Goal: Communication & Community: Answer question/provide support

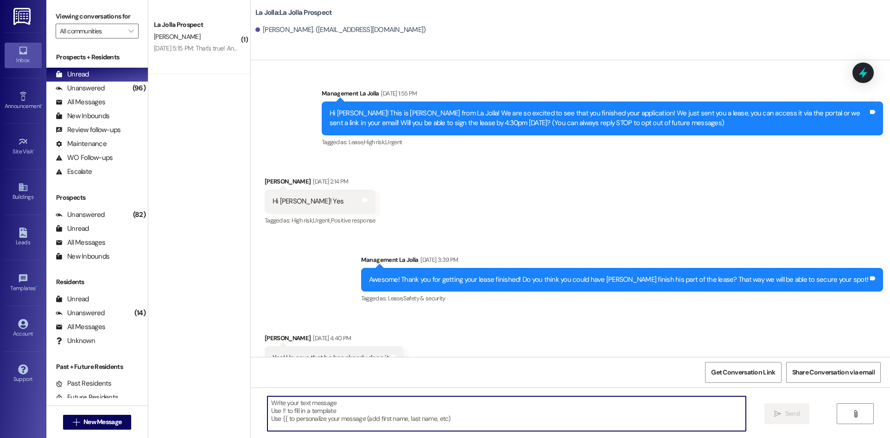
scroll to position [1587, 0]
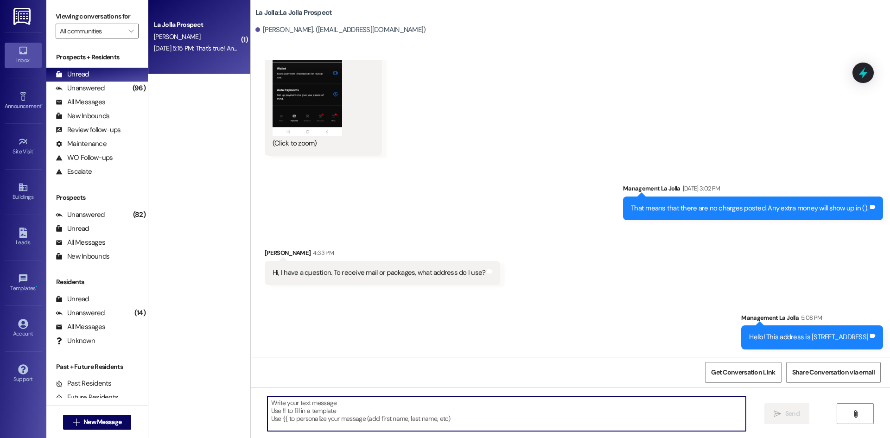
click at [194, 63] on div "La Jolla Prospect [PERSON_NAME] [DATE] 5:15 PM: That's true! And yes, please. 1…" at bounding box center [199, 37] width 102 height 74
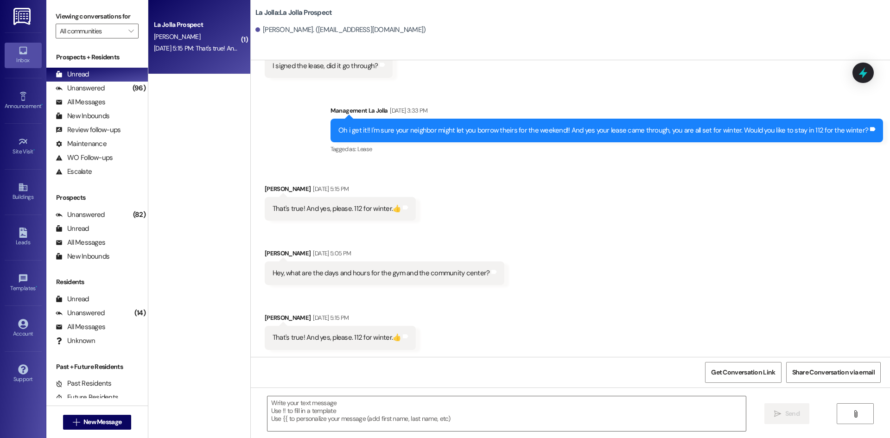
scroll to position [2937, 0]
click at [330, 409] on textarea at bounding box center [506, 413] width 478 height 35
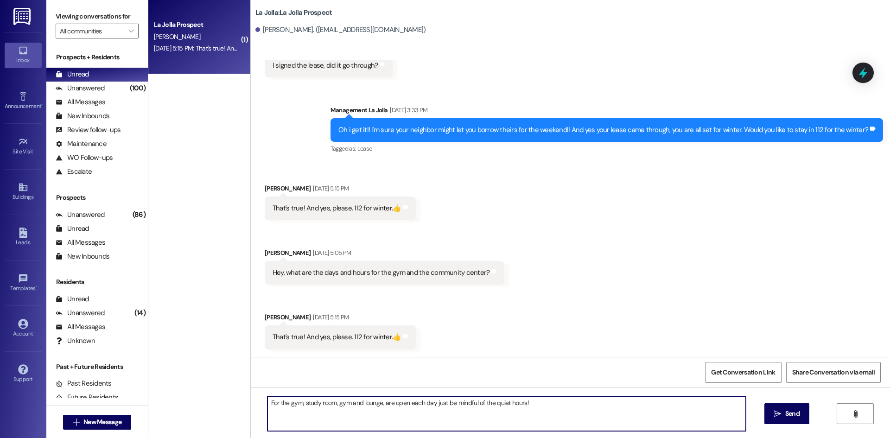
click at [275, 404] on textarea "For the gym, study room, gym and lounge, are open each day just be mindful of t…" at bounding box center [506, 413] width 478 height 35
drag, startPoint x: 336, startPoint y: 401, endPoint x: 325, endPoint y: 403, distance: 11.7
click at [325, 403] on textarea "The gym, study room, gym and lounge, are open each day just be mindful of the q…" at bounding box center [506, 413] width 478 height 35
type textarea "The gym, study room, music room and lounge, are open each day just be mindful o…"
click at [437, 402] on textarea "The gym, study room, music room and lounge, are open each day just be mindful o…" at bounding box center [506, 413] width 478 height 35
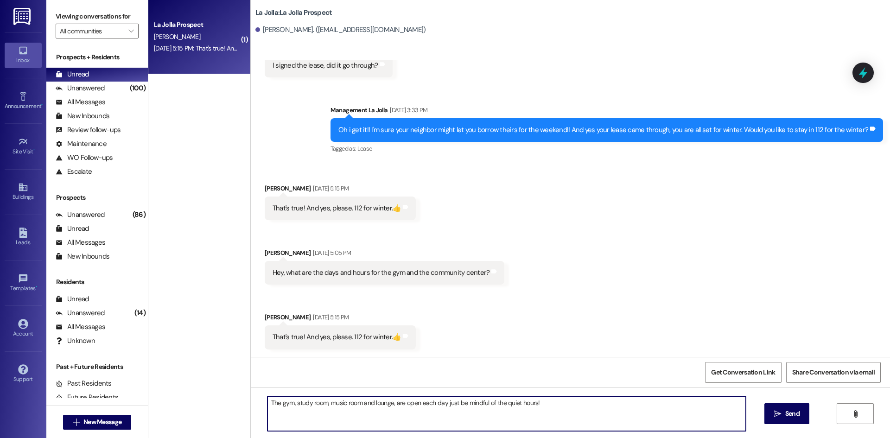
click at [438, 403] on textarea "The gym, study room, music room and lounge, are open each day just be mindful o…" at bounding box center [506, 413] width 478 height 35
click at [556, 402] on textarea "The gym, study room, music room and lounge, are open each day just be mindful o…" at bounding box center [506, 413] width 478 height 35
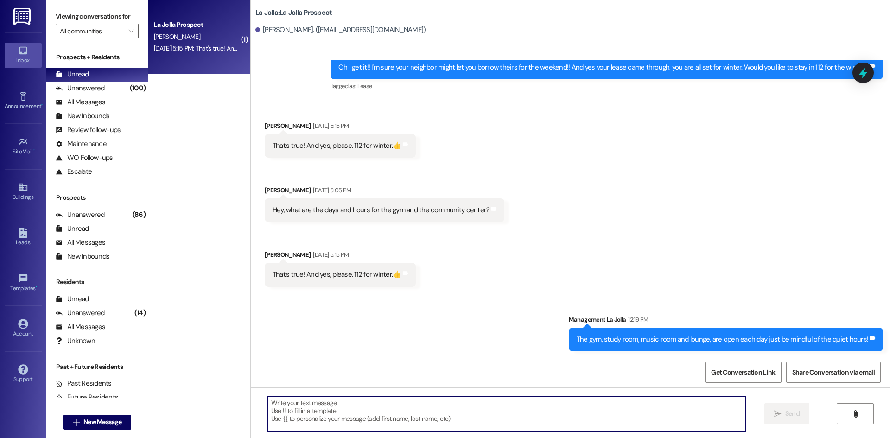
scroll to position [3001, 0]
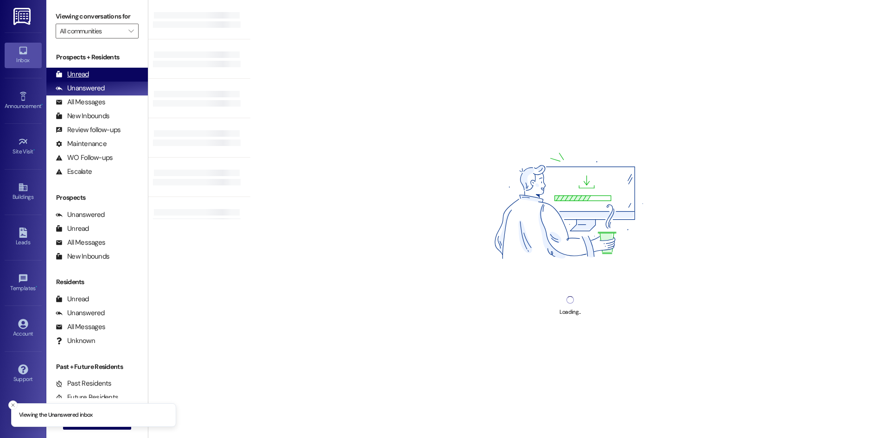
click at [111, 75] on div "Unread (0)" at bounding box center [96, 75] width 101 height 14
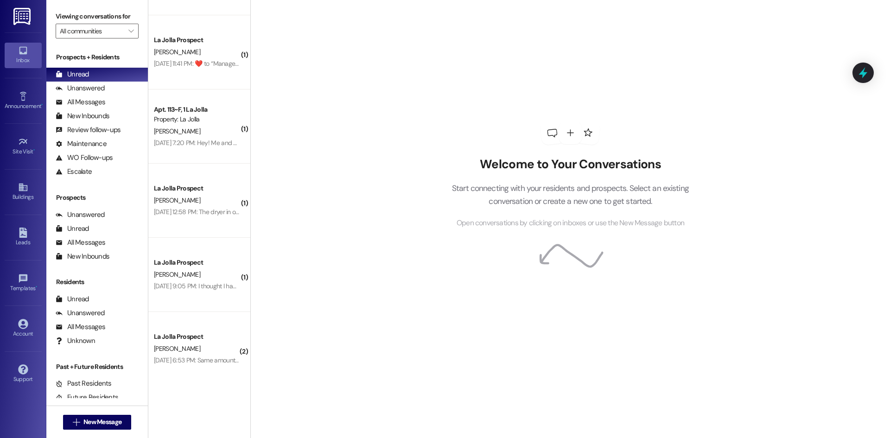
scroll to position [147, 0]
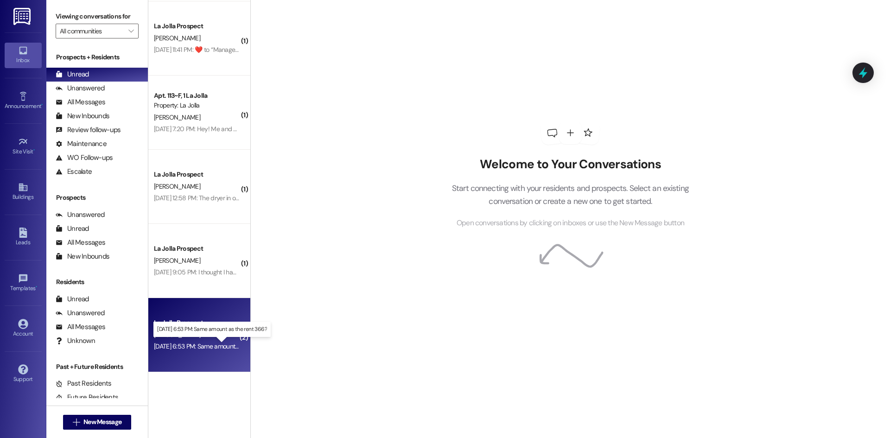
click at [202, 342] on div "[DATE] 6:53 PM: Same amount as the rent 366? [DATE] 6:53 PM: Same amount as the…" at bounding box center [217, 346] width 127 height 8
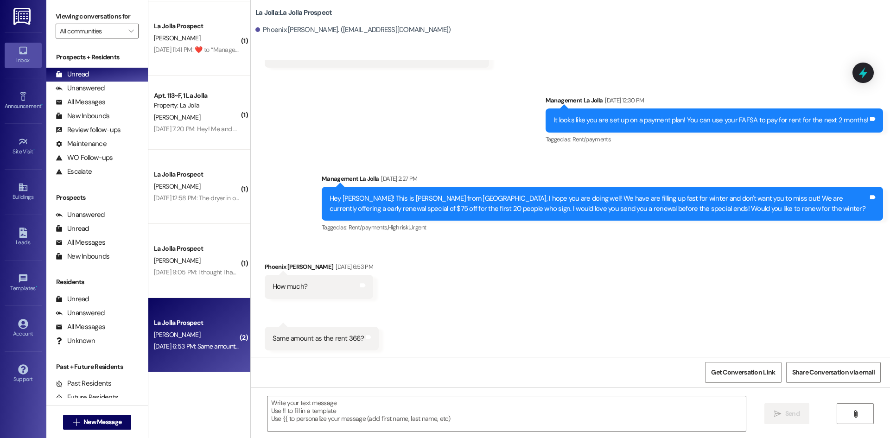
scroll to position [557, 0]
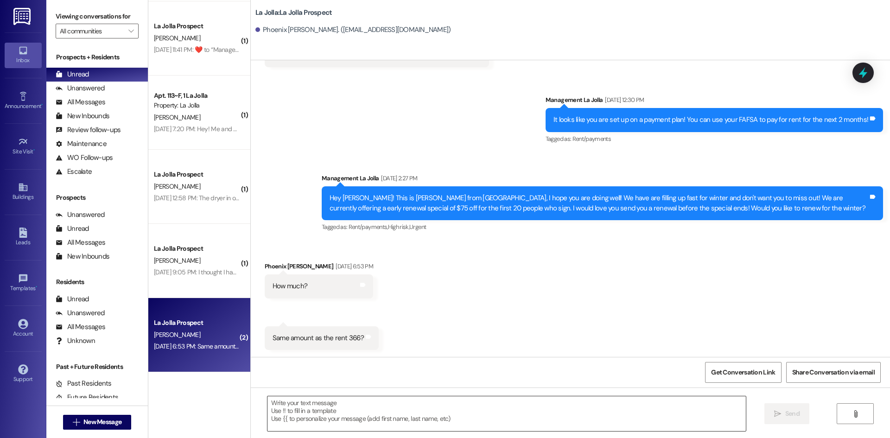
click at [378, 408] on textarea at bounding box center [506, 413] width 478 height 35
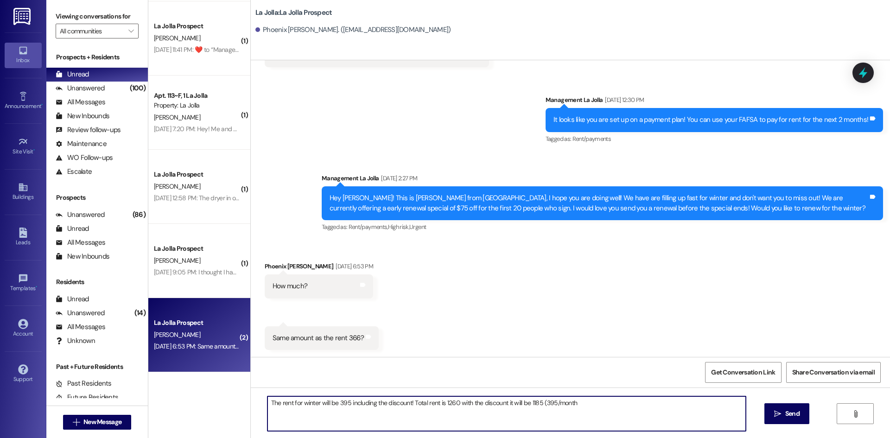
type textarea "The rent for winter will be 395 including the discount! Total rent is 1260 with…"
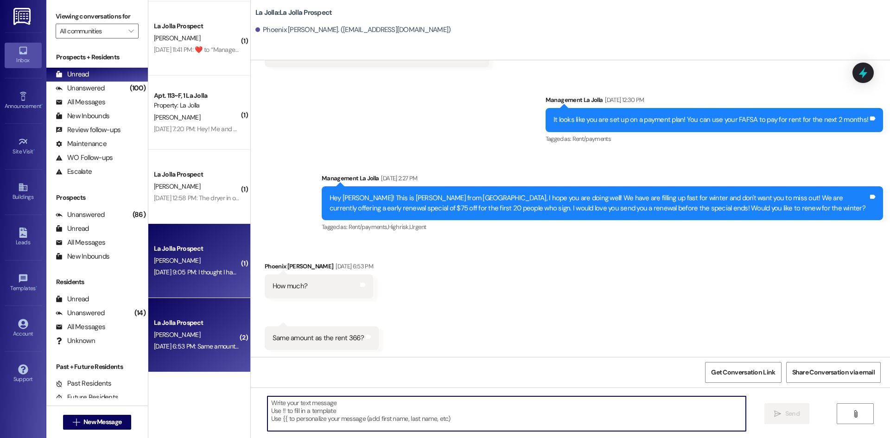
click at [196, 257] on div "[PERSON_NAME]" at bounding box center [197, 261] width 88 height 12
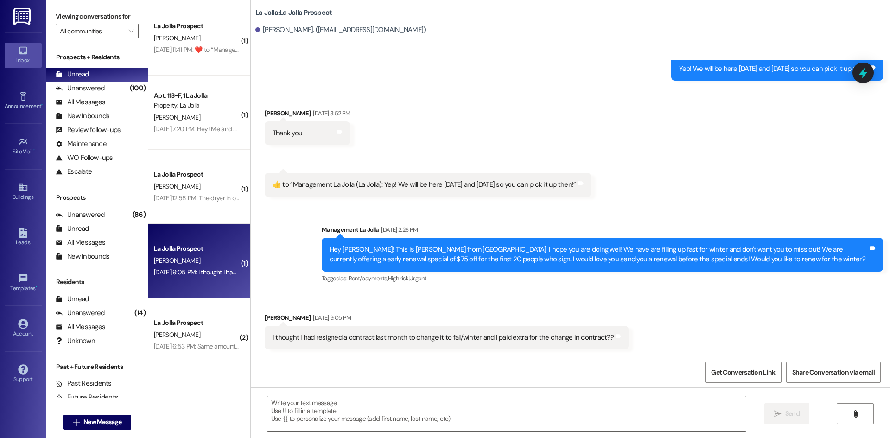
scroll to position [285, 0]
click at [329, 415] on textarea at bounding box center [506, 413] width 478 height 35
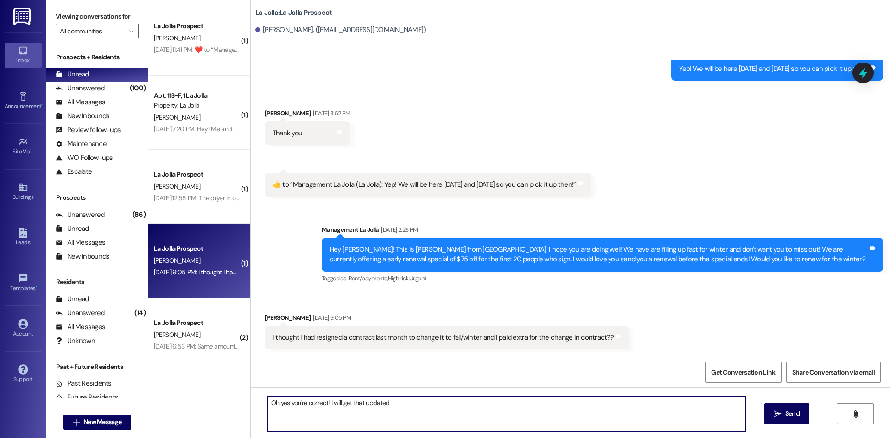
click at [419, 402] on textarea "Oh yes you're correct! I will get that updated" at bounding box center [506, 413] width 478 height 35
type textarea "Oh yes you're correct! I will get that updated in my sheet!"
click at [774, 413] on icon "" at bounding box center [777, 413] width 7 height 7
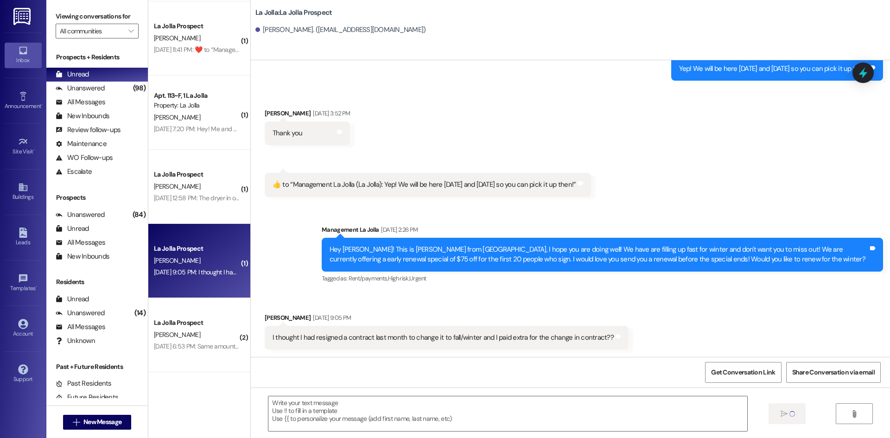
scroll to position [350, 0]
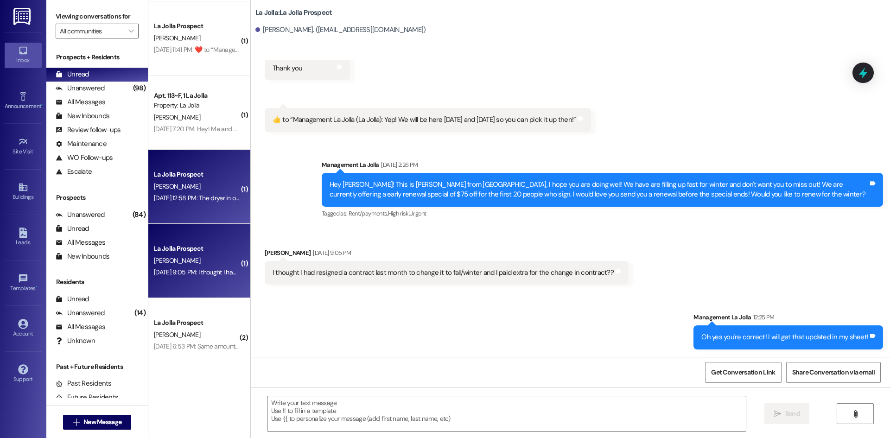
click at [150, 167] on div "La Jolla Prospect C. Roylance Sep 20, 2025 at 12:58 PM: The dryer in our apartm…" at bounding box center [199, 187] width 102 height 74
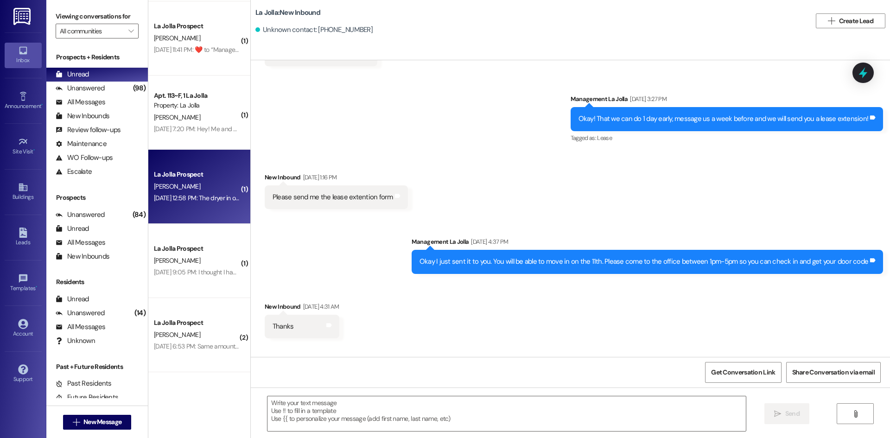
scroll to position [2437, 0]
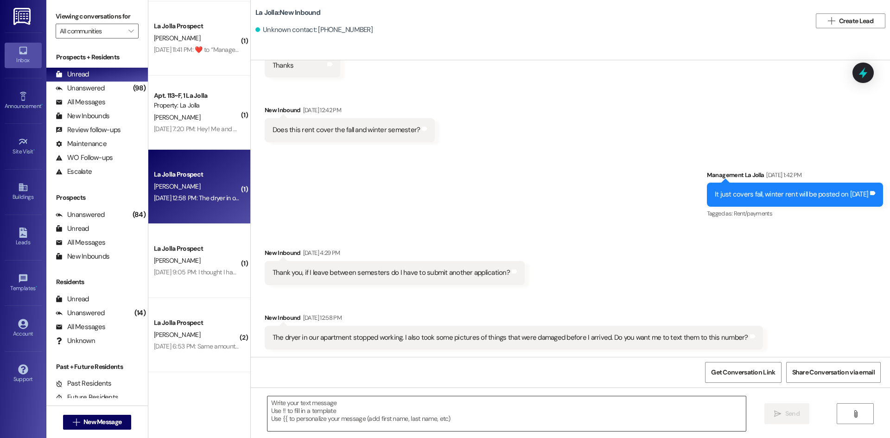
click at [341, 399] on textarea at bounding box center [506, 413] width 478 height 35
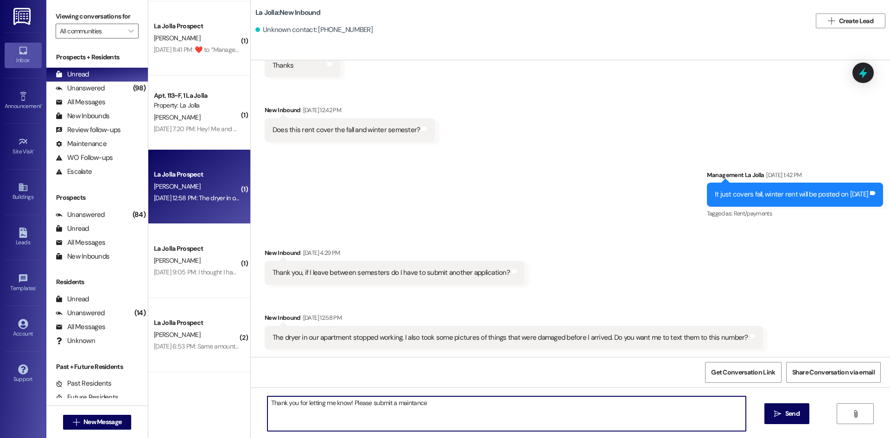
drag, startPoint x: 405, startPoint y: 399, endPoint x: 424, endPoint y: 406, distance: 19.5
click at [424, 406] on textarea "Thank you for letting me know! Please submit a maintance" at bounding box center [506, 413] width 478 height 35
click at [406, 405] on textarea "Thank you for letting me know! Please submit a maintance" at bounding box center [506, 413] width 478 height 35
click at [410, 405] on textarea "Thank you for letting me know! Please submit a maintance" at bounding box center [506, 413] width 478 height 35
drag, startPoint x: 446, startPoint y: 398, endPoint x: 389, endPoint y: 401, distance: 57.0
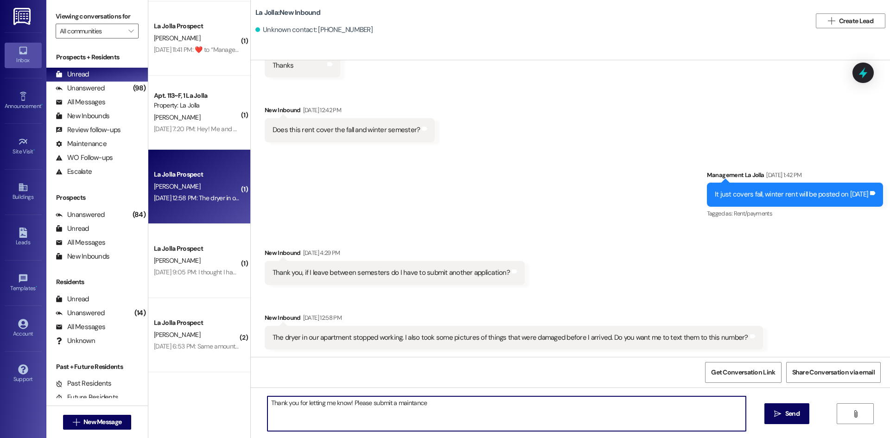
click at [389, 401] on textarea "Thank you for letting me know! Please submit a maintance" at bounding box center [506, 413] width 478 height 35
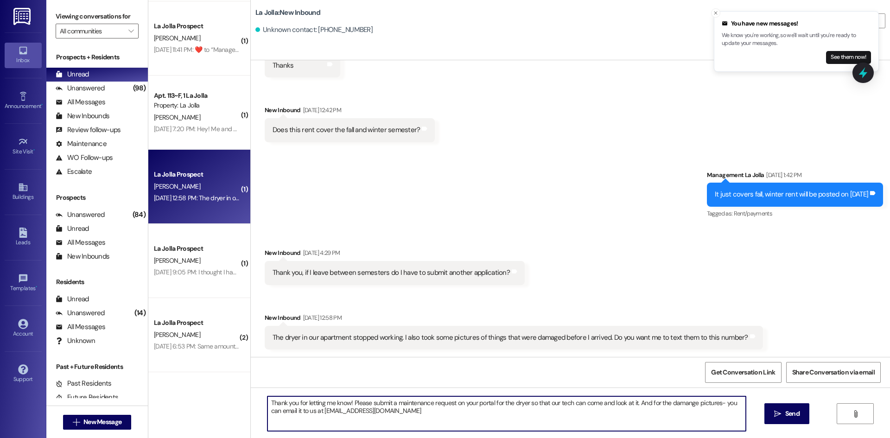
click at [377, 410] on textarea "Thank you for letting me know! Please submit a maintenance request on your port…" at bounding box center [506, 413] width 478 height 35
click at [426, 417] on textarea "Thank you for letting me know! Please submit a maintenance request on your port…" at bounding box center [506, 413] width 478 height 35
click at [673, 406] on textarea "Thank you for letting me know! Please submit a maintenance request on your port…" at bounding box center [506, 413] width 478 height 35
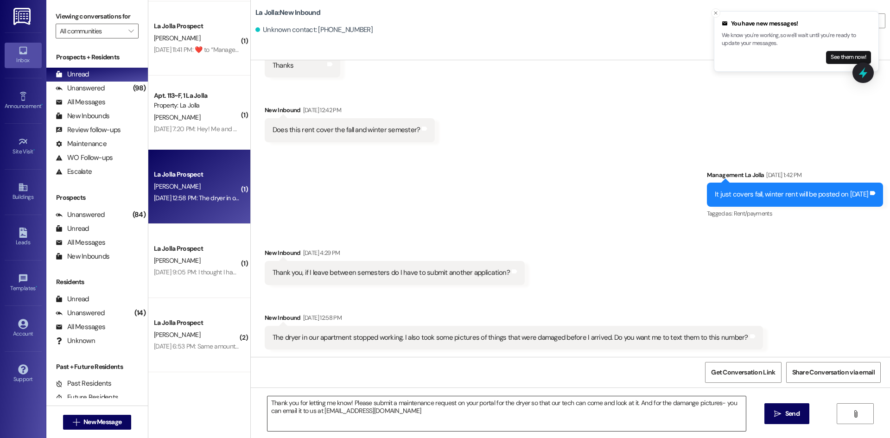
drag, startPoint x: 678, startPoint y: 392, endPoint x: 679, endPoint y: 401, distance: 9.3
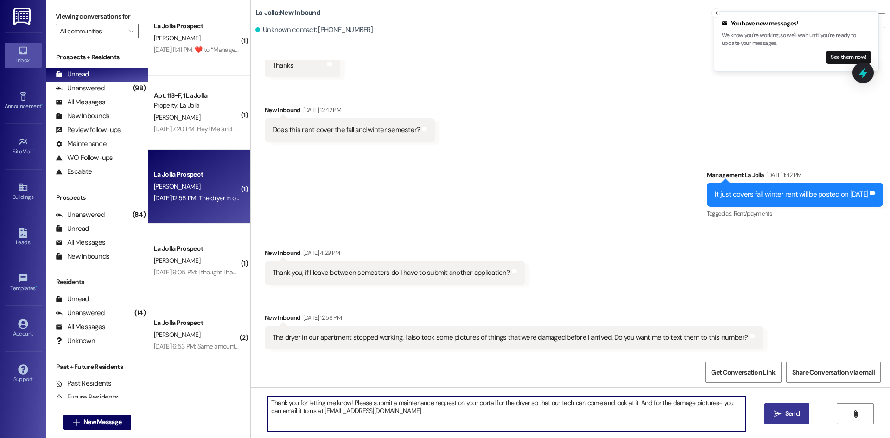
type textarea "Thank you for letting me know! Please submit a maintenance request on your port…"
click at [781, 413] on span " Send" at bounding box center [786, 414] width 29 height 10
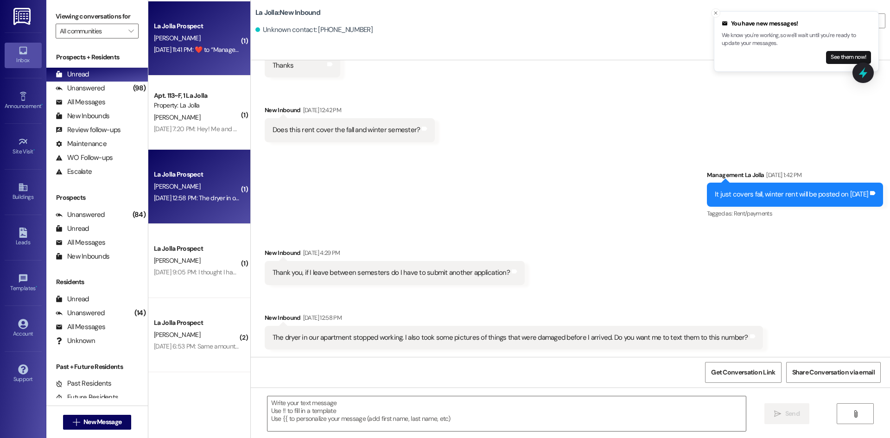
scroll to position [2437, 0]
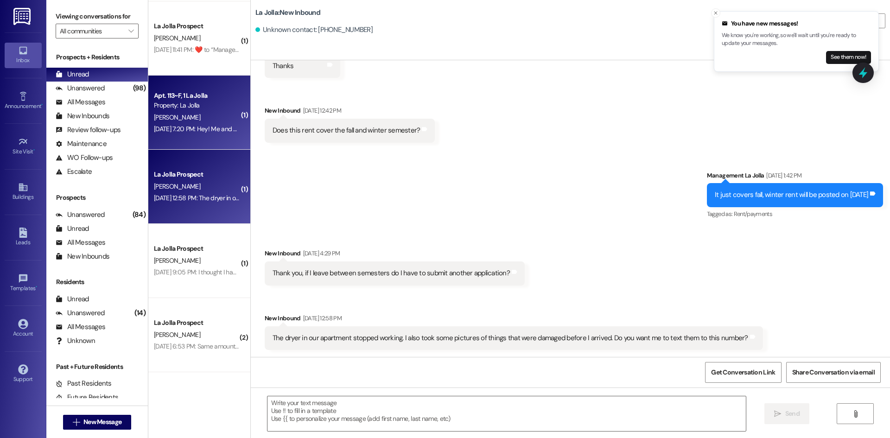
click at [228, 115] on div "S. Edwards" at bounding box center [197, 118] width 88 height 12
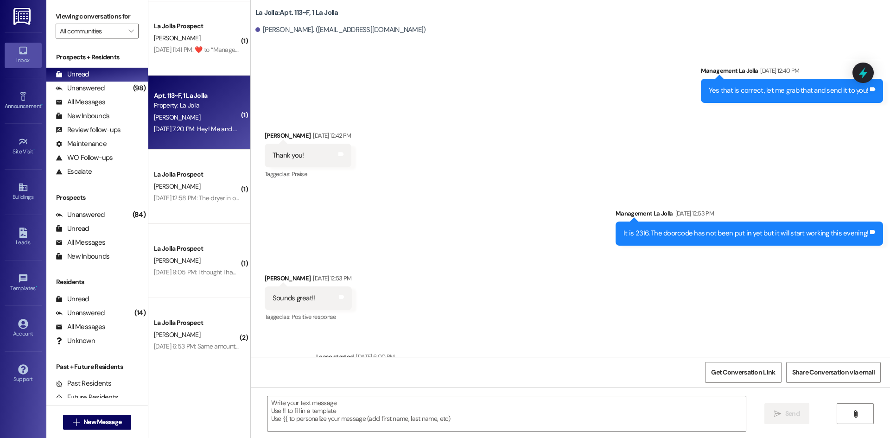
scroll to position [9883, 0]
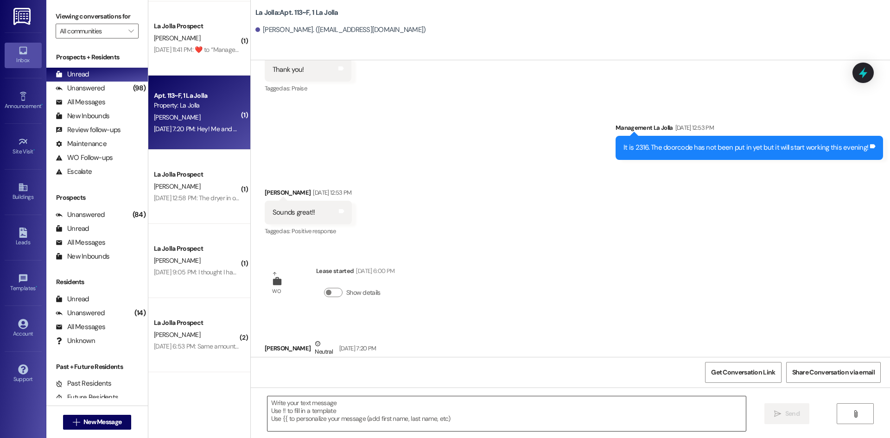
click at [466, 402] on textarea at bounding box center [506, 413] width 478 height 35
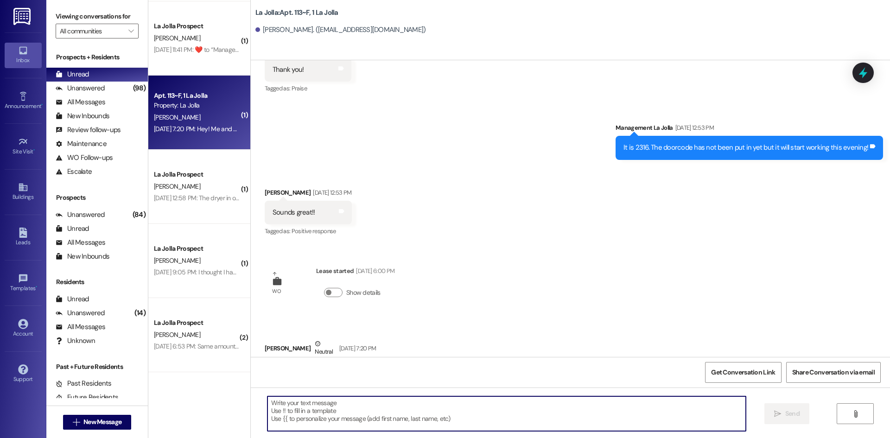
click at [497, 406] on textarea at bounding box center [506, 413] width 478 height 35
type textarea "O"
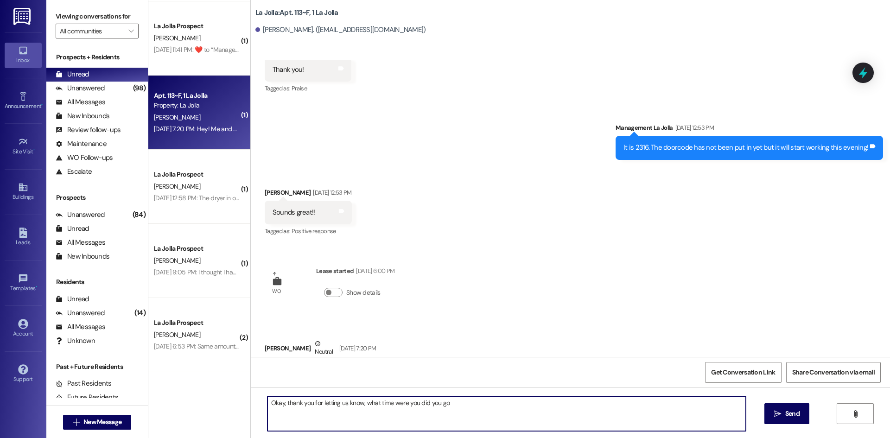
type textarea "Okay, thank you for letting us know, what time were you did you go?"
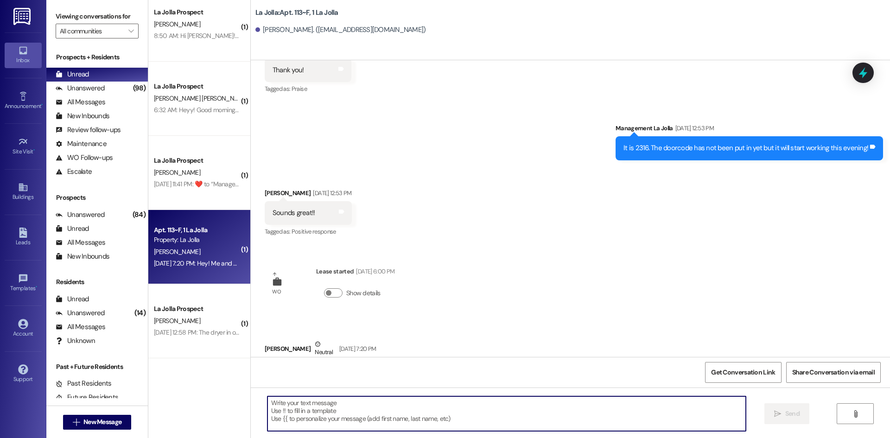
scroll to position [8, 0]
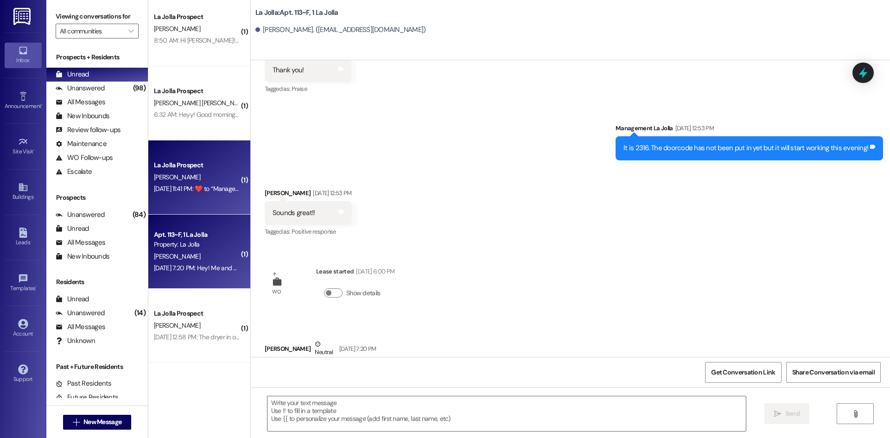
click at [178, 194] on div "Sep 20, 2025 at 11:41 PM:  ​❤️​ to “ Management La Jolla (La Jolla): Hello! Thi…" at bounding box center [197, 189] width 88 height 12
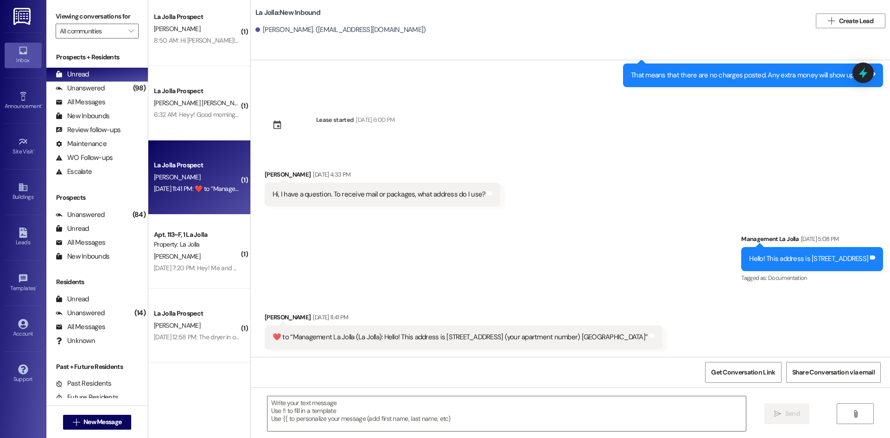
scroll to position [0, 0]
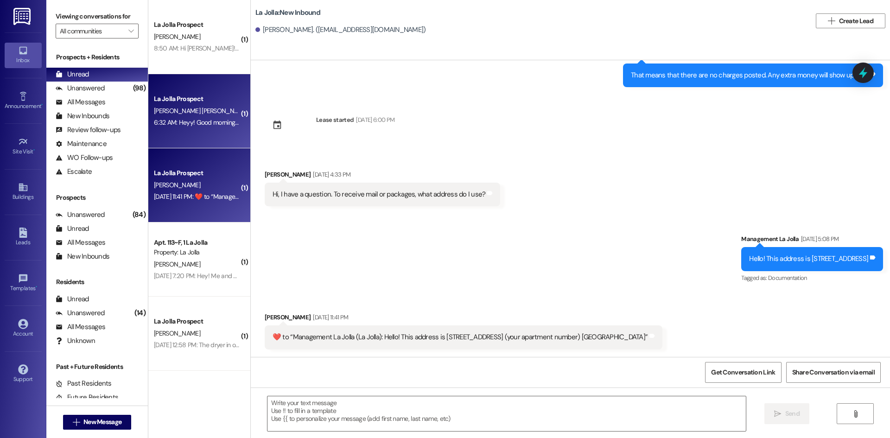
click at [190, 124] on div "6:32 AM: Heyy! Good morning I swapped my car in Utah and forgot to take off the…" at bounding box center [351, 122] width 394 height 8
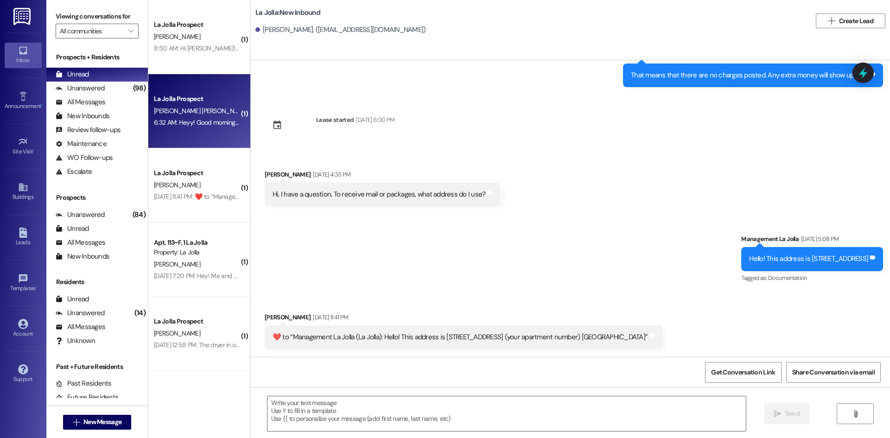
scroll to position [514, 0]
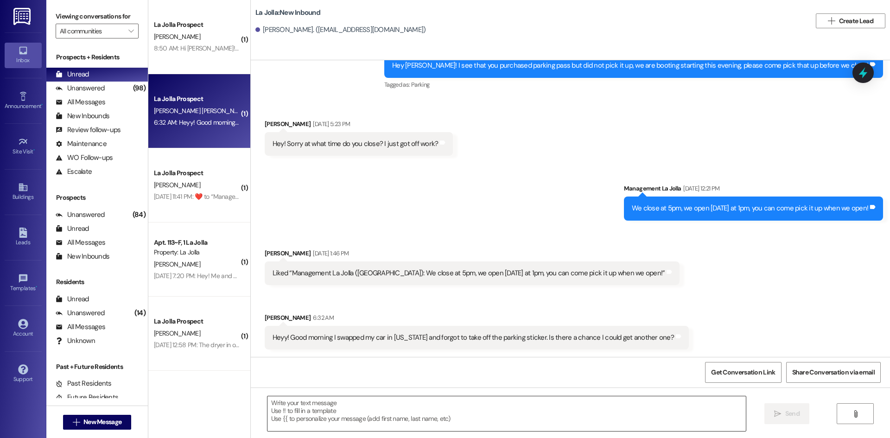
click at [353, 397] on textarea at bounding box center [506, 413] width 478 height 35
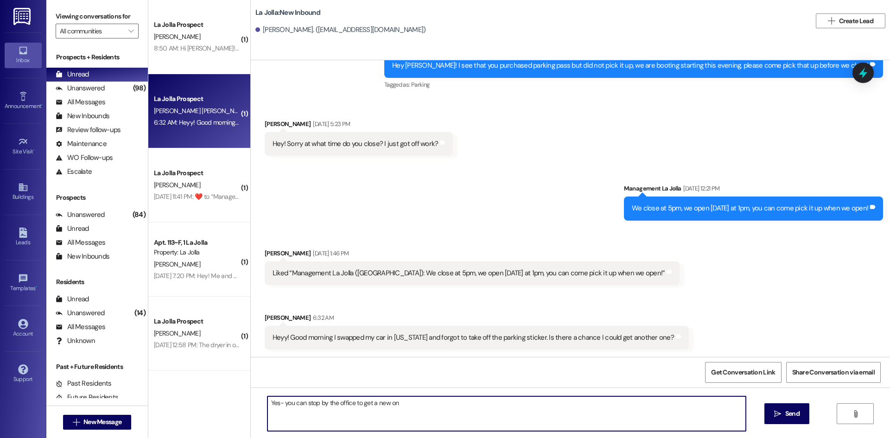
type textarea "Yes- you can stop by the office to get a new one"
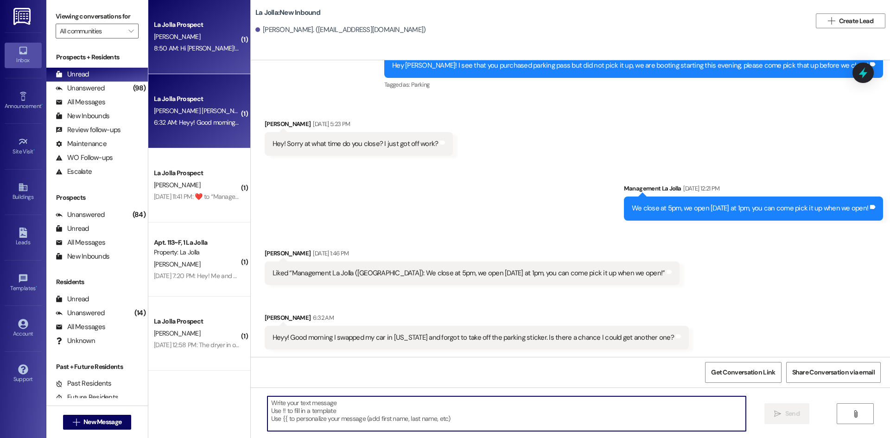
click at [201, 44] on div "8:50 AM: Hi Heather! I actually found alternate housing for the Winter semester…" at bounding box center [289, 48] width 270 height 8
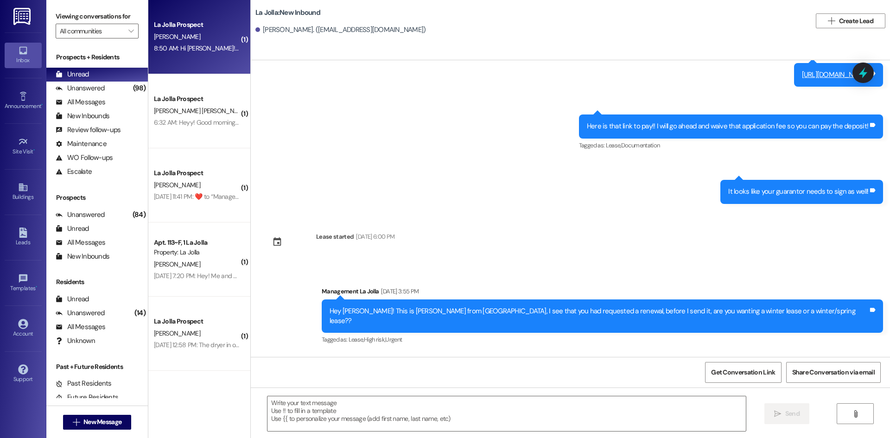
scroll to position [809, 0]
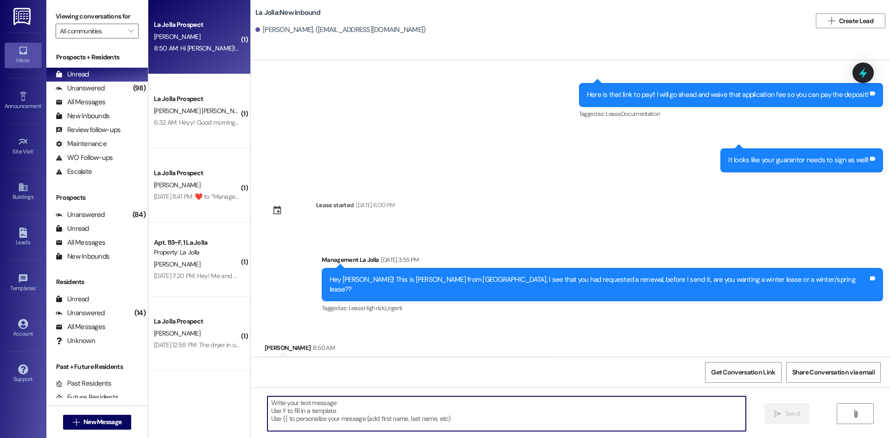
click at [391, 413] on textarea at bounding box center [506, 413] width 478 height 35
type textarea "Okay thank you for letting us know!"
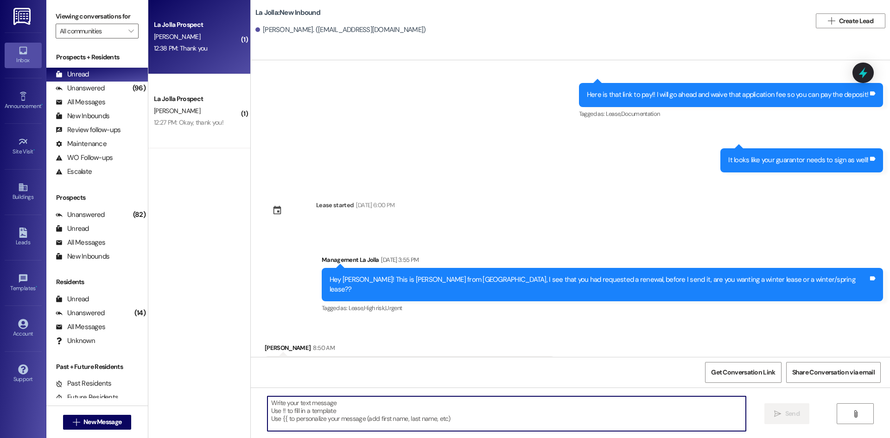
click at [186, 28] on div "La Jolla Prospect" at bounding box center [197, 25] width 86 height 10
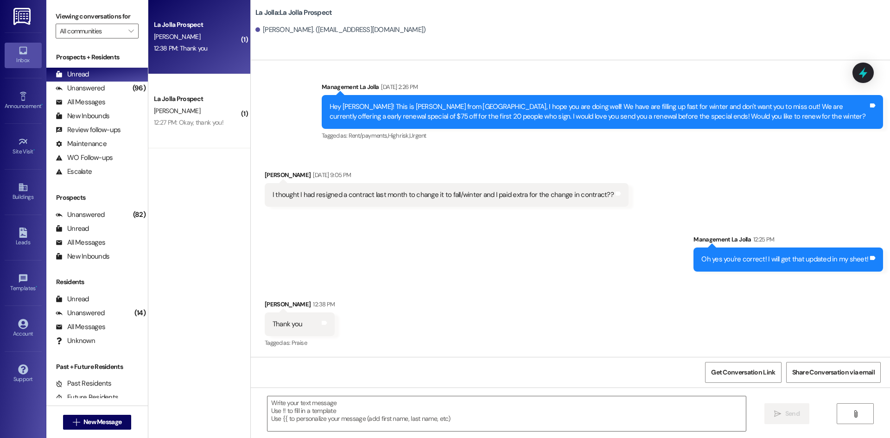
scroll to position [483, 0]
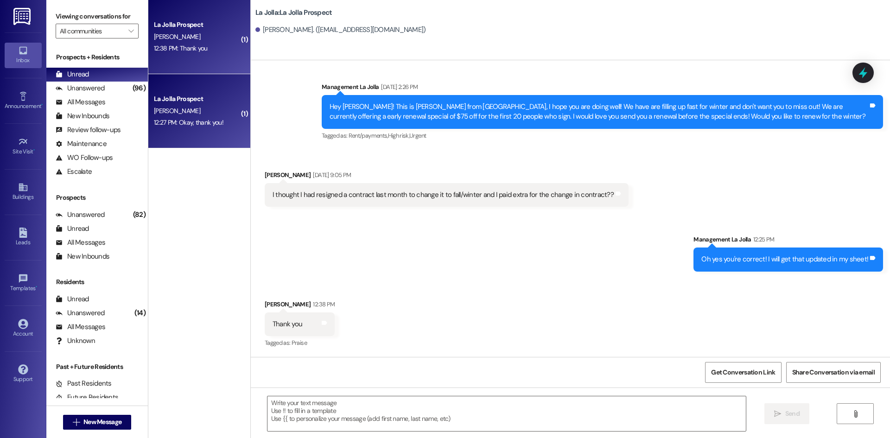
click at [229, 113] on div "L. Phillips" at bounding box center [197, 111] width 88 height 12
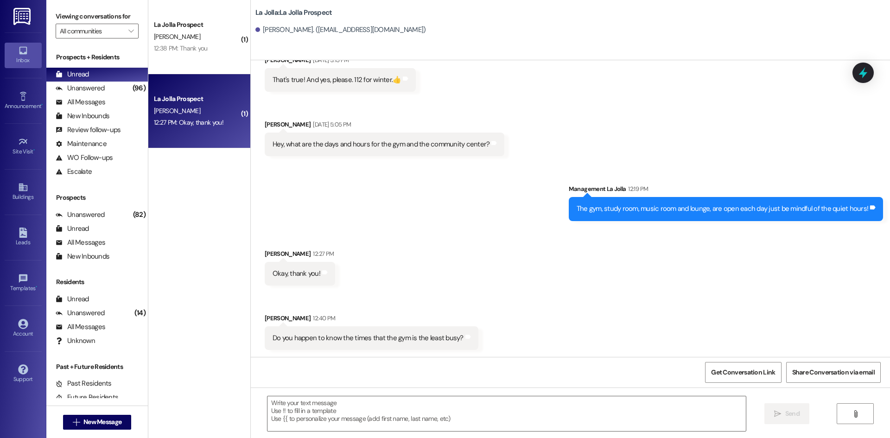
scroll to position [3066, 0]
click at [367, 410] on textarea at bounding box center [506, 413] width 478 height 35
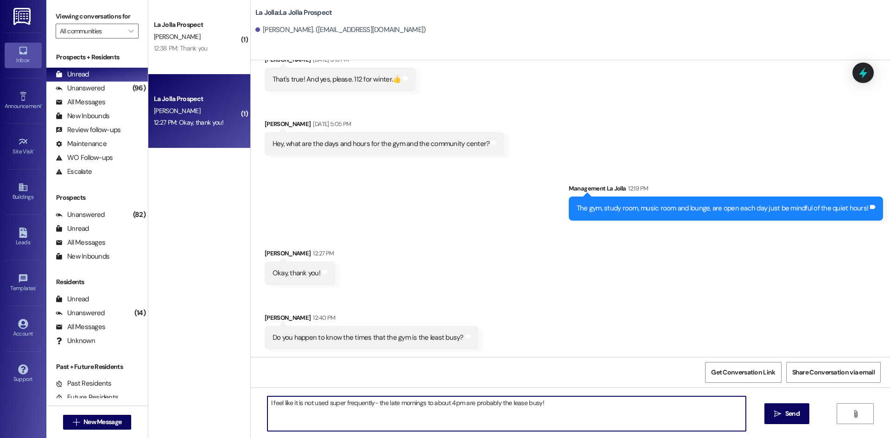
click at [518, 402] on textarea "I feel like it is not used super frequently- the late mornings to about 4pm are…" at bounding box center [506, 413] width 478 height 35
type textarea "I feel like it is not used super frequently- the late mornings to about 4pm are…"
click at [779, 408] on button " Send" at bounding box center [786, 413] width 45 height 21
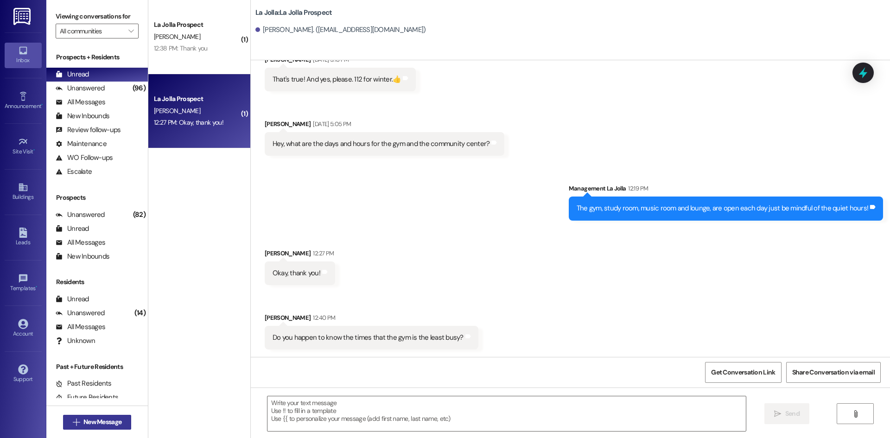
scroll to position [3065, 0]
click at [107, 419] on span "New Message" at bounding box center [102, 422] width 38 height 10
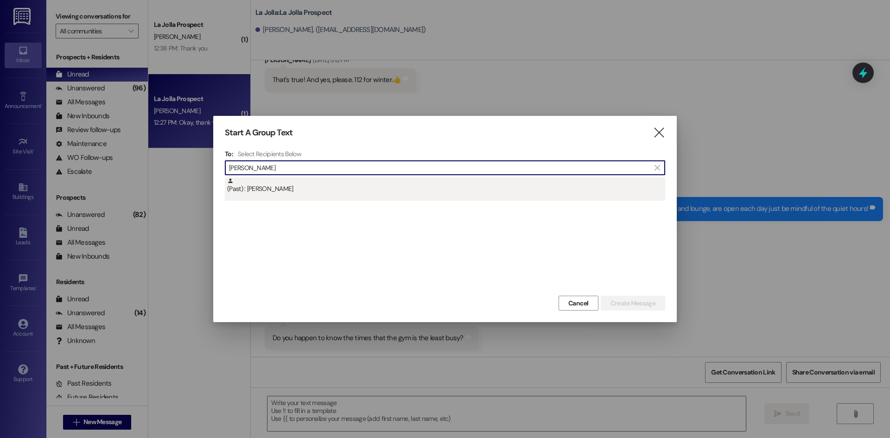
type input "Victoria Jaco"
click at [326, 188] on div "(Past) : Victoria Jacobson" at bounding box center [446, 185] width 438 height 16
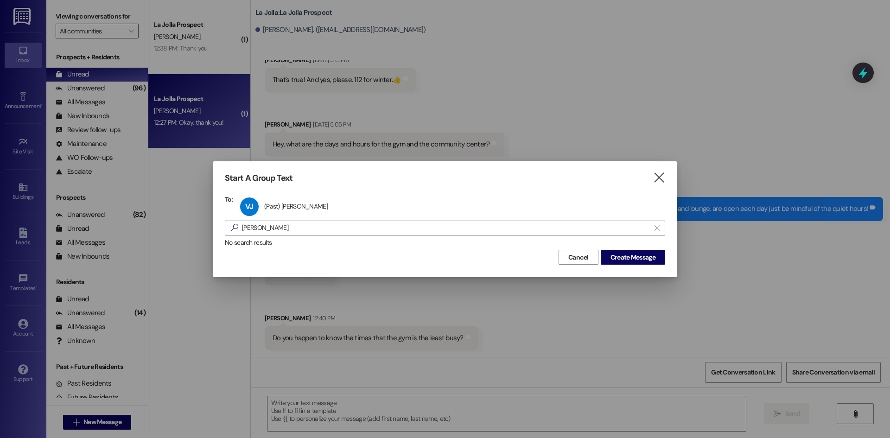
click at [632, 249] on div "Cancel Create Message" at bounding box center [445, 255] width 440 height 17
click at [633, 261] on span "Create Message" at bounding box center [632, 258] width 45 height 10
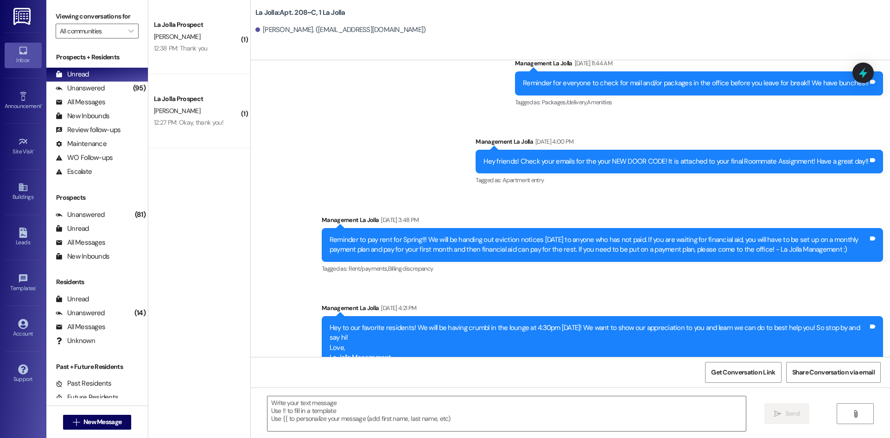
scroll to position [6912, 0]
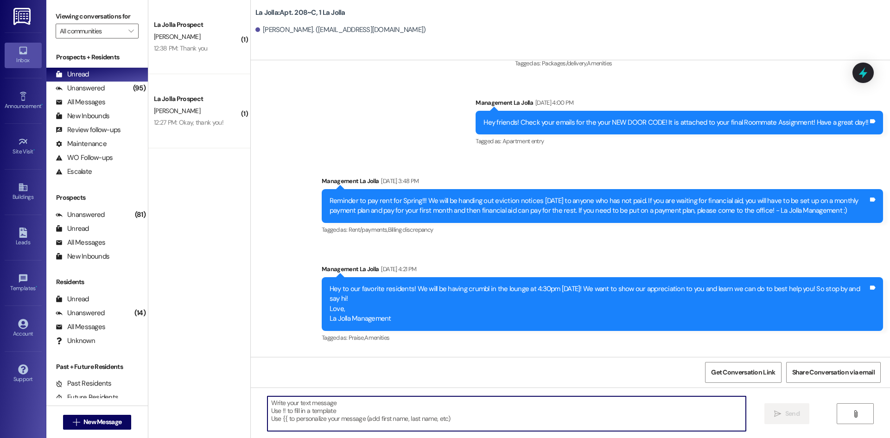
click at [327, 418] on textarea at bounding box center [506, 413] width 478 height 35
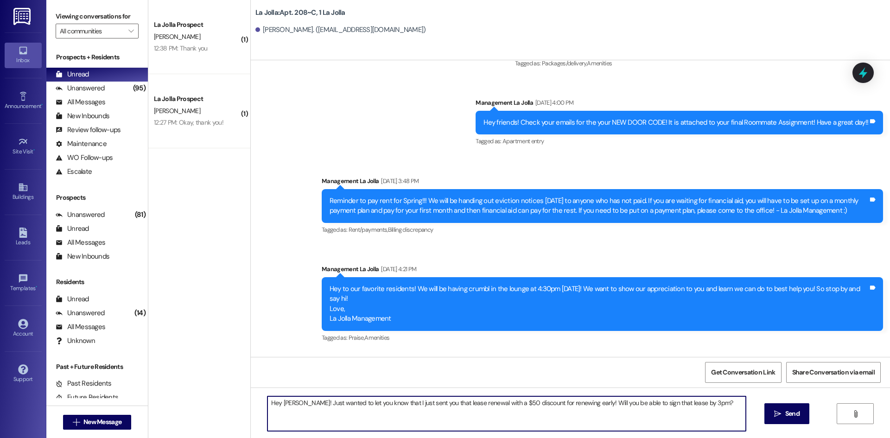
drag, startPoint x: 580, startPoint y: 408, endPoint x: 197, endPoint y: 410, distance: 382.7
click at [197, 410] on div "( 1 ) La Jolla Prospect A. White 12:38 PM: Thank you 12:38 PM: Thank you ( 1 ) …" at bounding box center [518, 219] width 741 height 438
type textarea "Hey [PERSON_NAME]! Just wanted to let you know that I just sent you that lease …"
click at [778, 406] on button " Send" at bounding box center [786, 413] width 45 height 21
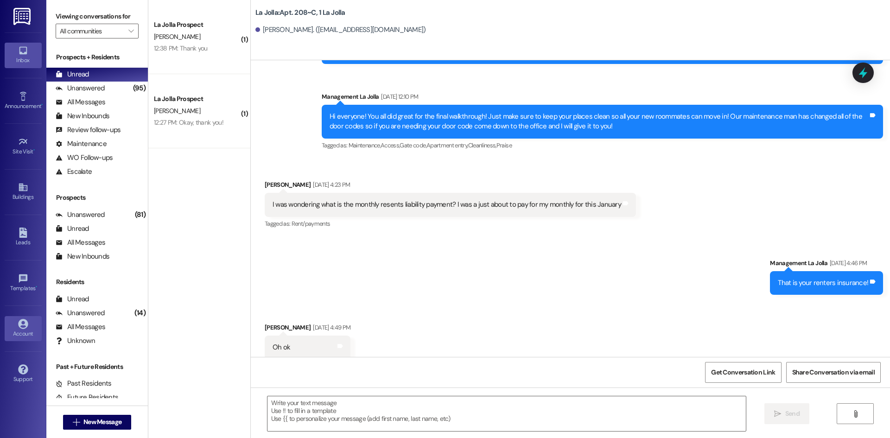
scroll to position [3337, 0]
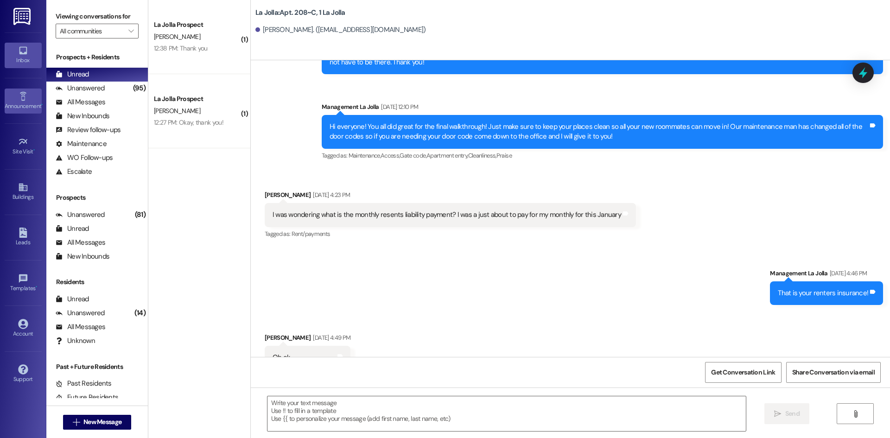
click at [26, 101] on icon at bounding box center [23, 96] width 10 height 10
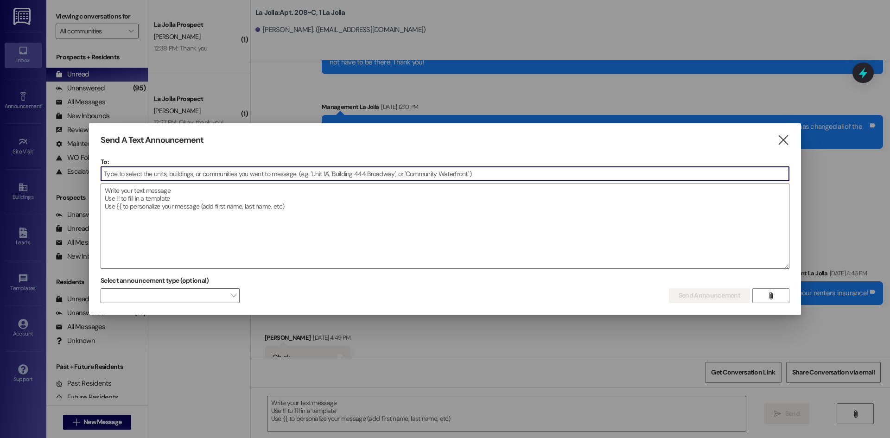
click at [163, 176] on input at bounding box center [445, 174] width 688 height 14
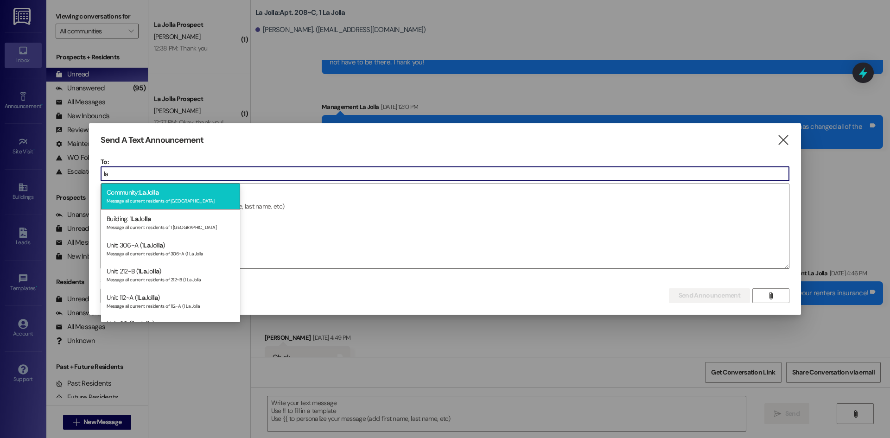
type input "la"
click at [175, 193] on div "Community: La Jo lla Message all current residents of La Jolla" at bounding box center [170, 196] width 139 height 26
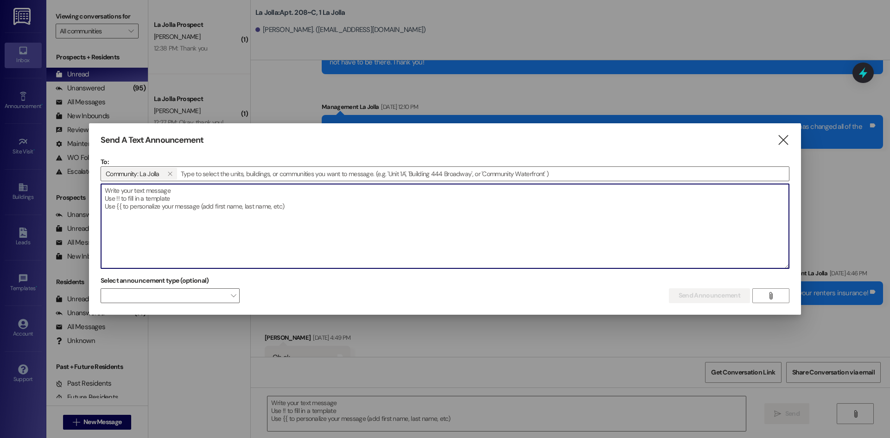
click at [167, 202] on textarea at bounding box center [445, 226] width 688 height 84
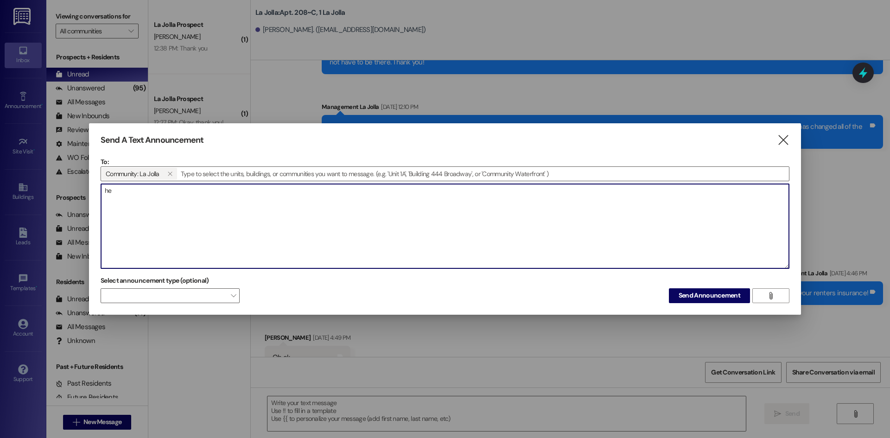
type textarea "h"
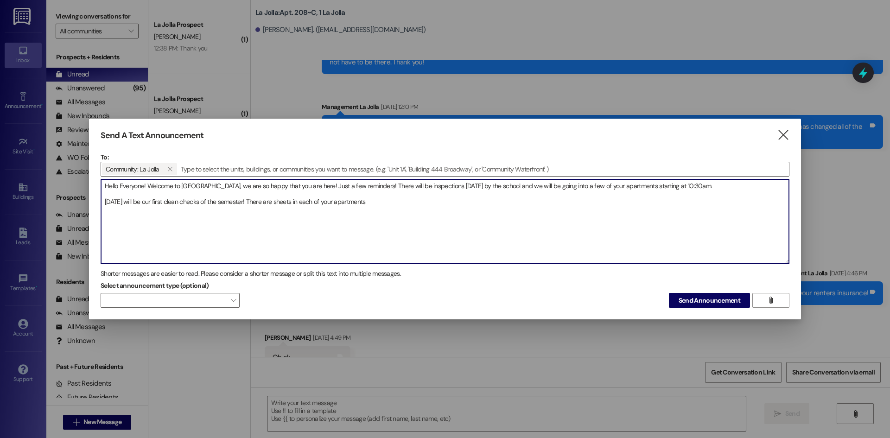
click at [317, 201] on textarea "Hello Everyone! Welcome to La Jolla, we are so happy that you are here! Just a …" at bounding box center [445, 221] width 688 height 84
click at [457, 200] on textarea "Hello Everyone! Welcome to La Jolla, we are so happy that you are here! Just a …" at bounding box center [445, 221] width 688 height 84
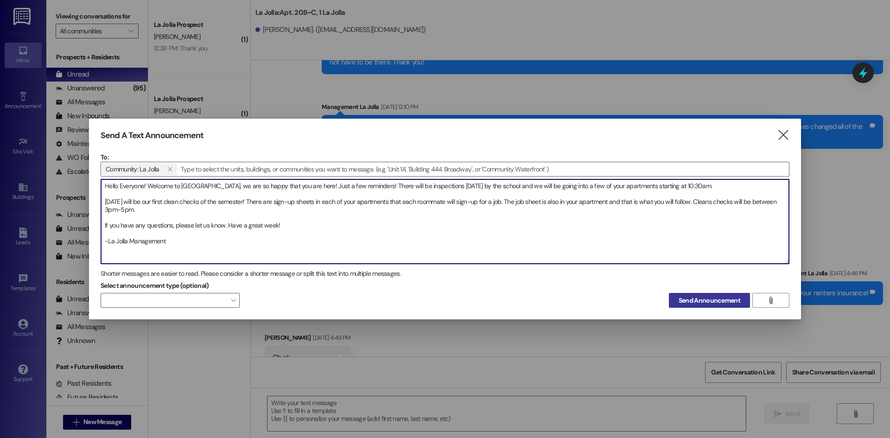
type textarea "Hello Everyone! Welcome to La Jolla, we are so happy that you are here! Just a …"
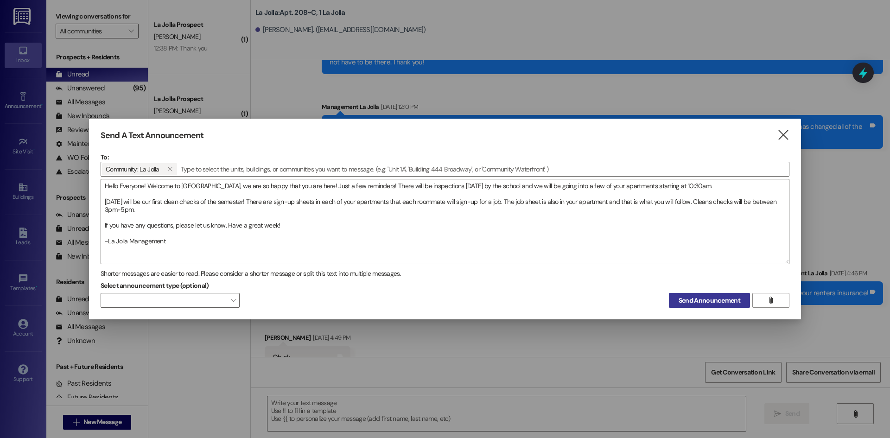
click at [708, 298] on span "Send Announcement" at bounding box center [709, 301] width 62 height 10
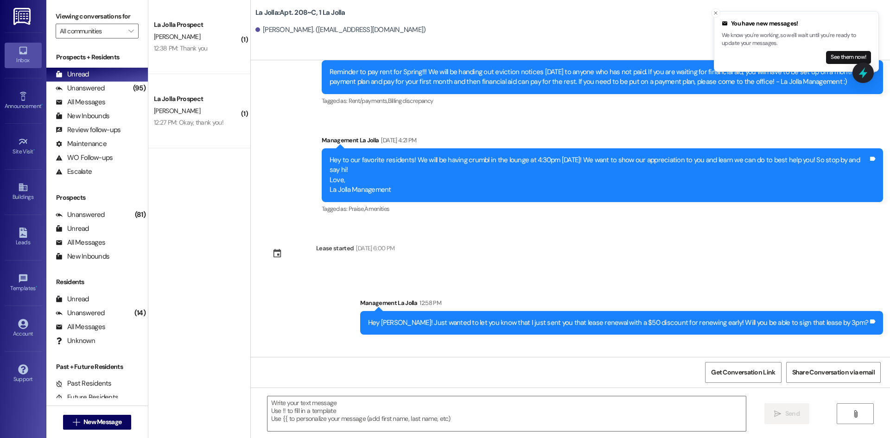
scroll to position [7042, 0]
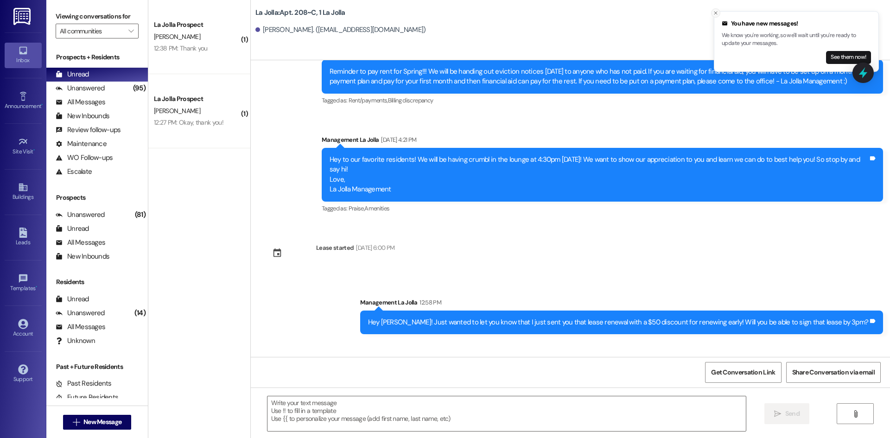
click at [714, 13] on icon "Close toast" at bounding box center [716, 13] width 6 height 6
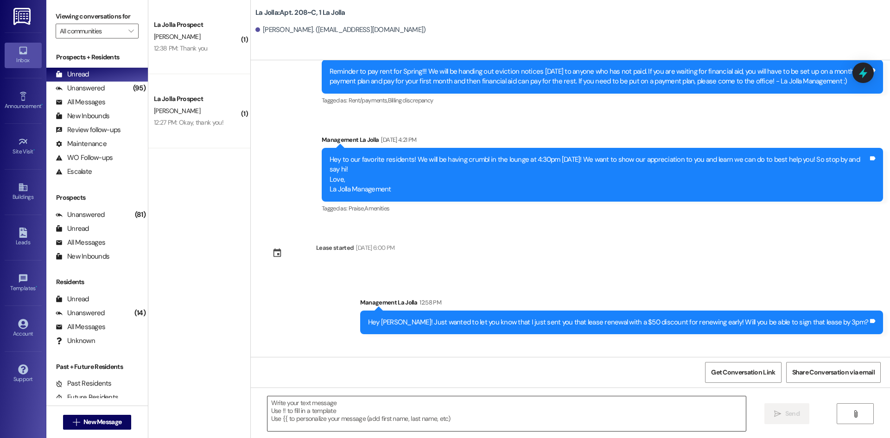
click at [389, 406] on textarea at bounding box center [506, 413] width 478 height 35
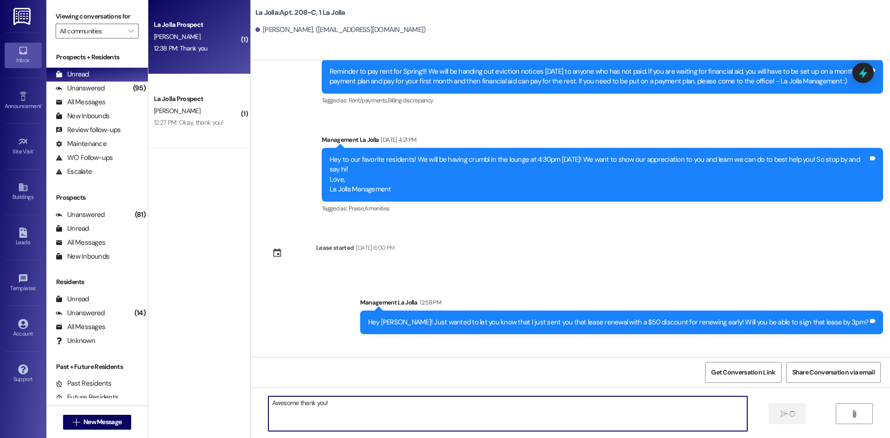
type textarea "Awesome thank you!"
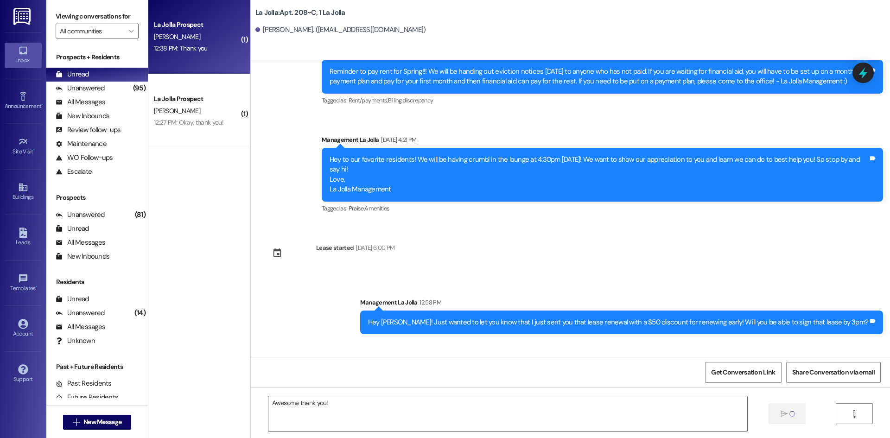
click at [194, 45] on div "12:38 PM: Thank you 12:38 PM: Thank you" at bounding box center [181, 48] width 54 height 8
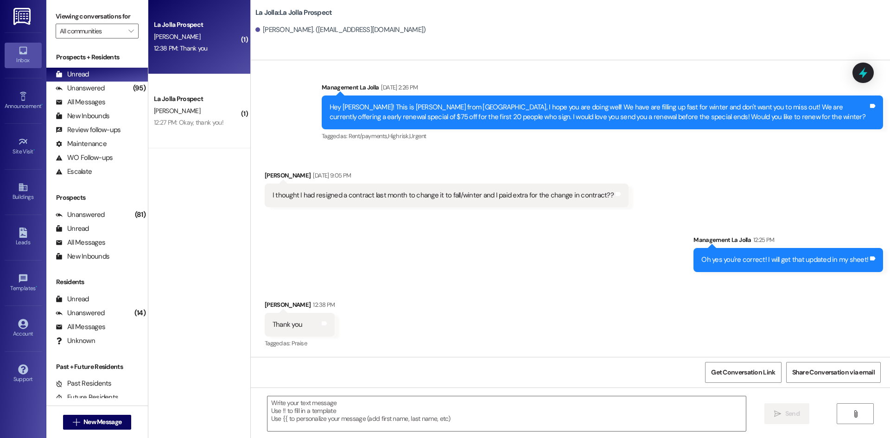
scroll to position [483, 0]
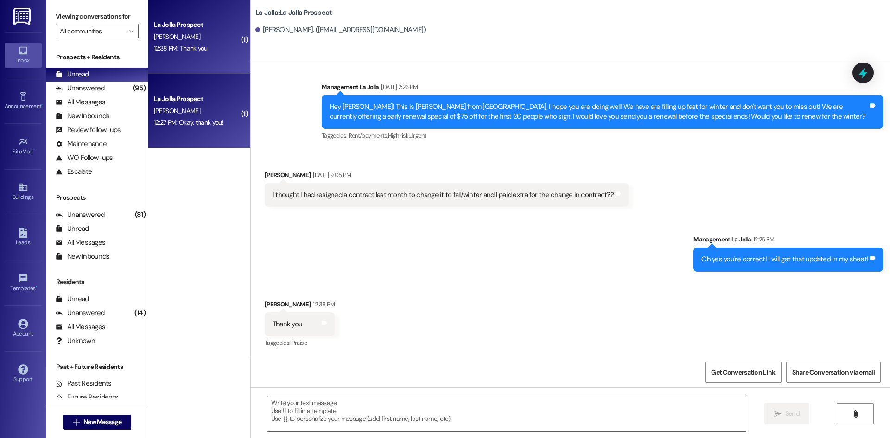
click at [202, 129] on div "La Jolla Prospect L. Phillips 12:27 PM: Okay, thank you! 12:27 PM: Okay, thank …" at bounding box center [199, 111] width 102 height 74
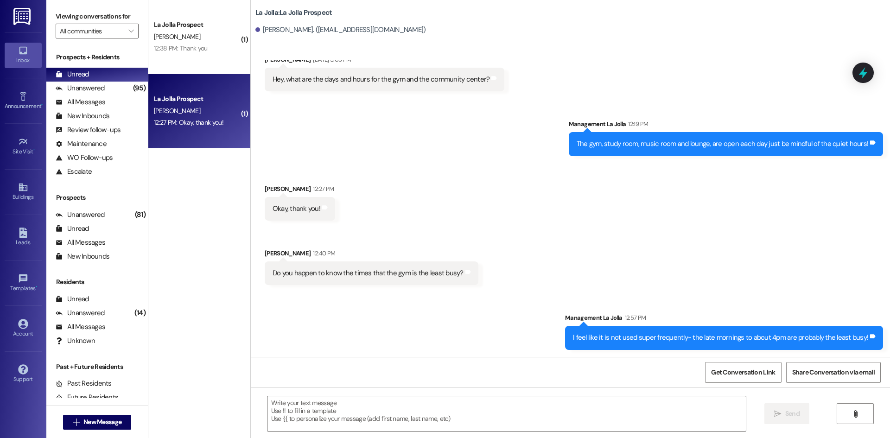
scroll to position [3130, 0]
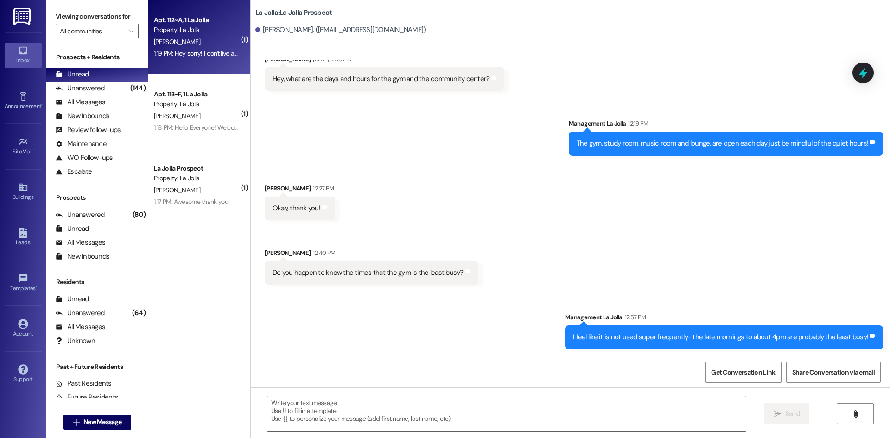
click at [217, 42] on div "W. Wise" at bounding box center [197, 42] width 88 height 12
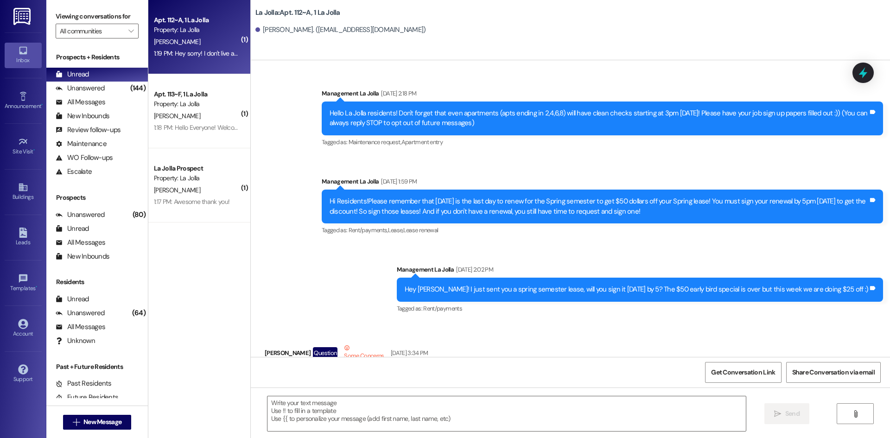
scroll to position [17828, 0]
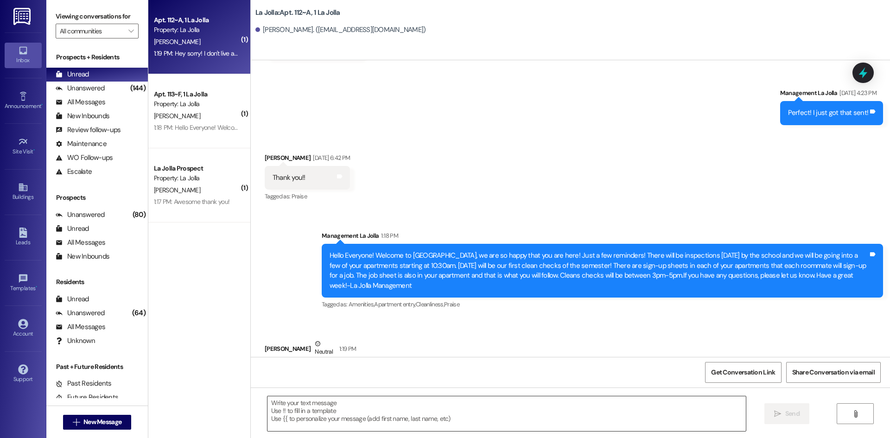
click at [380, 414] on textarea at bounding box center [506, 413] width 478 height 35
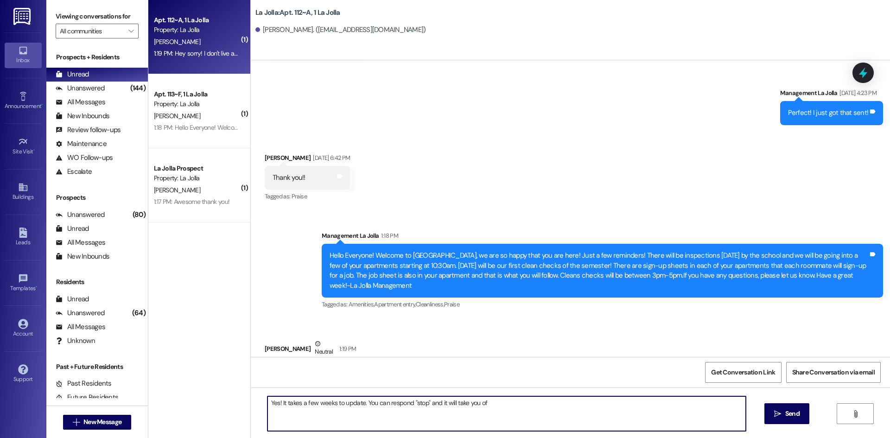
type textarea "Yes! It takes a few weeks to update. You can respond "stop" and it will take yo…"
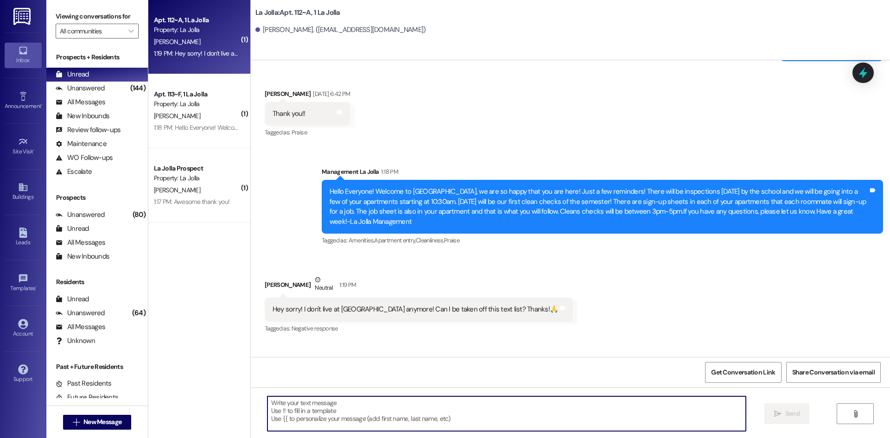
scroll to position [17893, 0]
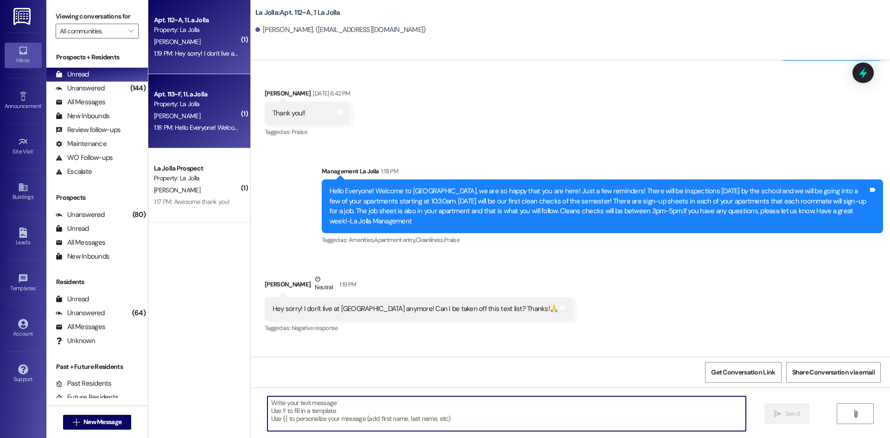
click at [199, 101] on div "Property: La Jolla" at bounding box center [197, 104] width 86 height 10
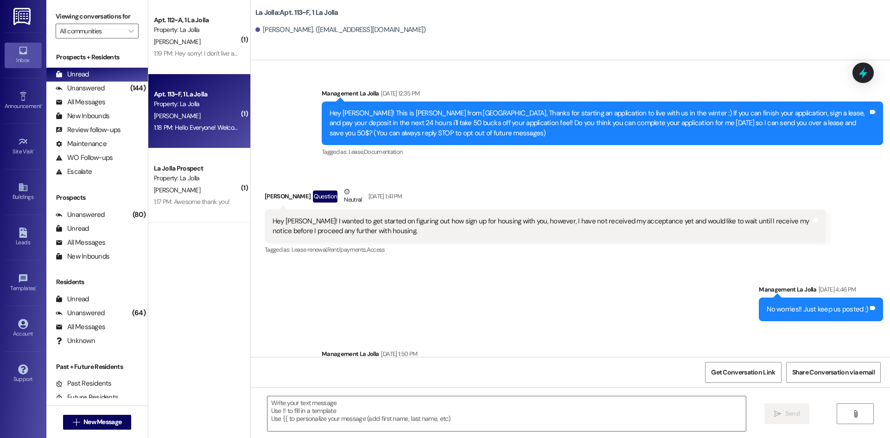
scroll to position [10119, 0]
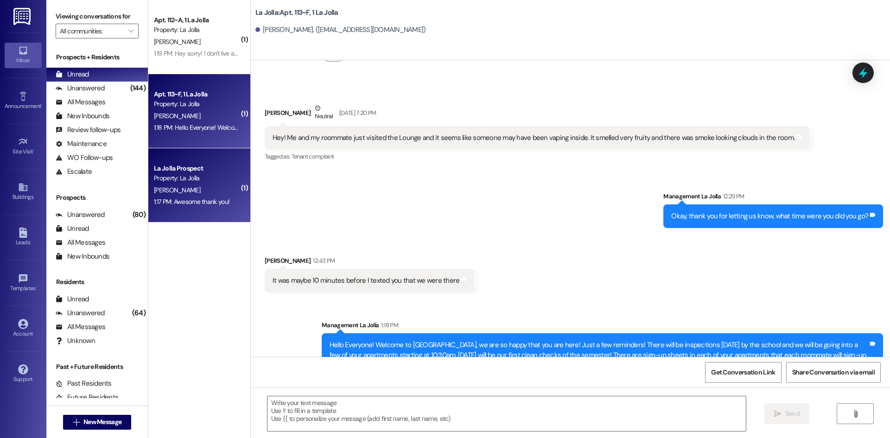
click at [222, 201] on div "1:17 PM: Awesome thank you! 1:17 PM: Awesome thank you!" at bounding box center [197, 202] width 88 height 12
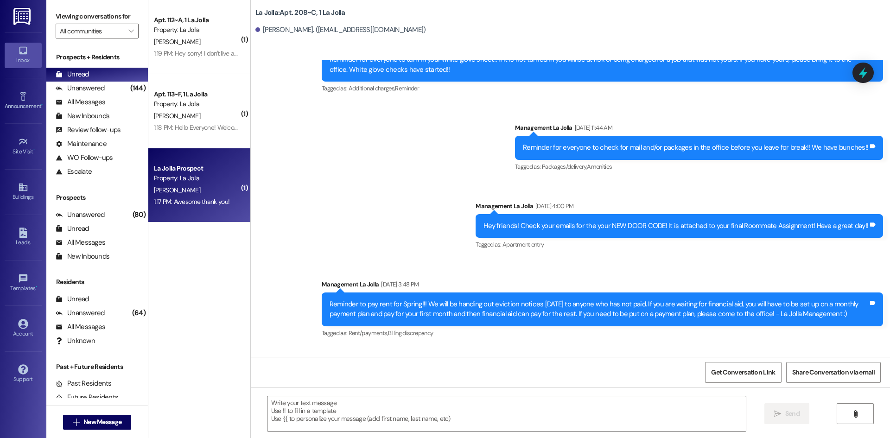
scroll to position [7041, 0]
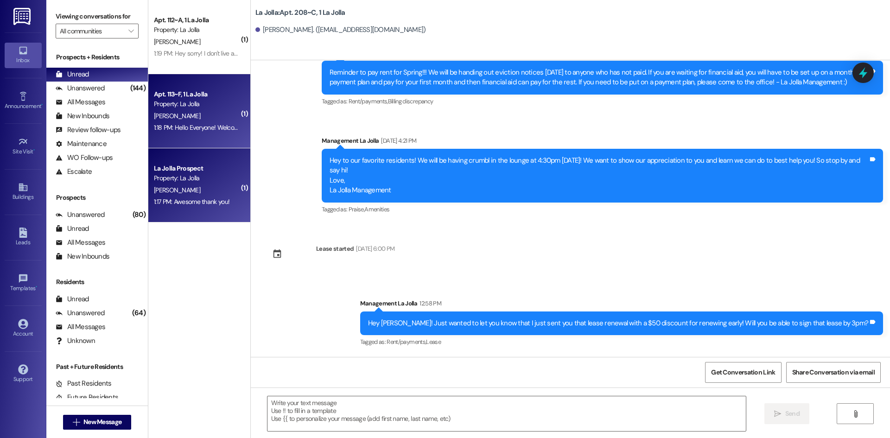
click at [209, 132] on div "1:18 PM: Hello Everyone! Welcome to La Jolla, we are so happy that you are here…" at bounding box center [197, 128] width 88 height 12
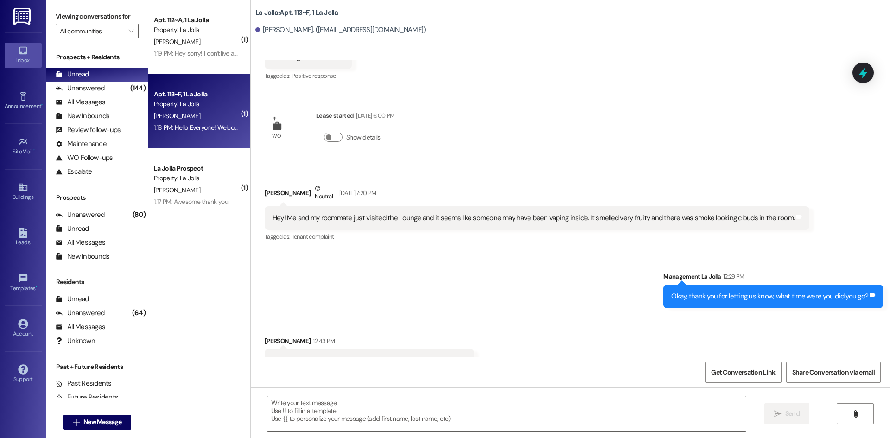
scroll to position [10120, 0]
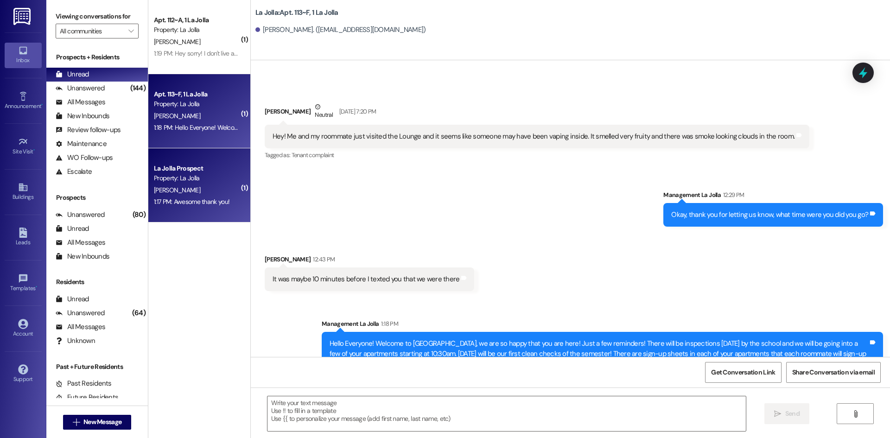
click at [190, 170] on div "La Jolla Prospect" at bounding box center [197, 169] width 86 height 10
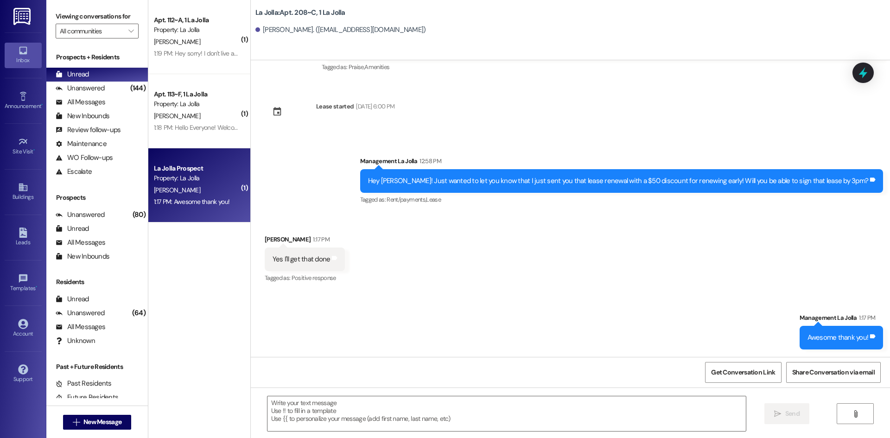
scroll to position [7133, 0]
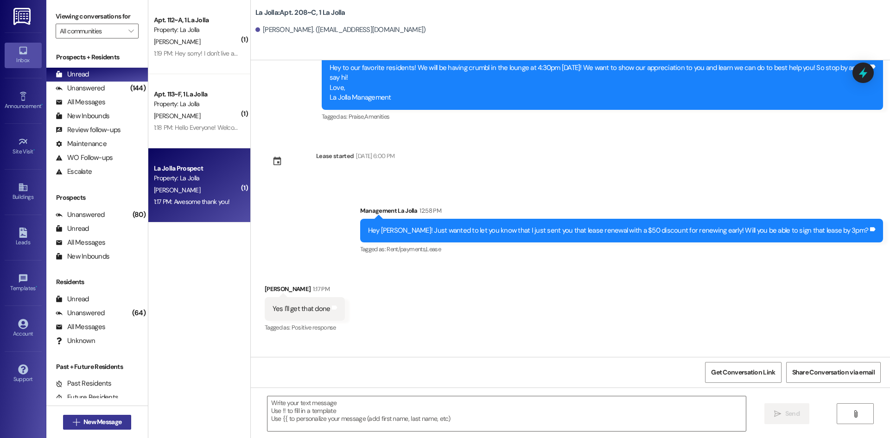
click at [111, 419] on span "New Message" at bounding box center [102, 422] width 38 height 10
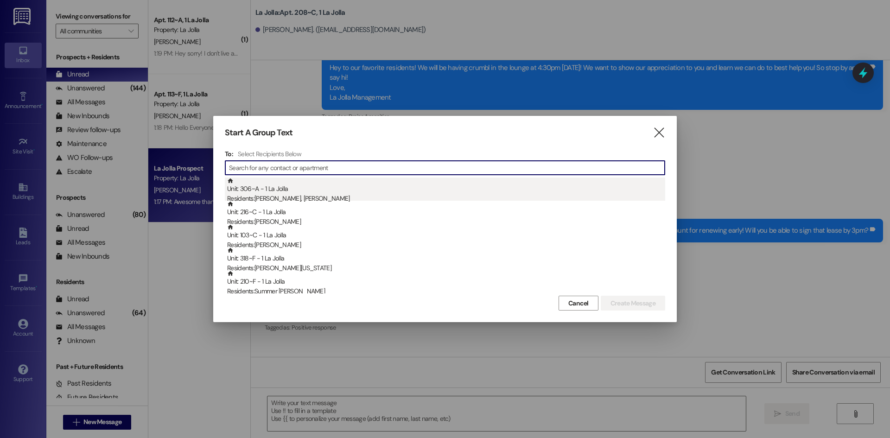
click at [271, 184] on div "Unit: 306~A - 1 La Jolla Residents: Lulu Jane Mkombo, Jaimee Baxter" at bounding box center [446, 190] width 438 height 26
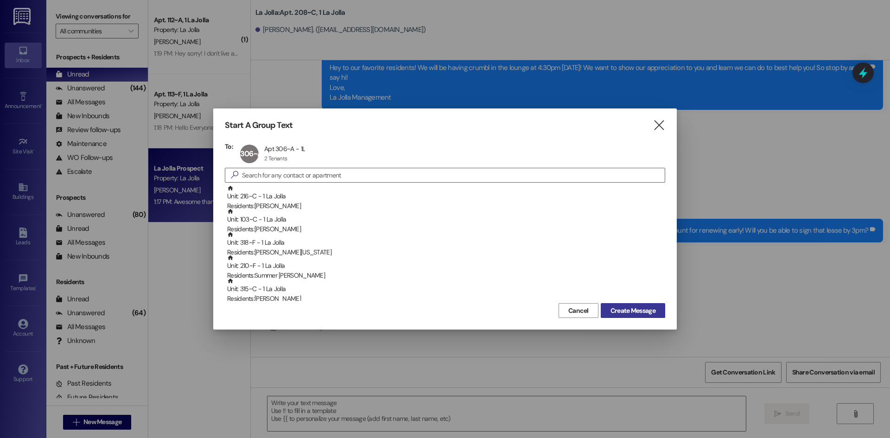
click at [627, 310] on span "Create Message" at bounding box center [632, 311] width 45 height 10
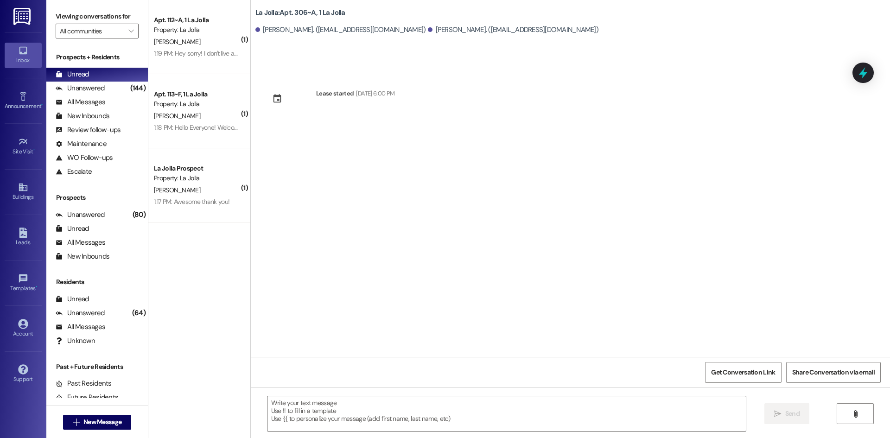
scroll to position [0, 0]
click at [715, 12] on icon "Close toast" at bounding box center [716, 13] width 6 height 6
click at [75, 421] on icon "" at bounding box center [76, 421] width 7 height 7
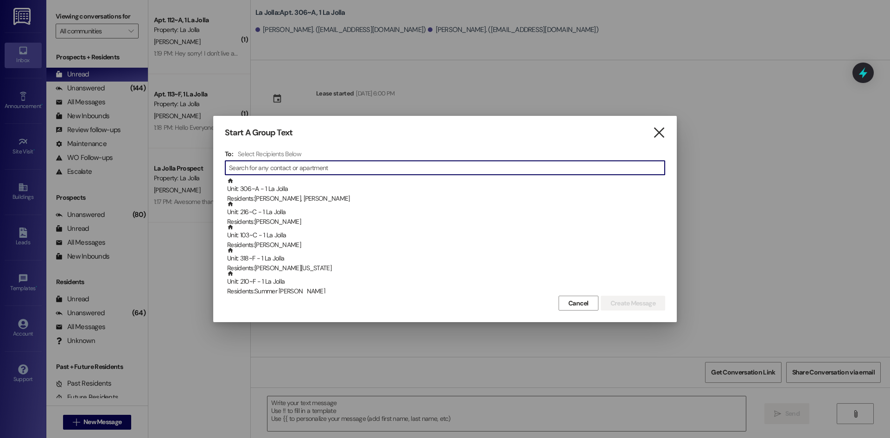
click at [660, 133] on icon "" at bounding box center [658, 133] width 13 height 10
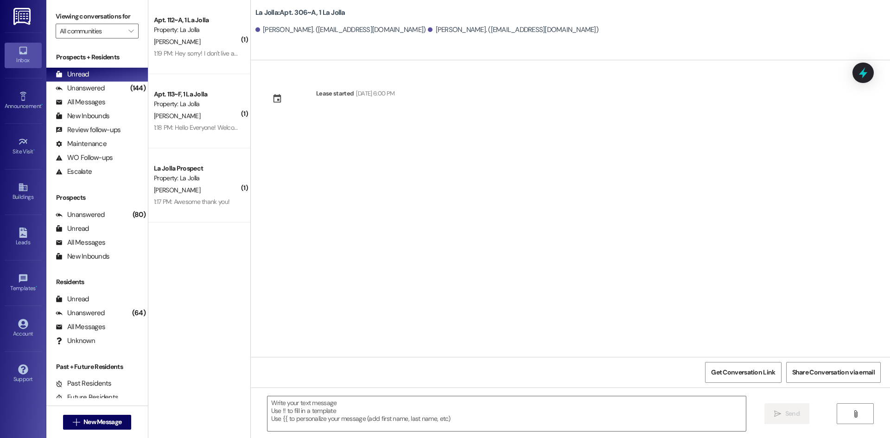
click at [367, 302] on div "Lease started Sep 11, 2025 at 6:00 PM" at bounding box center [570, 208] width 639 height 297
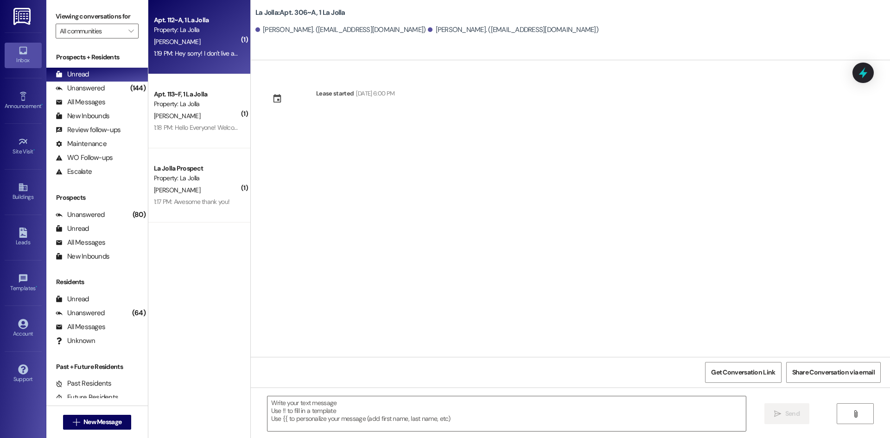
click at [196, 35] on div "Apt. 112~A, 1 La Jolla Property: La Jolla" at bounding box center [197, 25] width 88 height 22
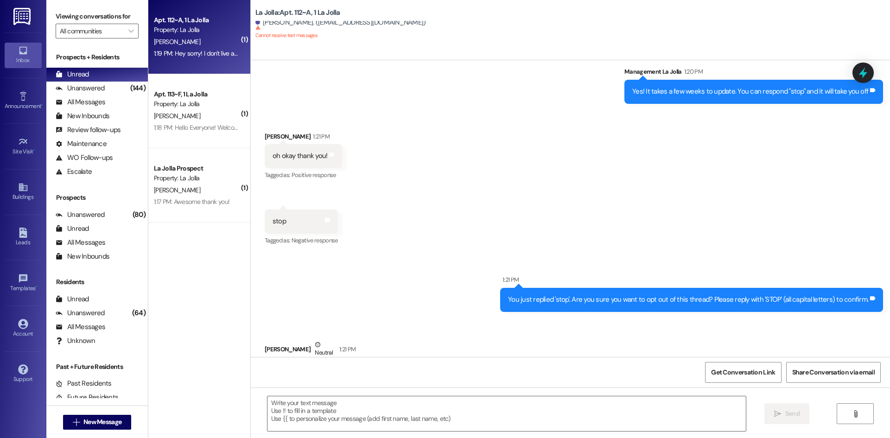
scroll to position [18254, 0]
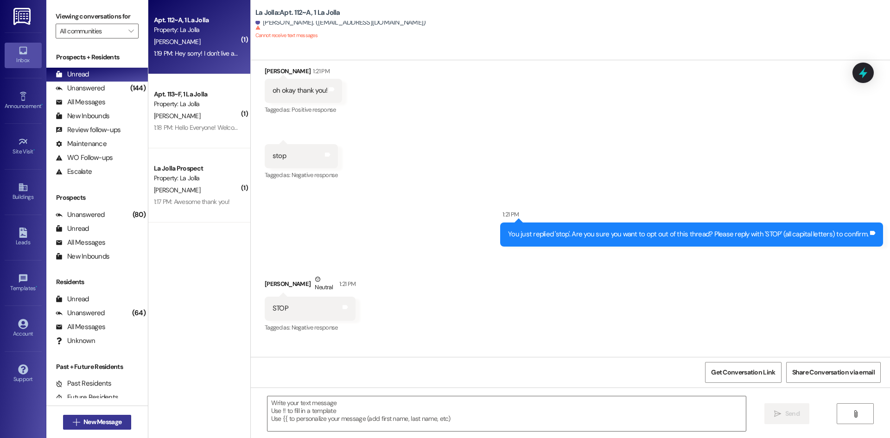
click at [105, 421] on span "New Message" at bounding box center [102, 422] width 38 height 10
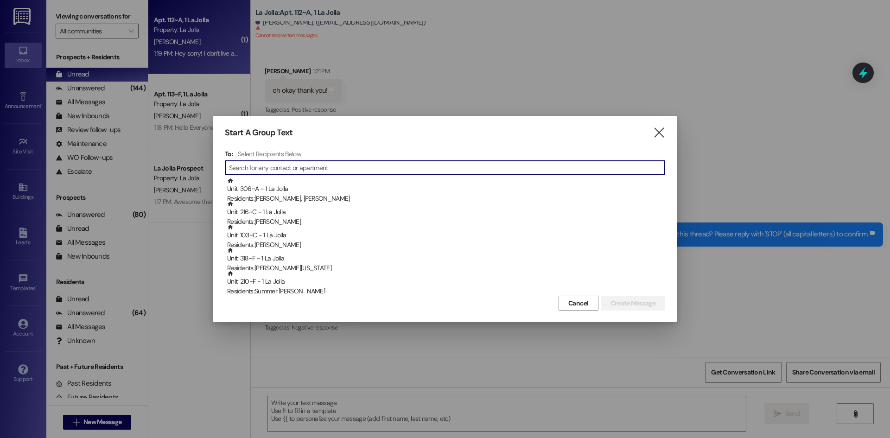
click at [657, 133] on icon "" at bounding box center [658, 133] width 13 height 10
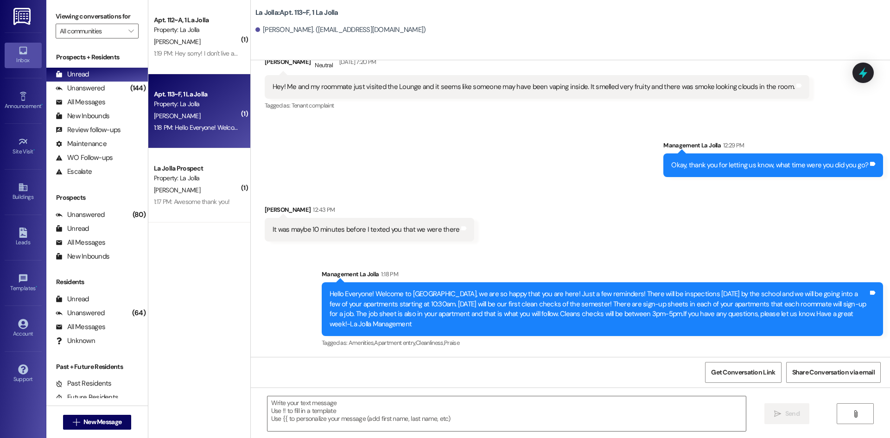
scroll to position [10120, 0]
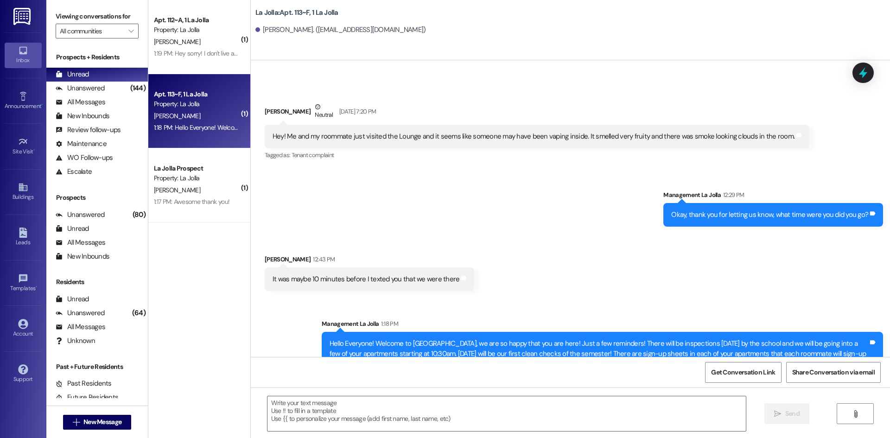
drag, startPoint x: 325, startPoint y: 293, endPoint x: 400, endPoint y: 323, distance: 80.9
click at [400, 339] on div "Hello Everyone! Welcome to [GEOGRAPHIC_DATA], we are so happy that you are here…" at bounding box center [598, 359] width 538 height 40
copy div "ello Everyone! Welcome to La Jolla, we are so happy that you are here! Just a f…"
click at [291, 298] on div "Announcement, sent via SMS Management La Jolla 1:18 PM Hello Everyone! Welcome …" at bounding box center [570, 352] width 639 height 108
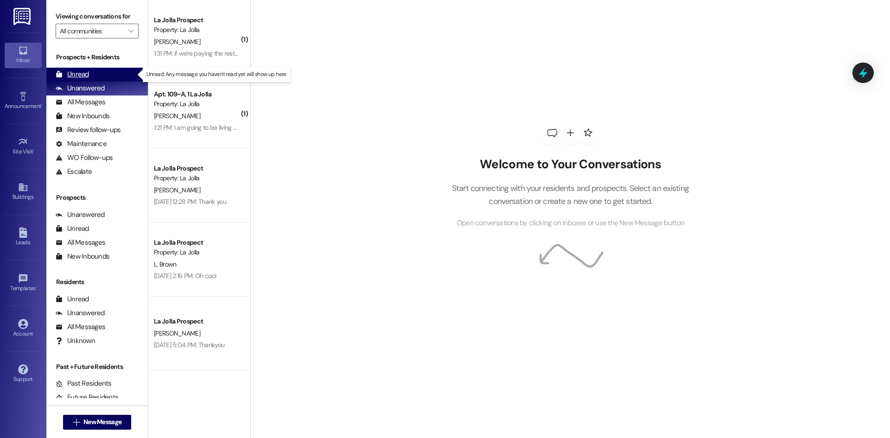
click at [102, 73] on div "Unread (0)" at bounding box center [96, 75] width 101 height 14
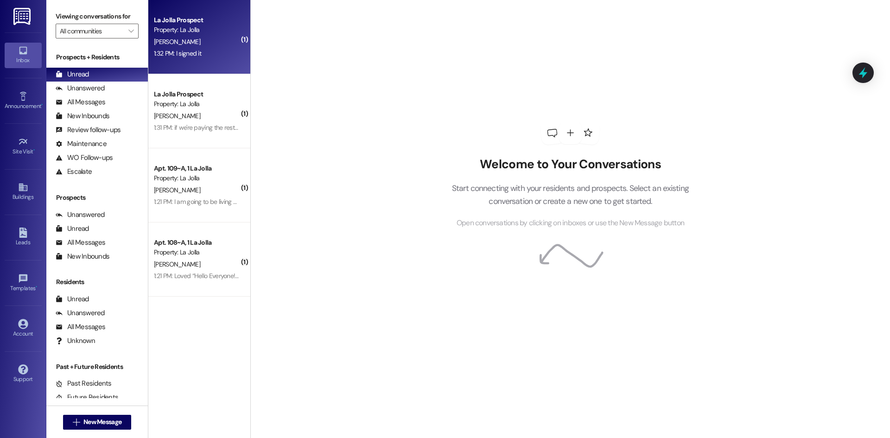
click at [222, 57] on div "1:32 PM: I signed it 1:32 PM: I signed it" at bounding box center [197, 54] width 88 height 12
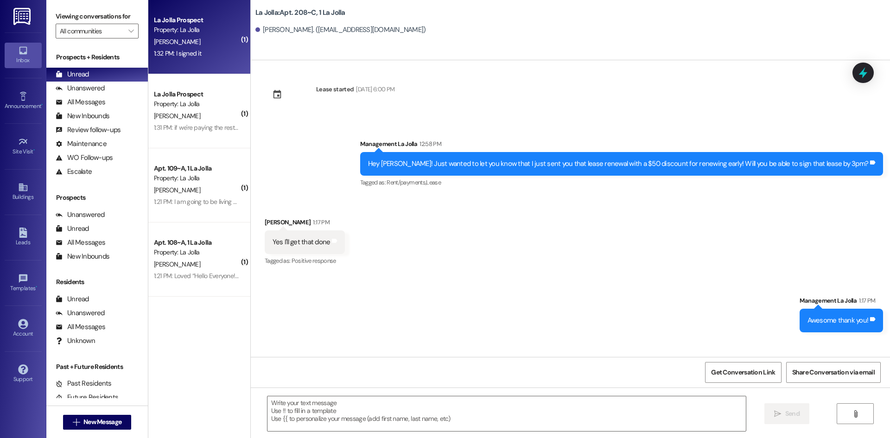
scroll to position [7211, 0]
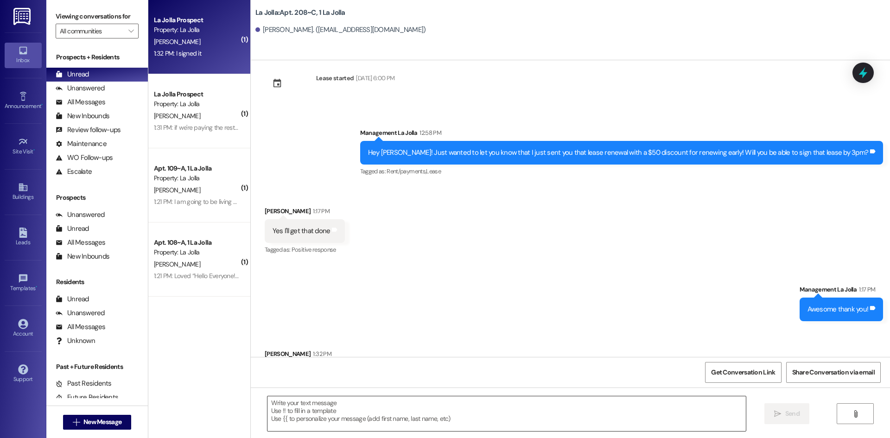
click at [337, 407] on textarea at bounding box center [506, 413] width 478 height 35
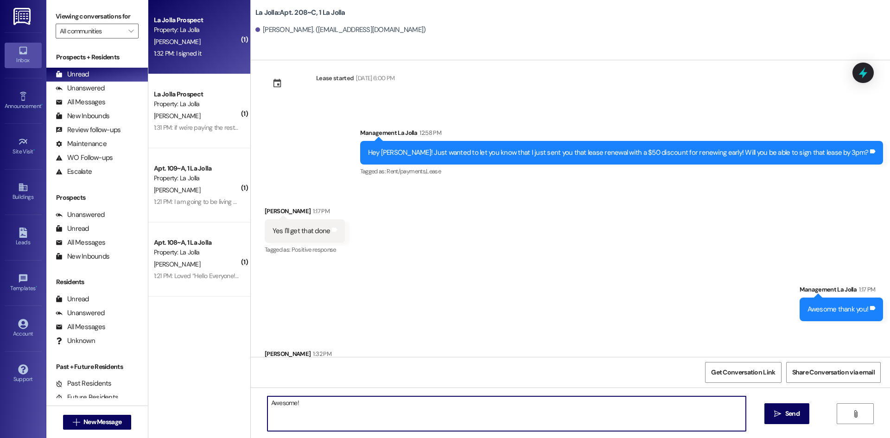
type textarea "Awesome!"
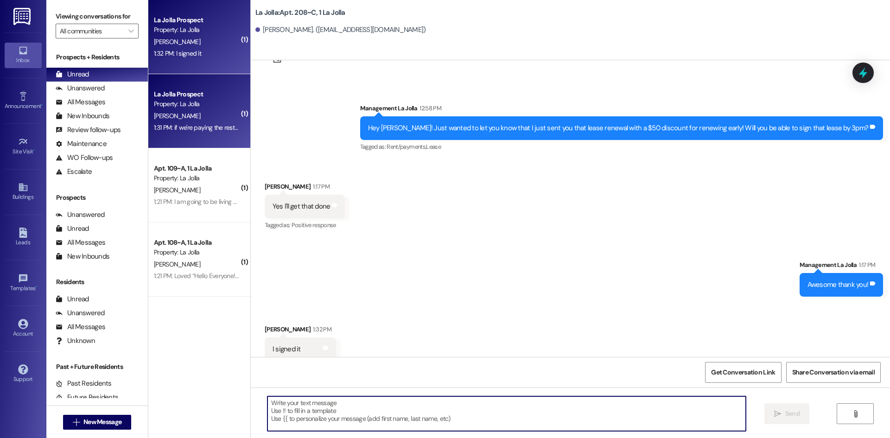
scroll to position [7276, 0]
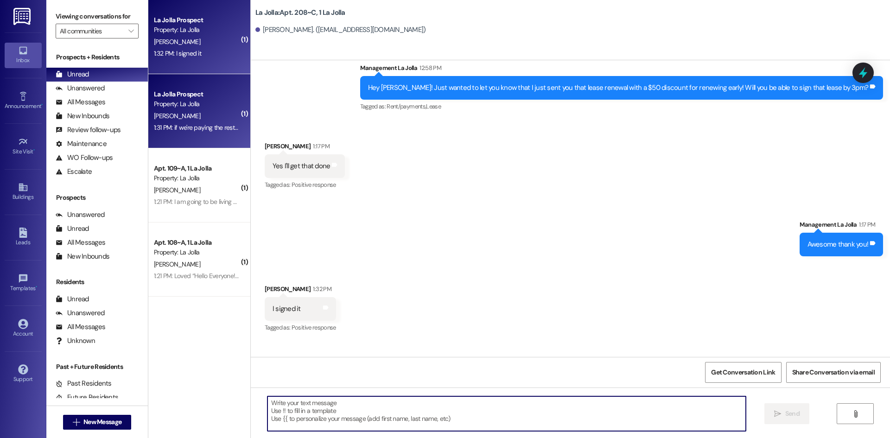
click at [184, 123] on div "1:31 PM: if we're paying the rest of rent with fafsa when is the latest you can…" at bounding box center [280, 127] width 252 height 8
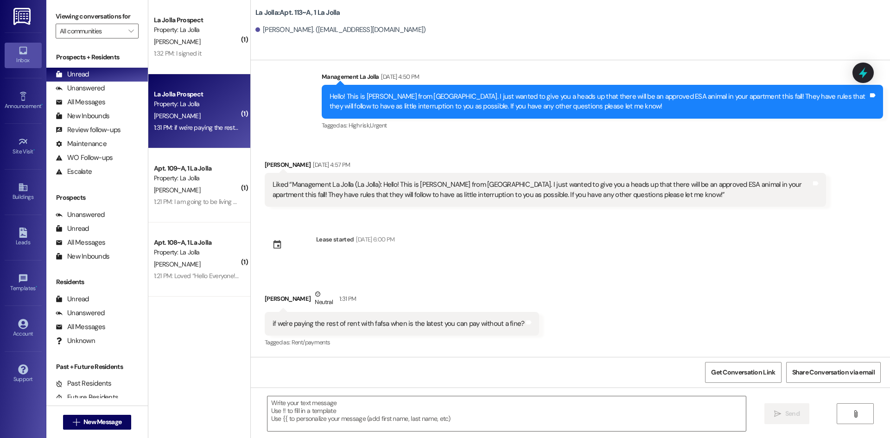
scroll to position [1482, 0]
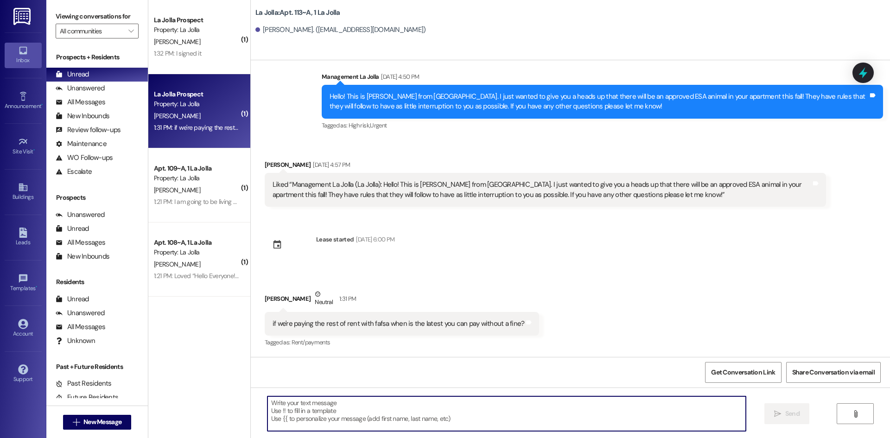
click at [386, 408] on textarea at bounding box center [506, 413] width 478 height 35
type textarea "The 25th! That is the due date for the Fafsa payment."
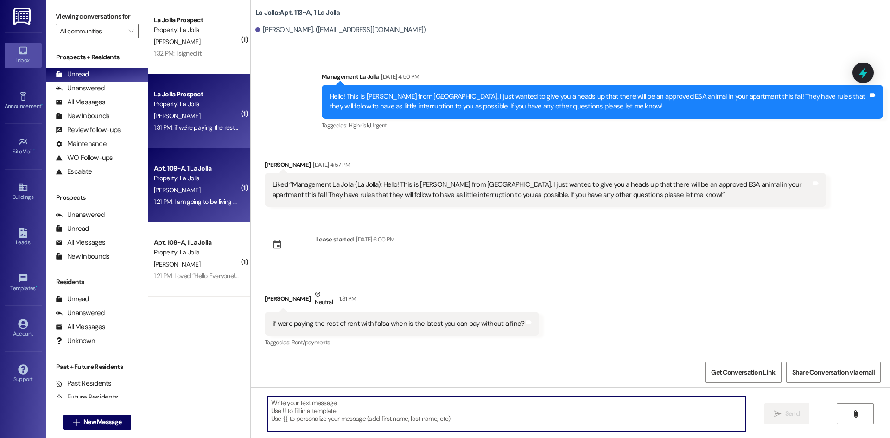
click at [203, 184] on div "[PERSON_NAME]" at bounding box center [197, 190] width 88 height 12
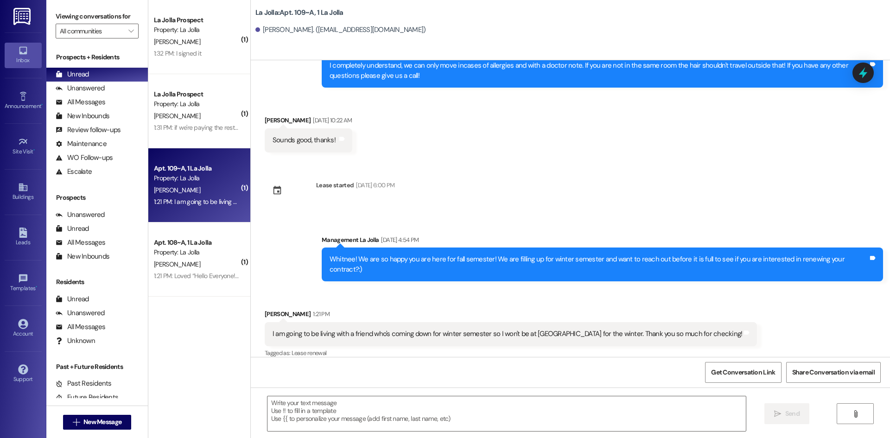
scroll to position [1358, 0]
click at [391, 406] on textarea at bounding box center [506, 413] width 478 height 35
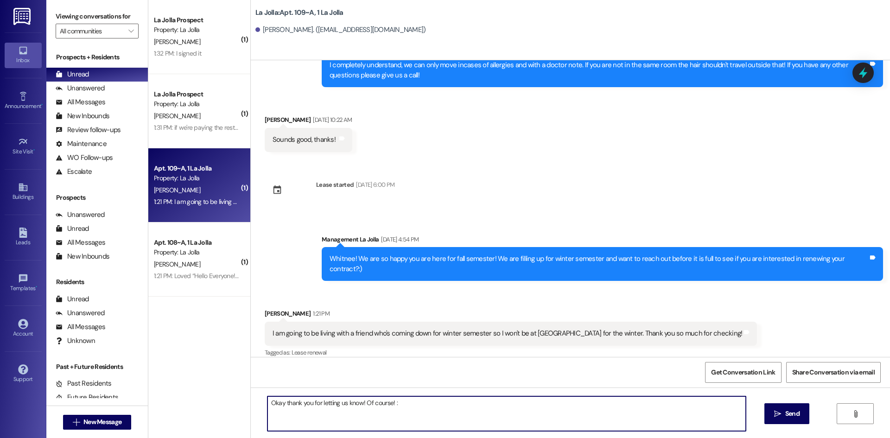
type textarea "Okay thank you for letting us know! Of course! :)"
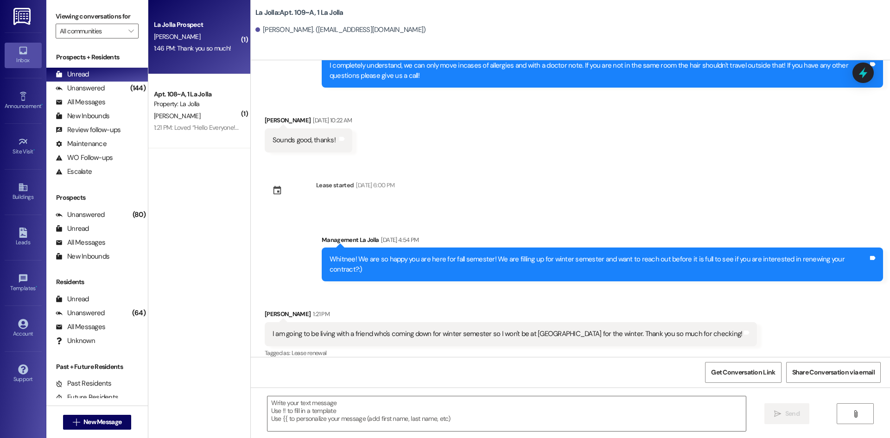
click at [177, 42] on div "[PERSON_NAME]" at bounding box center [197, 37] width 88 height 12
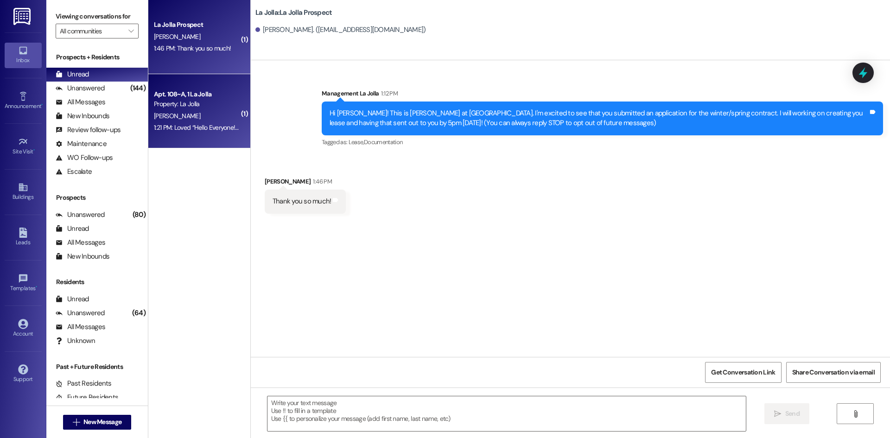
click at [204, 114] on div "[PERSON_NAME]" at bounding box center [197, 116] width 88 height 12
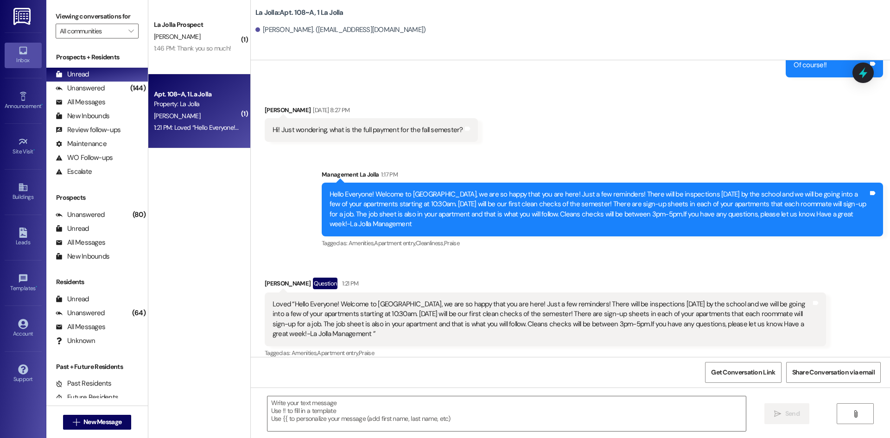
scroll to position [2168, 0]
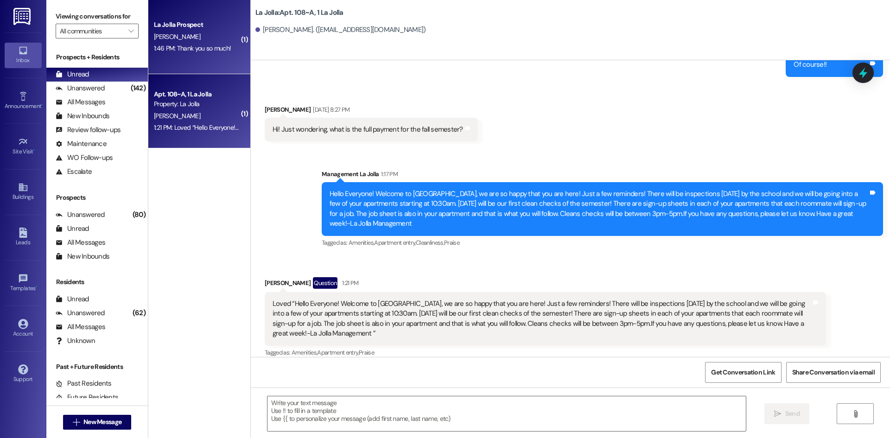
click at [215, 54] on div "1:46 PM: Thank you so much! 1:46 PM: Thank you so much!" at bounding box center [197, 49] width 88 height 12
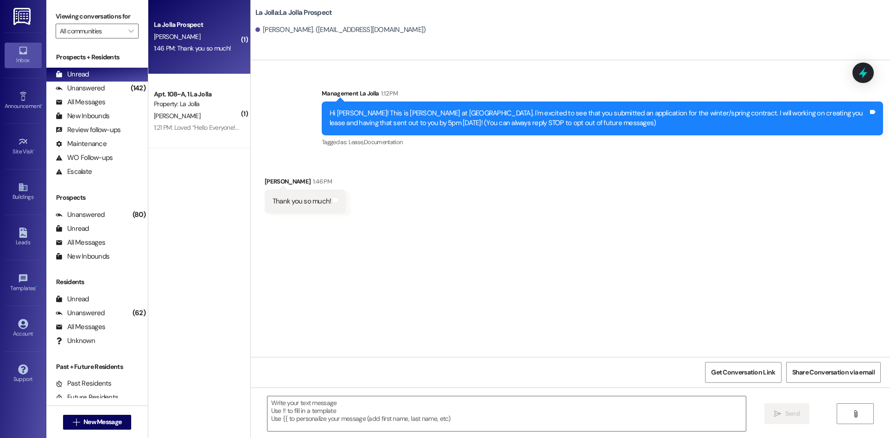
scroll to position [0, 0]
click at [110, 426] on span "New Message" at bounding box center [102, 422] width 38 height 10
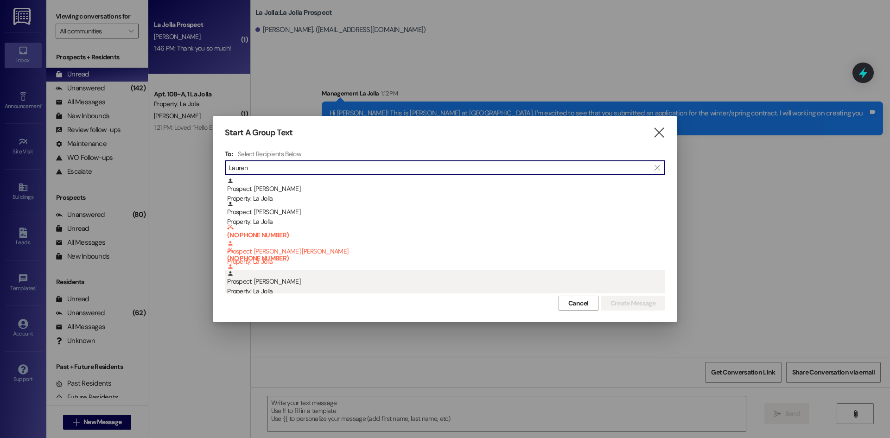
type input "Lauren"
click at [410, 280] on div "Prospect: [PERSON_NAME] Property: [GEOGRAPHIC_DATA]" at bounding box center [446, 283] width 438 height 26
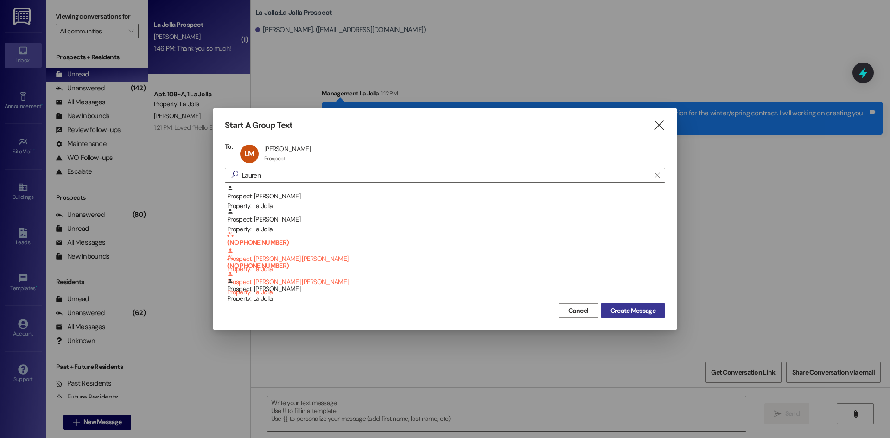
click at [604, 307] on button "Create Message" at bounding box center [633, 310] width 64 height 15
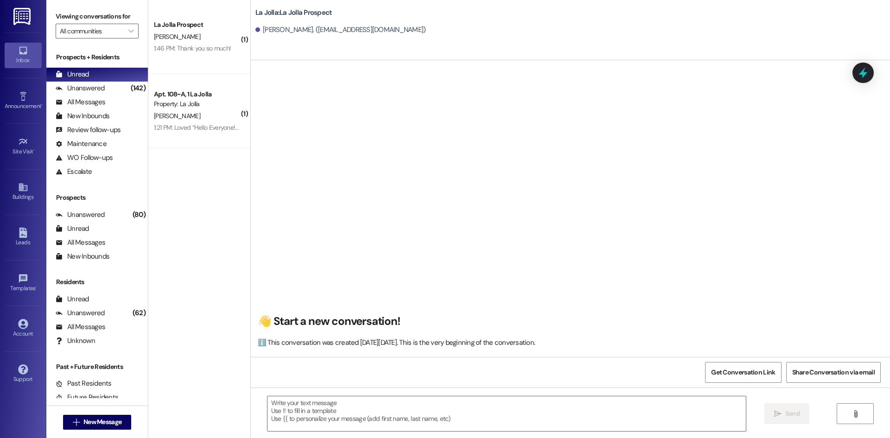
scroll to position [0, 0]
click at [315, 408] on textarea at bounding box center [506, 413] width 478 height 35
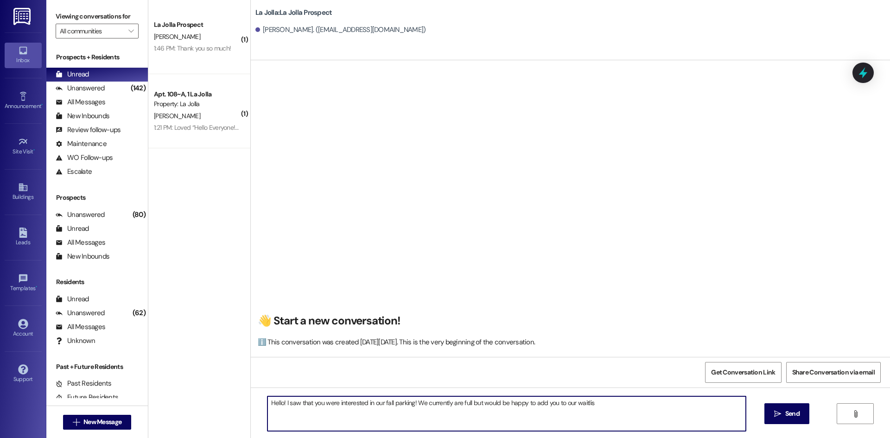
type textarea "Hello! I saw that you were interested in our fall parking! We currently are ful…"
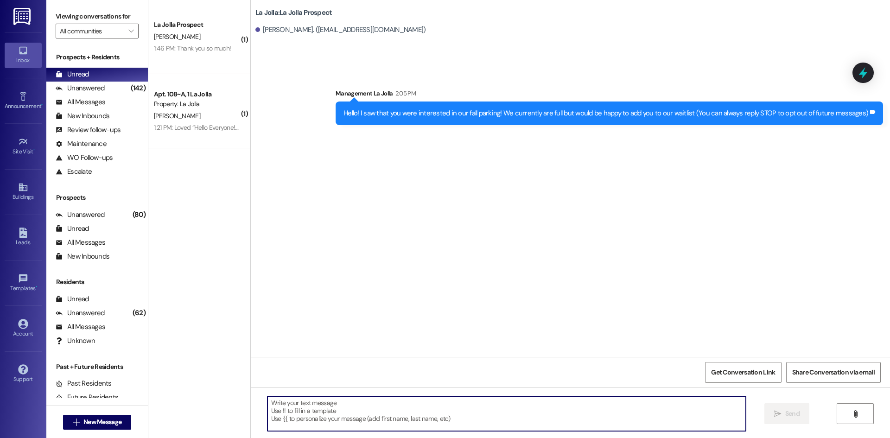
scroll to position [0, 0]
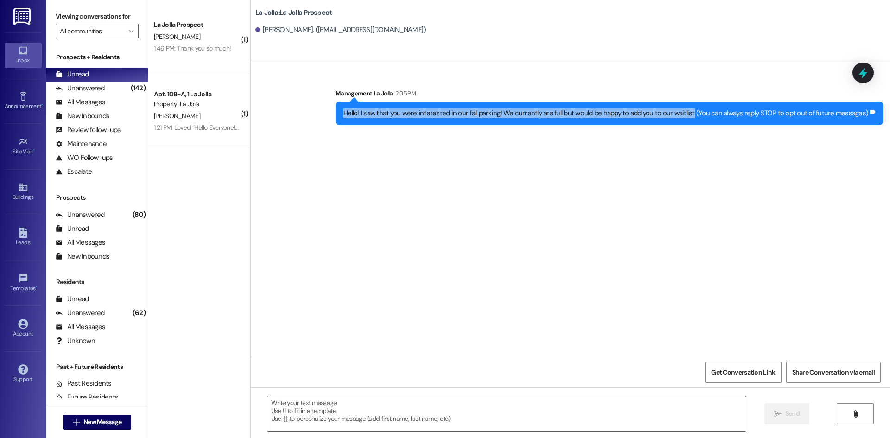
drag, startPoint x: 354, startPoint y: 115, endPoint x: 698, endPoint y: 114, distance: 343.3
click at [698, 114] on div "Hello! I saw that you were interested in our fall parking! We currently are ful…" at bounding box center [605, 113] width 525 height 10
copy div "Hello! I saw that you were interested in our fall parking! We currently are ful…"
click at [95, 426] on span "New Message" at bounding box center [102, 422] width 38 height 10
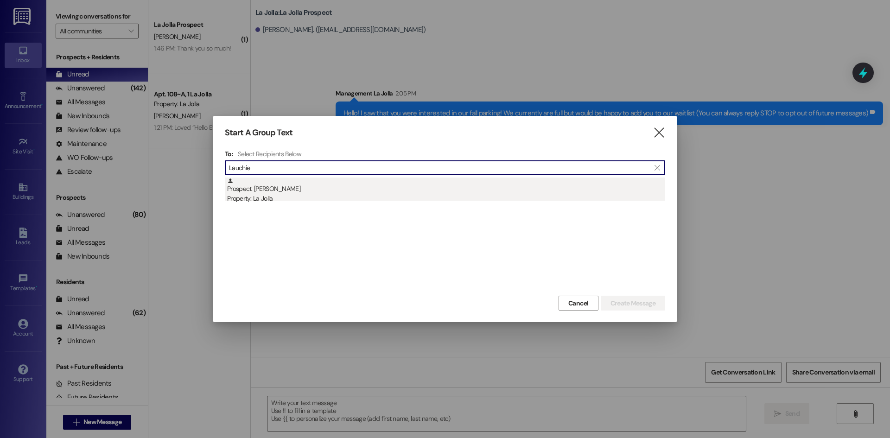
type input "Lauchie"
click at [248, 196] on div "Property: La Jolla" at bounding box center [446, 199] width 438 height 10
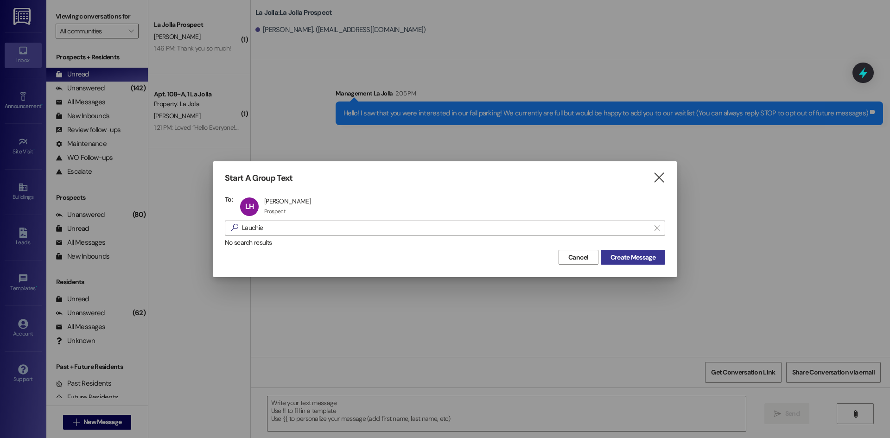
click at [609, 251] on button "Create Message" at bounding box center [633, 257] width 64 height 15
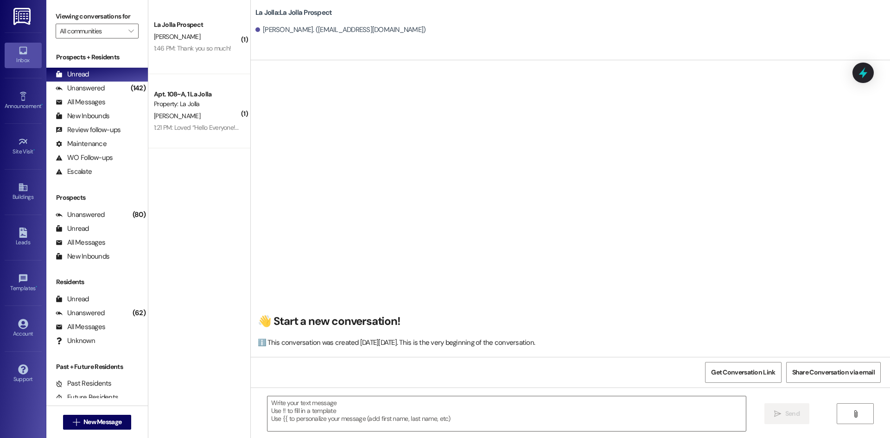
scroll to position [0, 0]
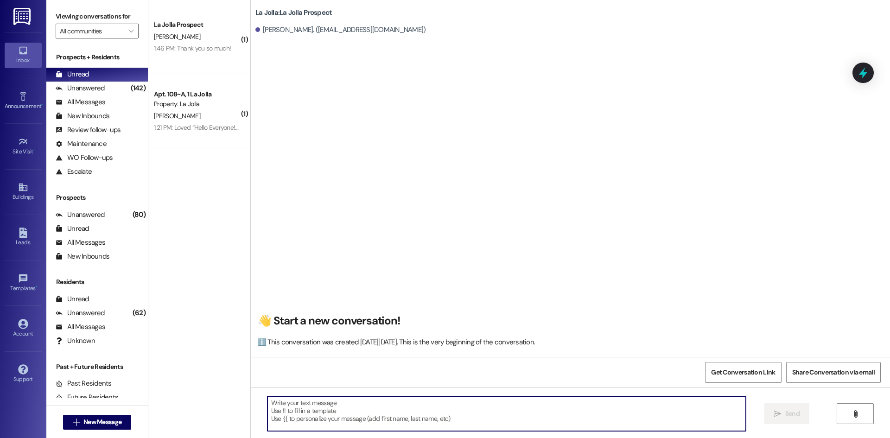
click at [332, 405] on textarea at bounding box center [506, 413] width 478 height 35
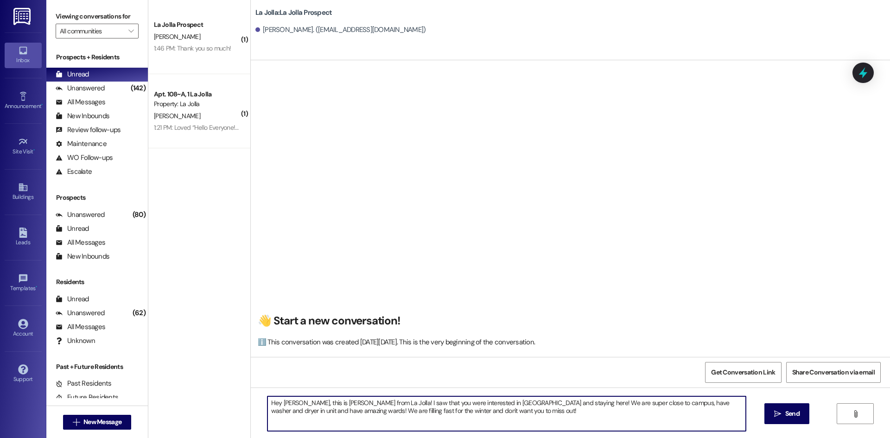
drag, startPoint x: 263, startPoint y: 405, endPoint x: 487, endPoint y: 420, distance: 224.8
click at [487, 420] on textarea "Hey [PERSON_NAME], this is [PERSON_NAME] from La Jolla! I saw that you were int…" at bounding box center [506, 413] width 478 height 35
click at [495, 419] on textarea "Hey [PERSON_NAME], this is [PERSON_NAME] from La Jolla! I saw that you were int…" at bounding box center [506, 413] width 478 height 35
drag, startPoint x: 493, startPoint y: 410, endPoint x: 258, endPoint y: 397, distance: 235.8
click at [262, 397] on div "Hey [PERSON_NAME], this is [PERSON_NAME] from La Jolla! I saw that you were int…" at bounding box center [501, 414] width 479 height 36
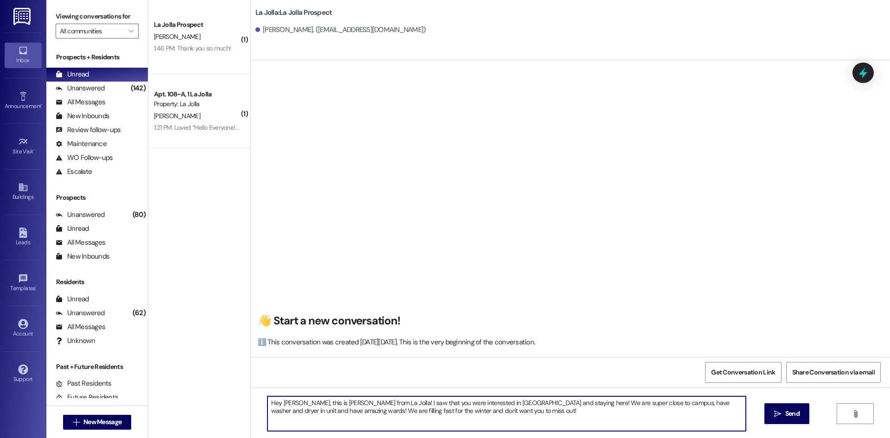
click at [267, 402] on textarea "Hey [PERSON_NAME], this is [PERSON_NAME] from La Jolla! I saw that you were int…" at bounding box center [506, 413] width 478 height 35
drag, startPoint x: 262, startPoint y: 402, endPoint x: 482, endPoint y: 419, distance: 220.8
click at [482, 419] on textarea "Hey [PERSON_NAME], this is [PERSON_NAME] from La Jolla! I saw that you were int…" at bounding box center [506, 413] width 478 height 35
click at [519, 421] on textarea "Hey [PERSON_NAME], this is [PERSON_NAME] from La Jolla! I saw that you were int…" at bounding box center [506, 413] width 478 height 35
drag, startPoint x: 656, startPoint y: 411, endPoint x: 264, endPoint y: 404, distance: 392.5
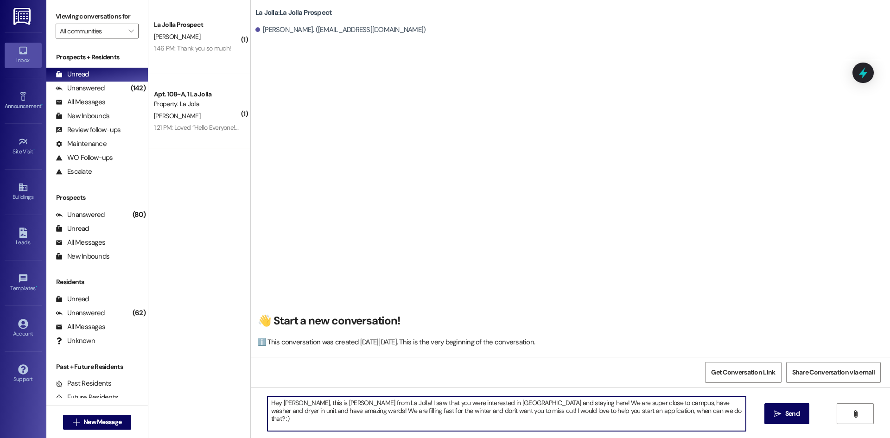
click at [267, 404] on textarea "Hey [PERSON_NAME], this is [PERSON_NAME] from La Jolla! I saw that you were int…" at bounding box center [506, 413] width 478 height 35
type textarea "Hey [PERSON_NAME], this is [PERSON_NAME] from La Jolla! I saw that you were int…"
click at [789, 410] on span "Send" at bounding box center [792, 414] width 14 height 10
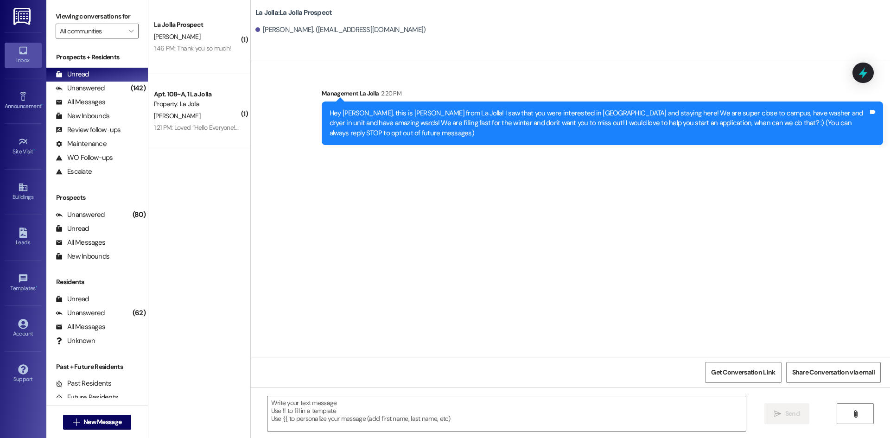
scroll to position [0, 0]
click at [113, 420] on span "New Message" at bounding box center [102, 422] width 38 height 10
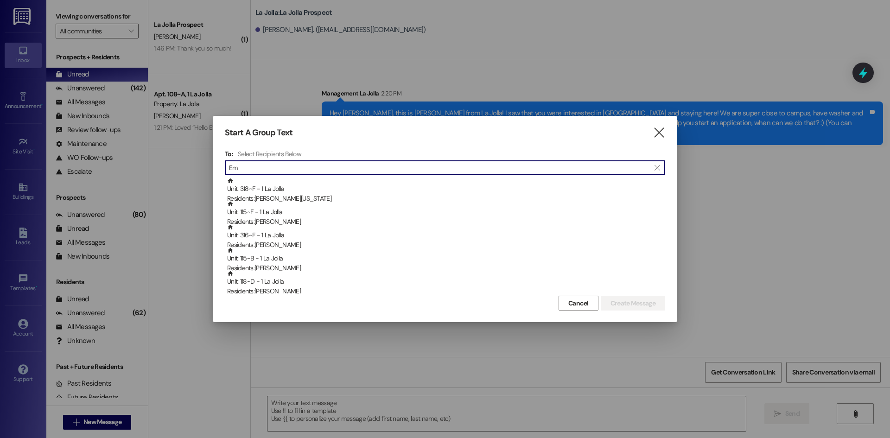
type input "E"
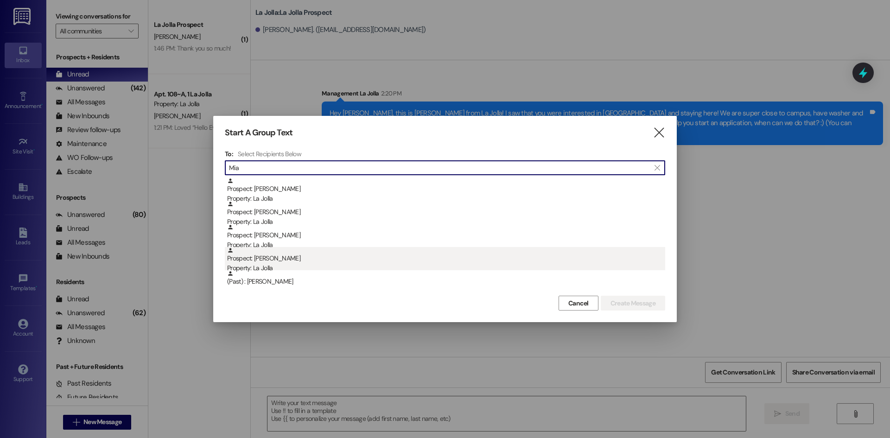
type input "Mia"
click at [274, 256] on div "Prospect: [PERSON_NAME] Property: [GEOGRAPHIC_DATA]" at bounding box center [446, 260] width 438 height 26
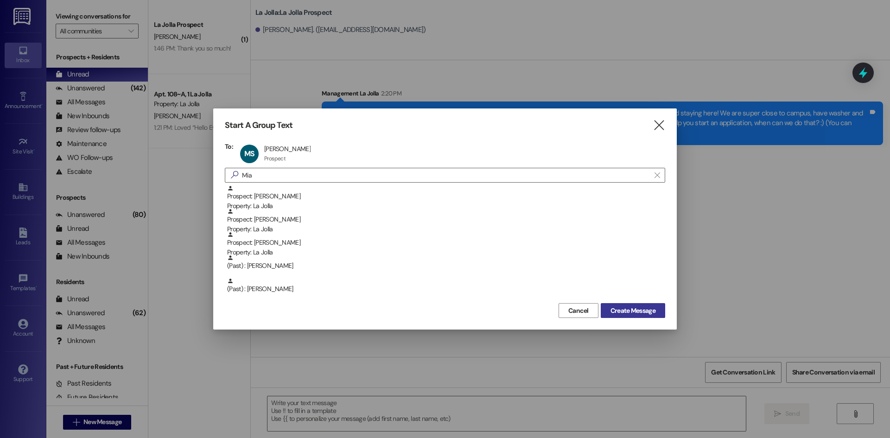
click at [629, 311] on span "Create Message" at bounding box center [632, 311] width 45 height 10
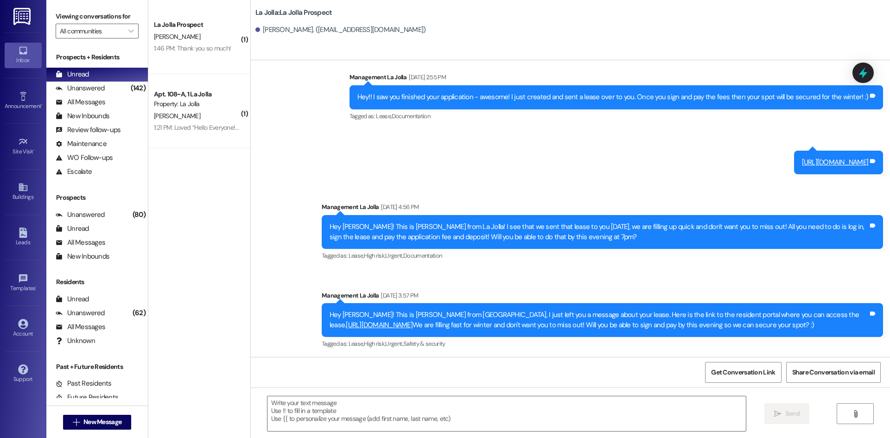
scroll to position [106, 0]
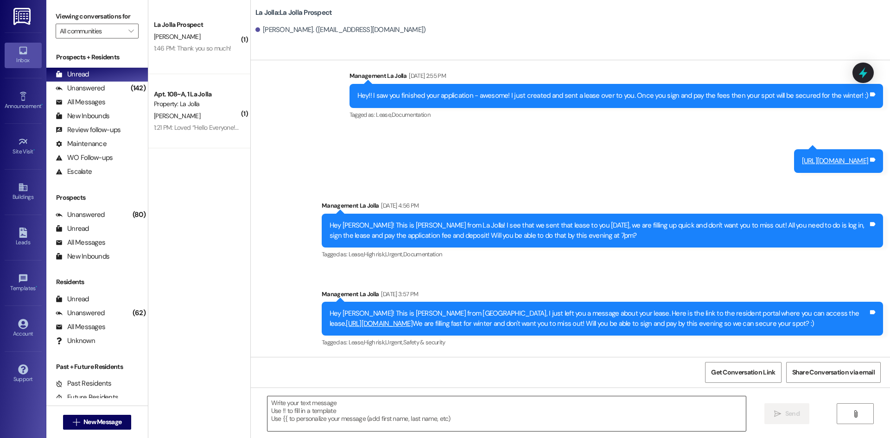
click at [314, 411] on textarea at bounding box center [506, 413] width 478 height 35
click at [306, 407] on textarea at bounding box center [506, 413] width 478 height 35
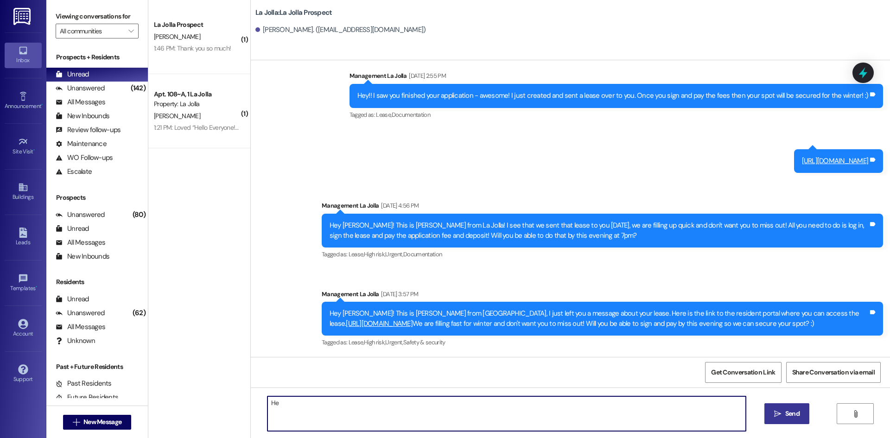
type textarea "H"
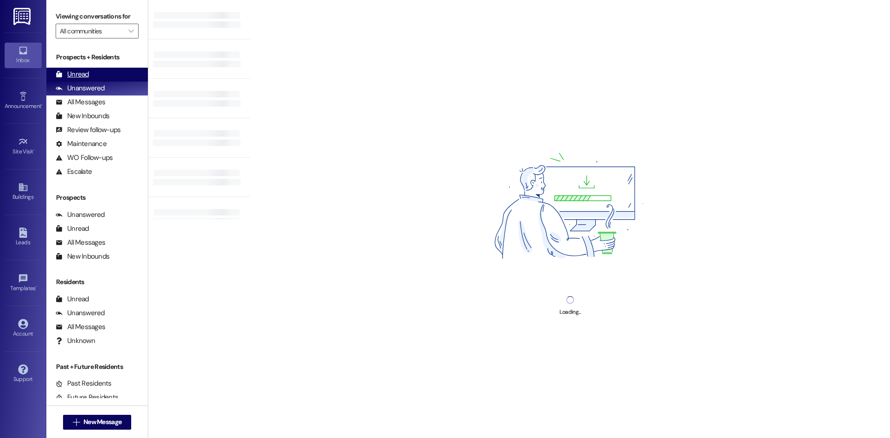
click at [91, 71] on div "Unread (0)" at bounding box center [96, 75] width 101 height 14
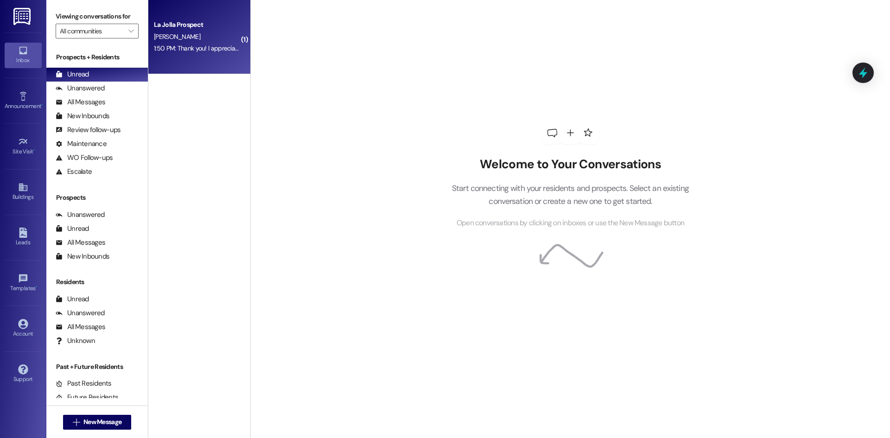
click at [201, 61] on div "La Jolla Prospect L. Phillips 1:50 PM: Thank you! I appreciate it. 1:50 PM: Tha…" at bounding box center [199, 37] width 102 height 74
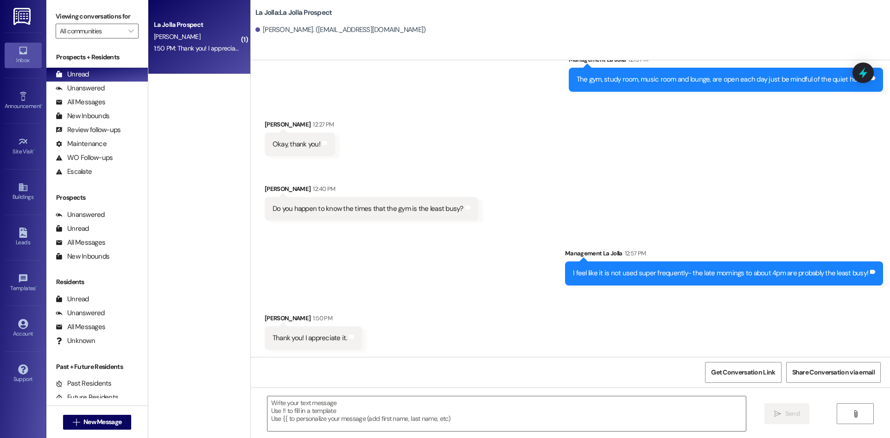
scroll to position [3195, 0]
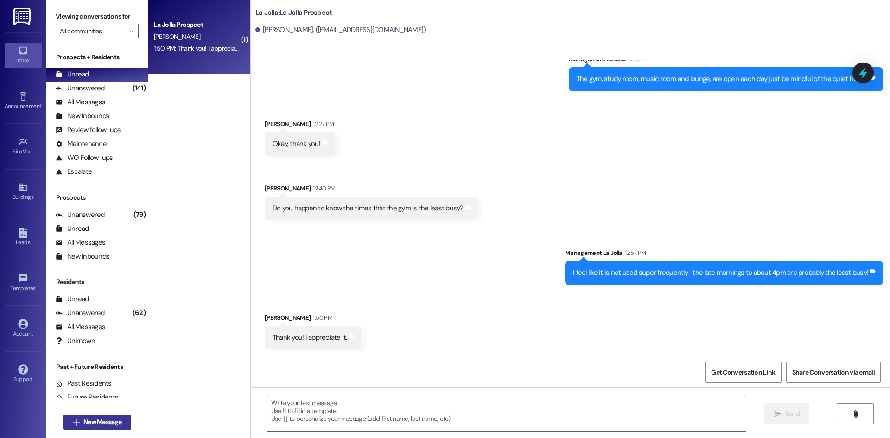
click at [121, 424] on button " New Message" at bounding box center [97, 422] width 69 height 15
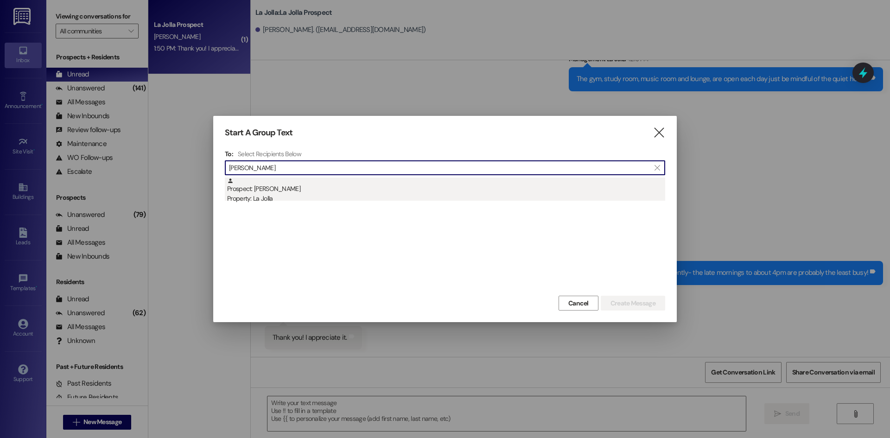
type input "Alexandrea"
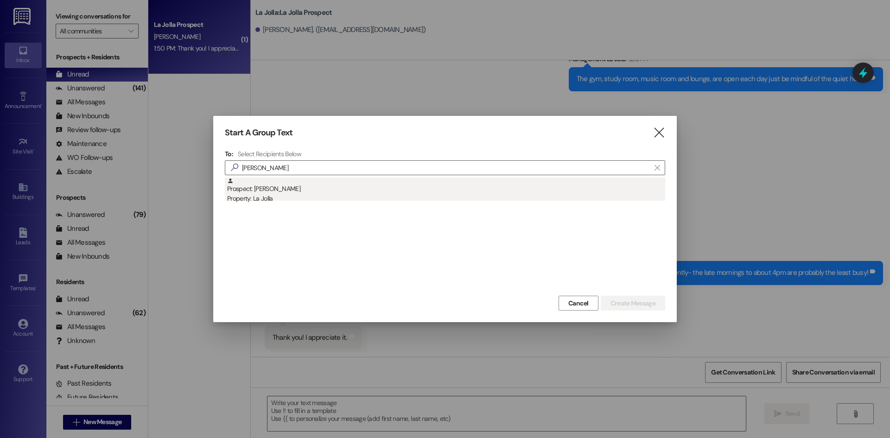
click at [331, 202] on div "Property: La Jolla" at bounding box center [446, 199] width 438 height 10
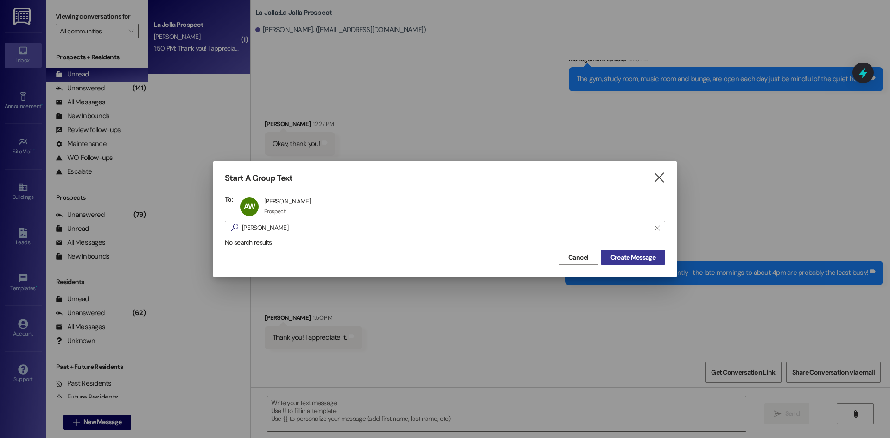
click at [608, 256] on span "Create Message" at bounding box center [632, 258] width 49 height 10
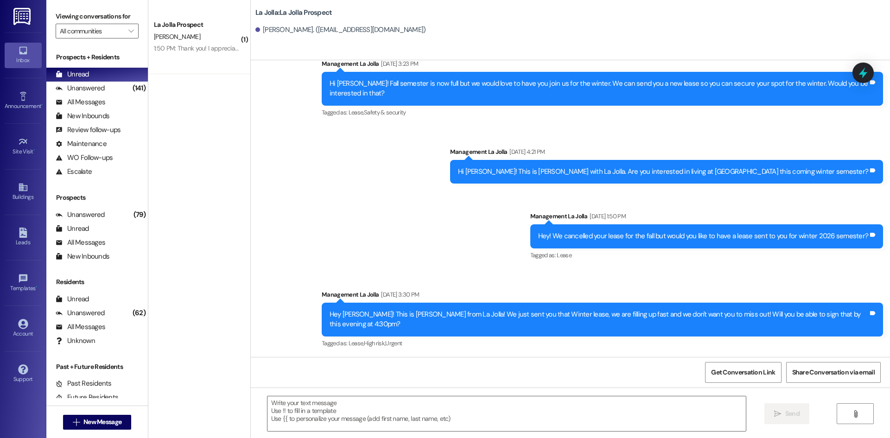
scroll to position [383, 0]
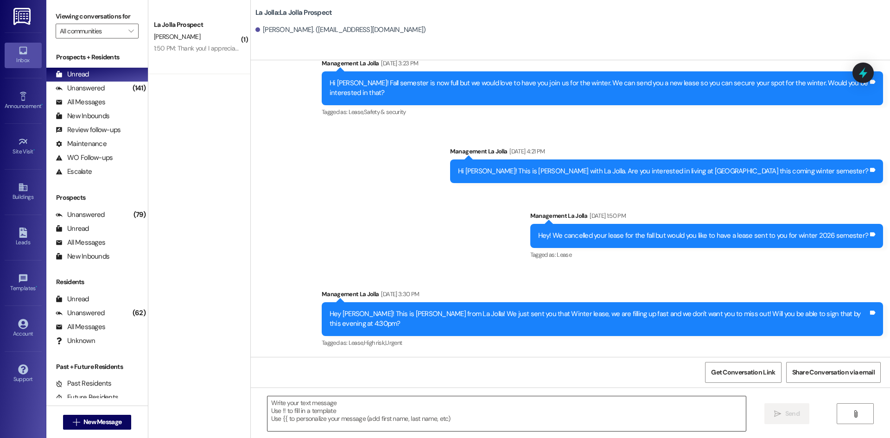
click at [343, 431] on textarea at bounding box center [506, 413] width 478 height 35
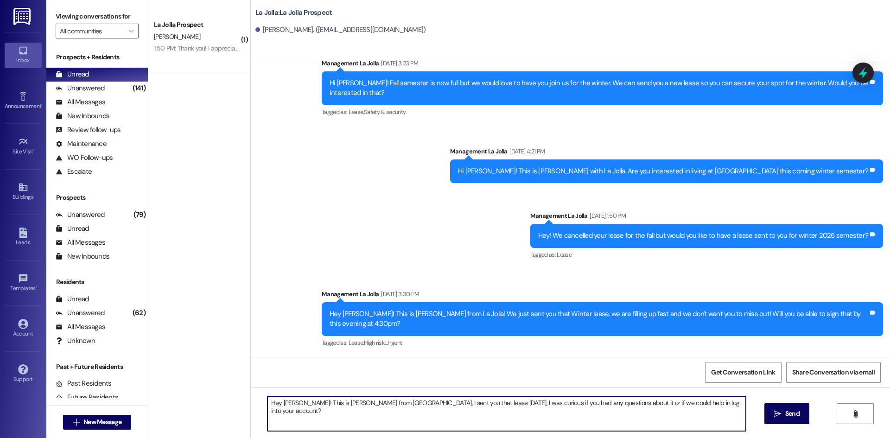
type textarea "Hey Alexandrea! This is Heather from La Jolla, I sent you that lease on Friday,…"
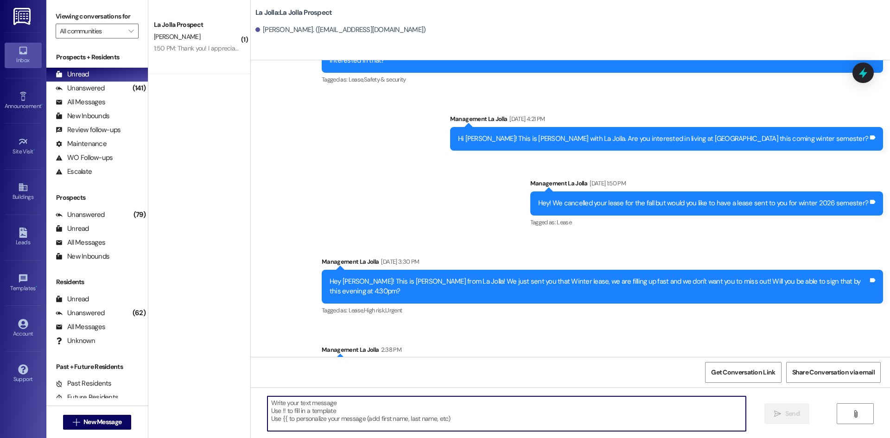
scroll to position [448, 0]
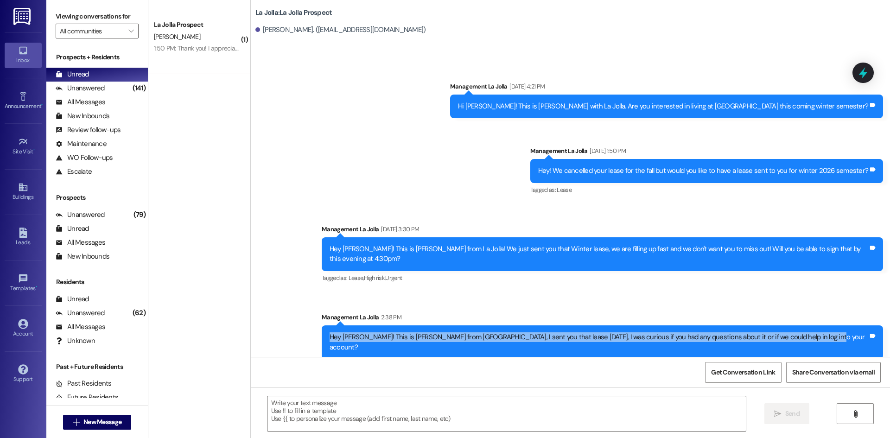
drag, startPoint x: 388, startPoint y: 334, endPoint x: 865, endPoint y: 342, distance: 476.9
click at [865, 342] on div "Hey Alexandrea! This is Heather from La Jolla, I sent you that lease on Friday,…" at bounding box center [599, 342] width 540 height 20
copy div "Hey Alexandrea! This is Heather from La Jolla, I sent you that lease on Friday,…"
click at [89, 422] on span "New Message" at bounding box center [102, 422] width 38 height 10
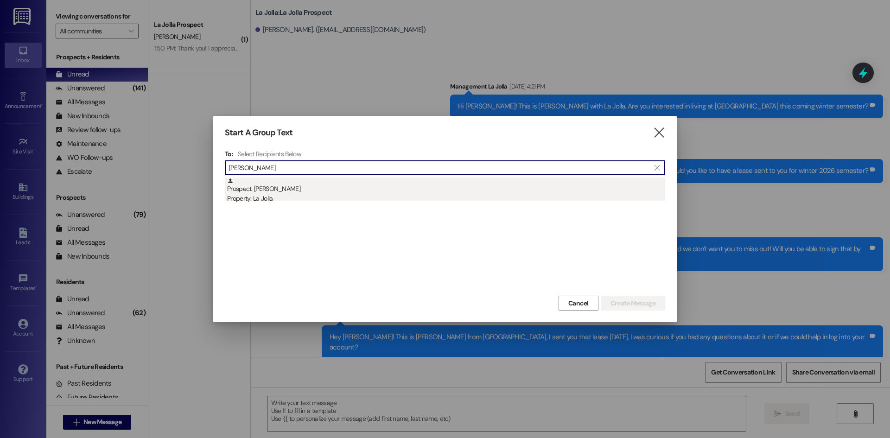
type input "Cyrus"
click at [453, 178] on div "Prospect: Cyrus Price Property: La Jolla" at bounding box center [446, 190] width 438 height 26
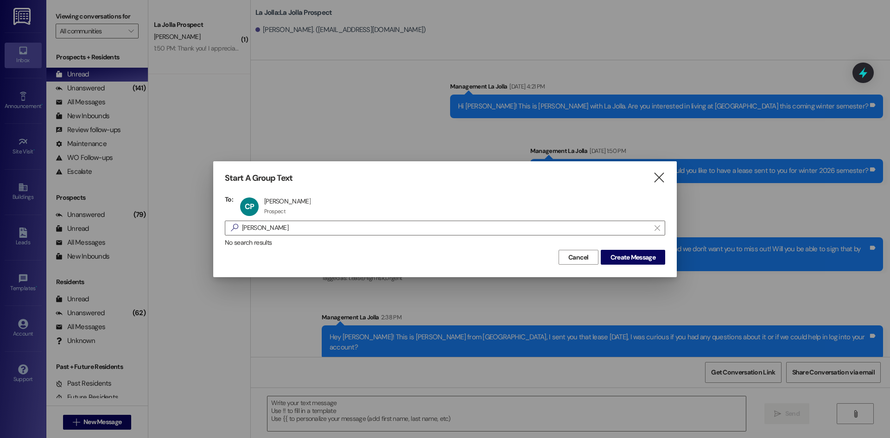
click at [626, 268] on div "Start A Group Text  To: CP Cyrus Price Cyrus Price Prospect Prospect click to …" at bounding box center [444, 218] width 463 height 115
click at [628, 257] on span "Create Message" at bounding box center [632, 258] width 45 height 10
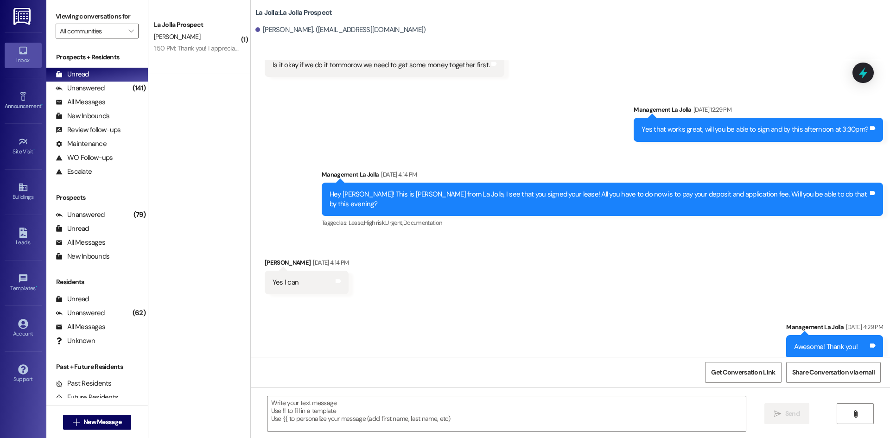
scroll to position [1286, 0]
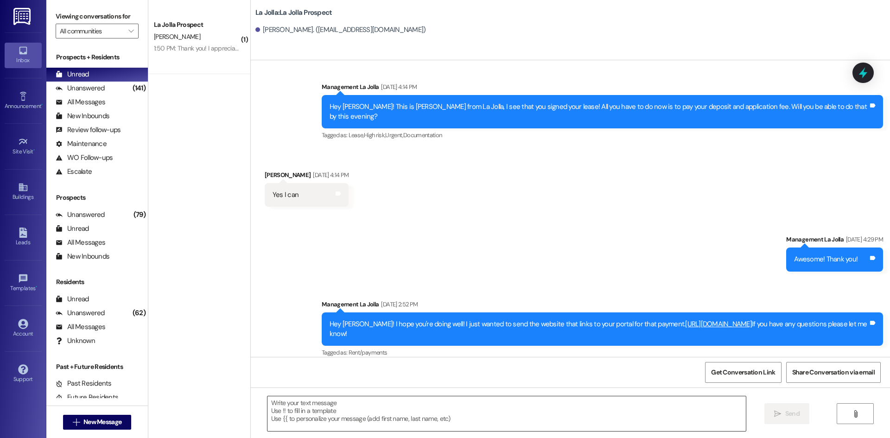
click at [474, 410] on textarea at bounding box center [506, 413] width 478 height 35
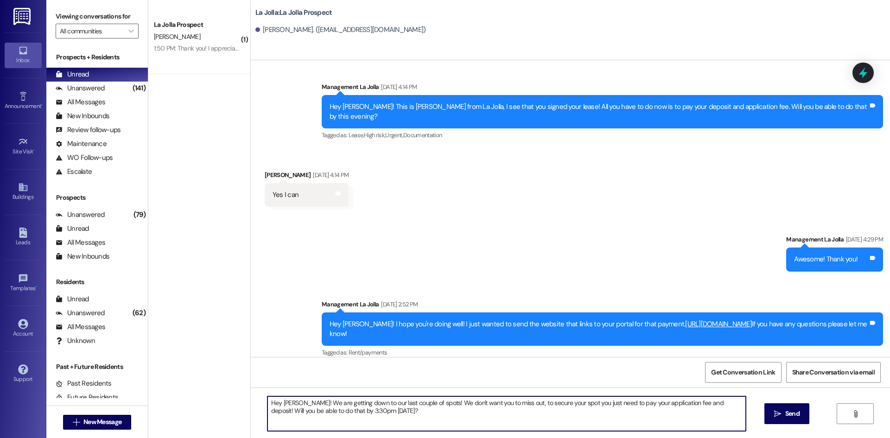
drag, startPoint x: 386, startPoint y: 419, endPoint x: 255, endPoint y: 394, distance: 133.0
click at [255, 394] on div "Hey Cyrus! We are getting down to our last couple of spots! We don't want you t…" at bounding box center [570, 422] width 639 height 70
type textarea "Hey Cyrus! We are getting down to our last couple of spots! We don't want you t…"
click at [781, 413] on span " Send" at bounding box center [786, 414] width 29 height 10
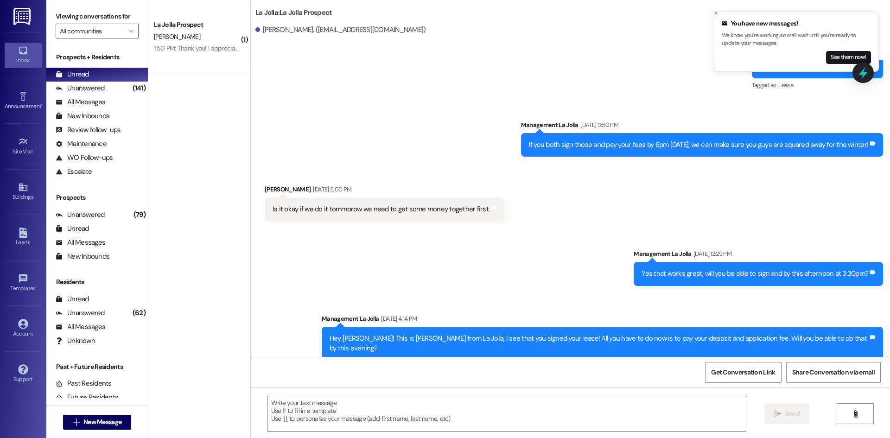
scroll to position [1054, 0]
click at [715, 16] on button "Close toast" at bounding box center [715, 12] width 9 height 9
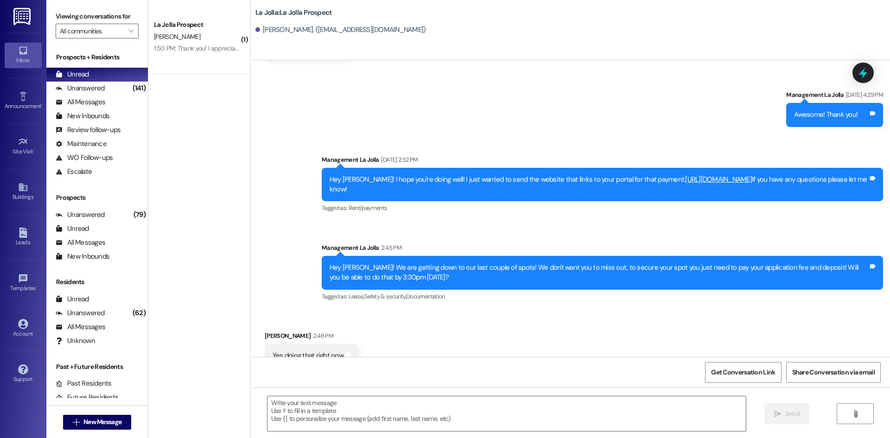
scroll to position [1439, 0]
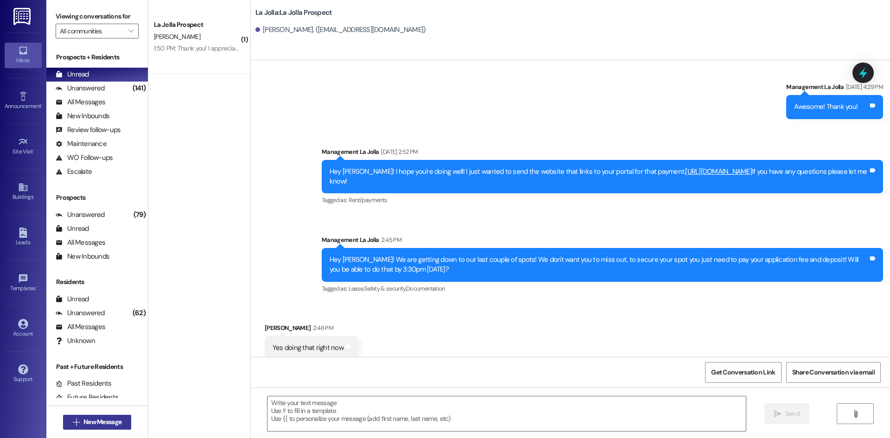
click at [102, 422] on span "New Message" at bounding box center [102, 422] width 38 height 10
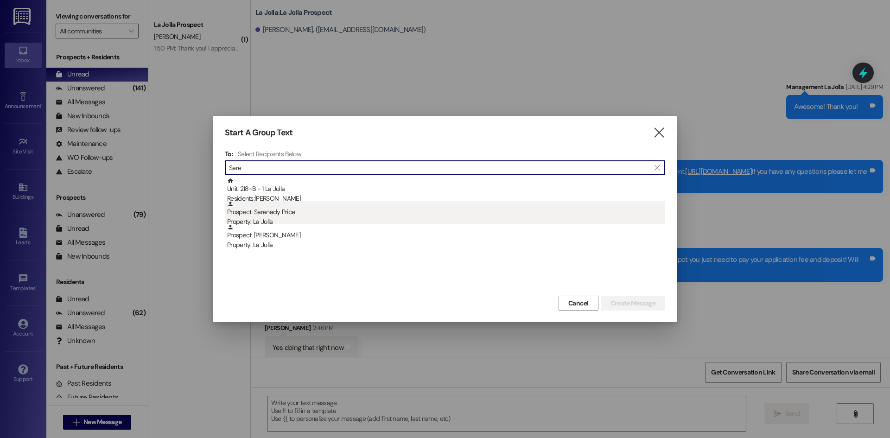
type input "Sare"
click at [309, 202] on div "Prospect: Sarenady Price Property: La Jolla" at bounding box center [446, 214] width 438 height 26
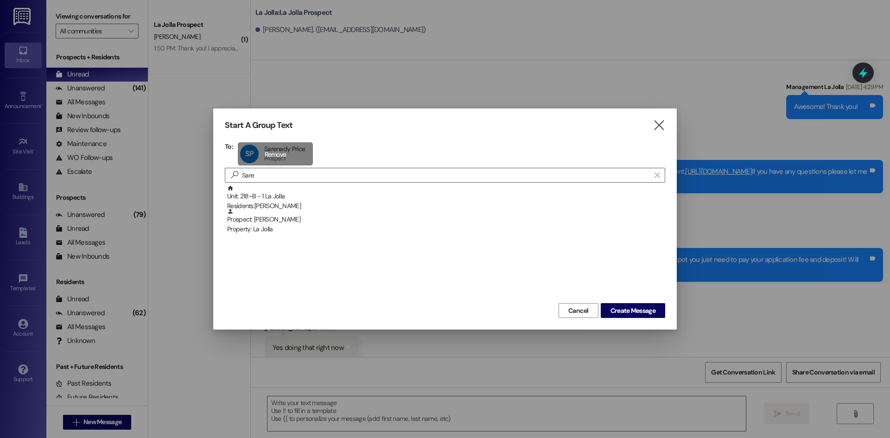
click at [259, 149] on div "SP Sarenady Price Sarenady Price Prospect Prospect click to remove" at bounding box center [275, 153] width 75 height 23
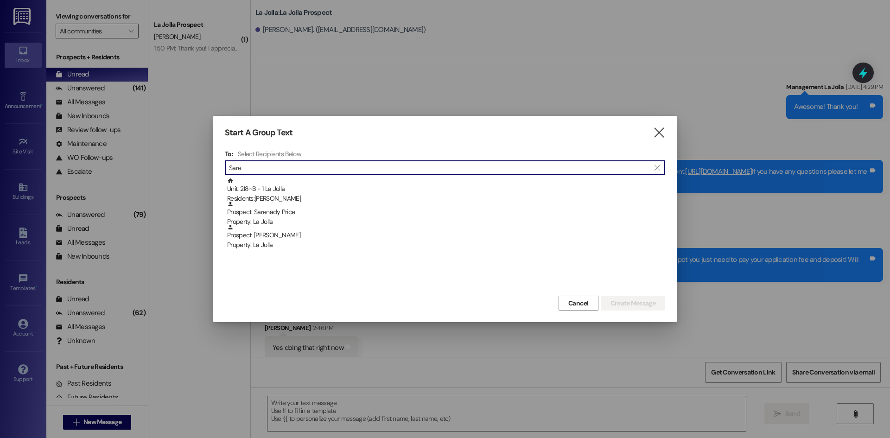
drag, startPoint x: 268, startPoint y: 171, endPoint x: 228, endPoint y: 165, distance: 40.7
click at [228, 165] on div " Sare " at bounding box center [445, 167] width 440 height 15
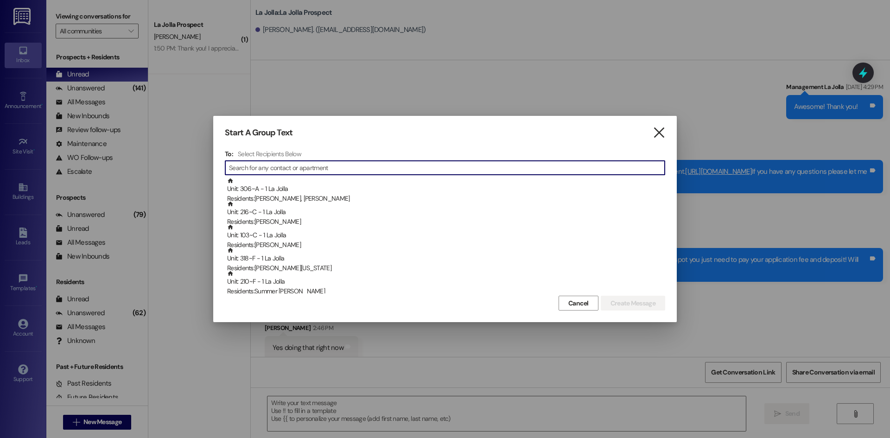
click at [663, 133] on icon "" at bounding box center [658, 133] width 13 height 10
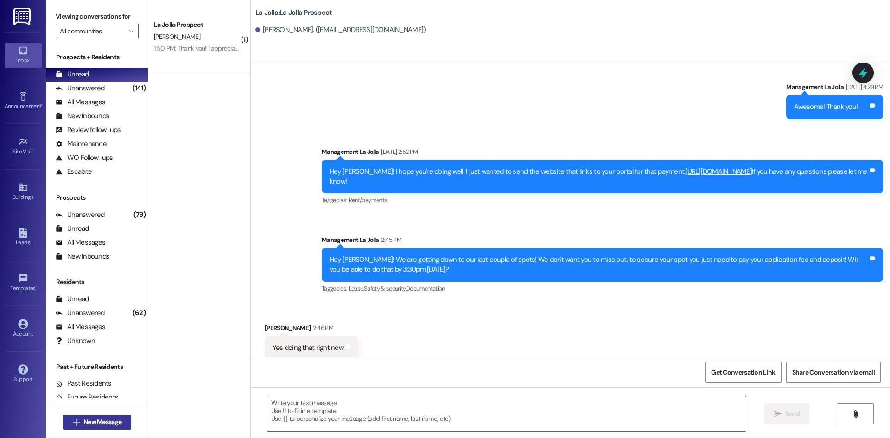
click at [114, 420] on span "New Message" at bounding box center [102, 422] width 38 height 10
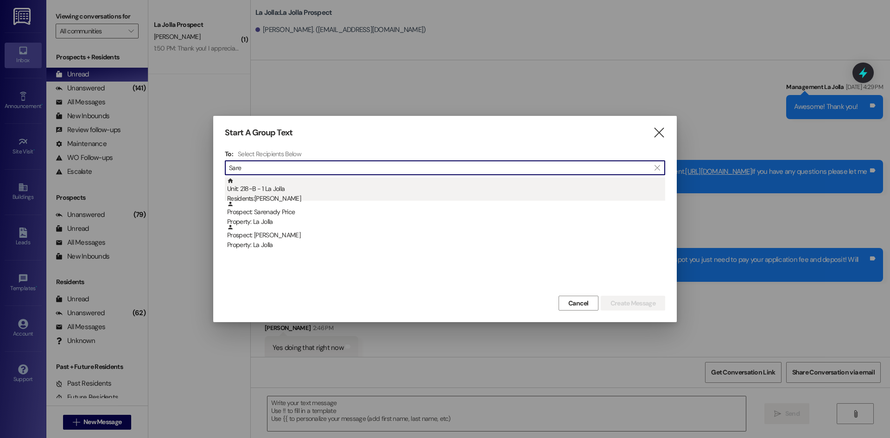
type input "Sare"
click at [324, 186] on div "Unit: 218~B - 1 La Jolla Residents: Sarene Johnson" at bounding box center [446, 190] width 438 height 26
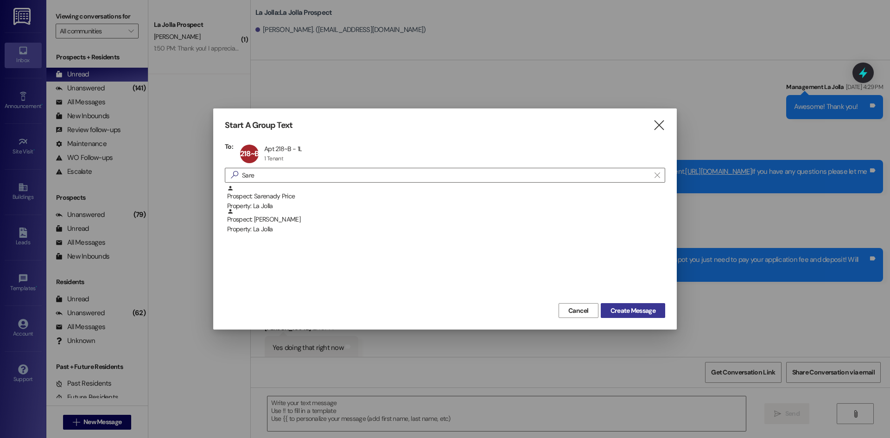
click at [625, 305] on button "Create Message" at bounding box center [633, 310] width 64 height 15
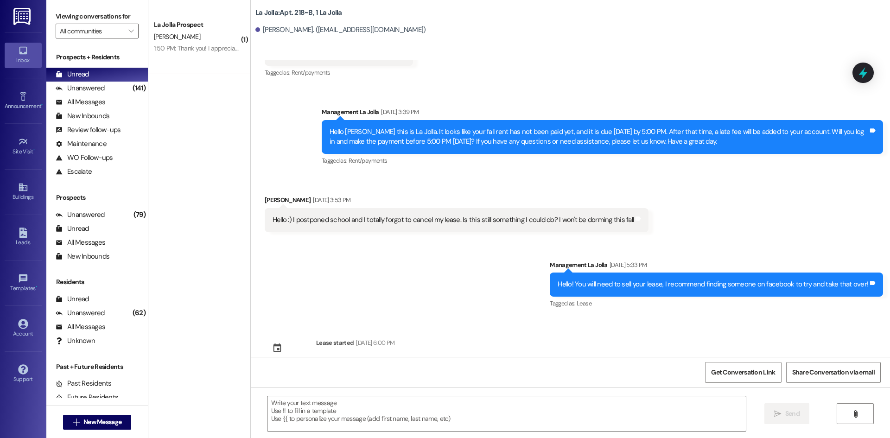
scroll to position [2454, 0]
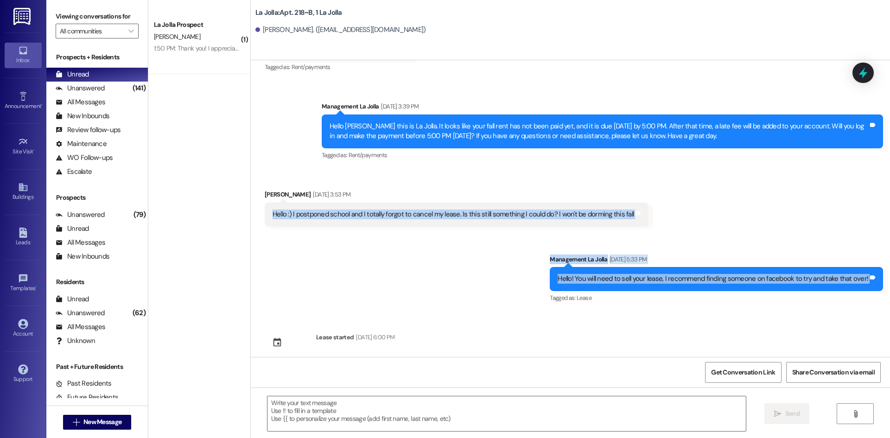
drag, startPoint x: 265, startPoint y: 202, endPoint x: 889, endPoint y: 275, distance: 628.3
click at [889, 275] on div "Sent via SMS Management La Jolla May 09, 2025 at 1:57 PM Hi Sarene! This is Mak…" at bounding box center [570, 208] width 639 height 297
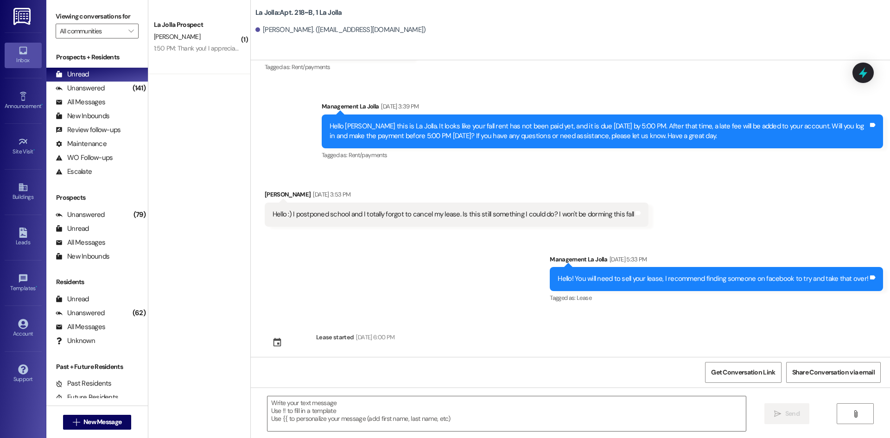
click at [801, 304] on div "Sent via SMS Management La Jolla May 09, 2025 at 1:57 PM Hi Sarene! This is Mak…" at bounding box center [570, 208] width 639 height 297
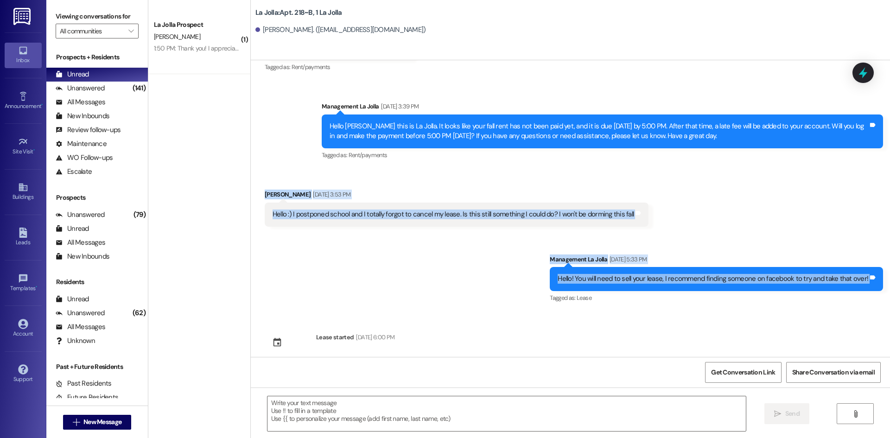
drag, startPoint x: 868, startPoint y: 276, endPoint x: 255, endPoint y: 183, distance: 620.1
click at [255, 183] on div "Sent via SMS Management La Jolla May 09, 2025 at 1:57 PM Hi Sarene! This is Mak…" at bounding box center [570, 208] width 639 height 297
click at [257, 169] on div "Received via SMS Sarene Johnson Sep 05, 2025 at 3:53 PM Hello :) I postponed sc…" at bounding box center [570, 201] width 639 height 64
drag, startPoint x: 255, startPoint y: 175, endPoint x: 865, endPoint y: 292, distance: 620.9
click at [865, 292] on div "Sent via SMS Management La Jolla May 09, 2025 at 1:57 PM Hi Sarene! This is Mak…" at bounding box center [570, 208] width 639 height 297
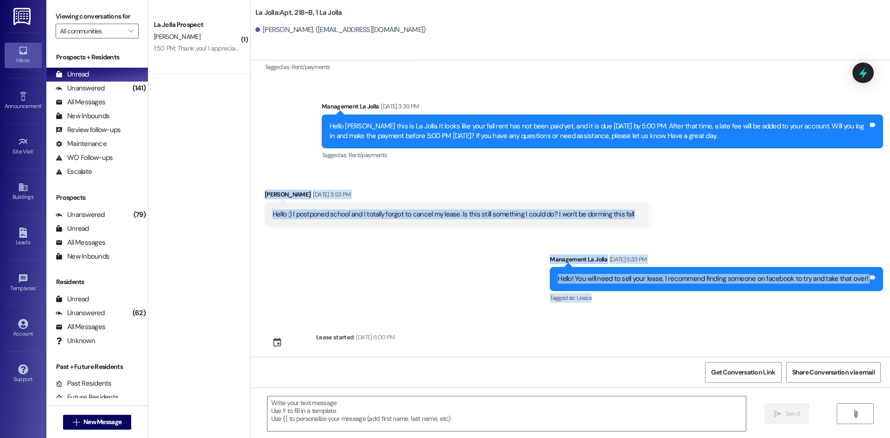
click at [865, 292] on div "Tagged as: Lease Click to highlight conversations about Lease" at bounding box center [716, 297] width 333 height 13
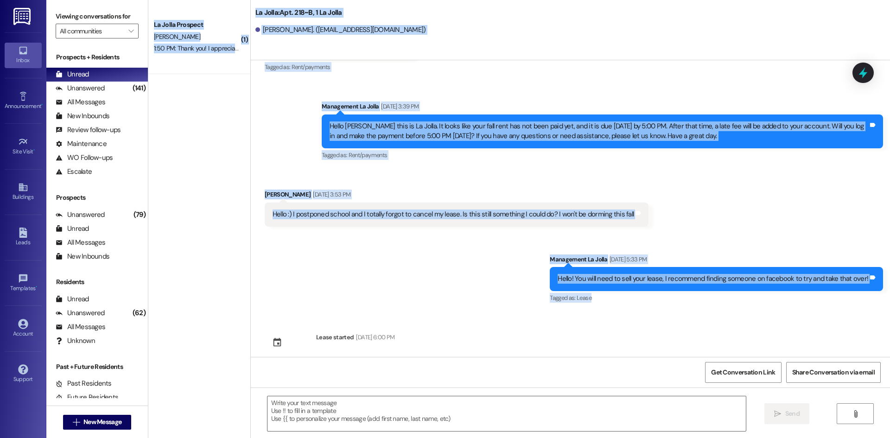
drag, startPoint x: 861, startPoint y: 295, endPoint x: 236, endPoint y: 182, distance: 634.7
click at [236, 182] on div "( 1 ) La Jolla Prospect L. Phillips 1:50 PM: Thank you! I appreciate it. 1:50 P…" at bounding box center [518, 219] width 741 height 438
click at [252, 169] on div "Received via SMS Sarene Johnson Sep 05, 2025 at 3:53 PM Hello :) I postponed sc…" at bounding box center [570, 201] width 639 height 64
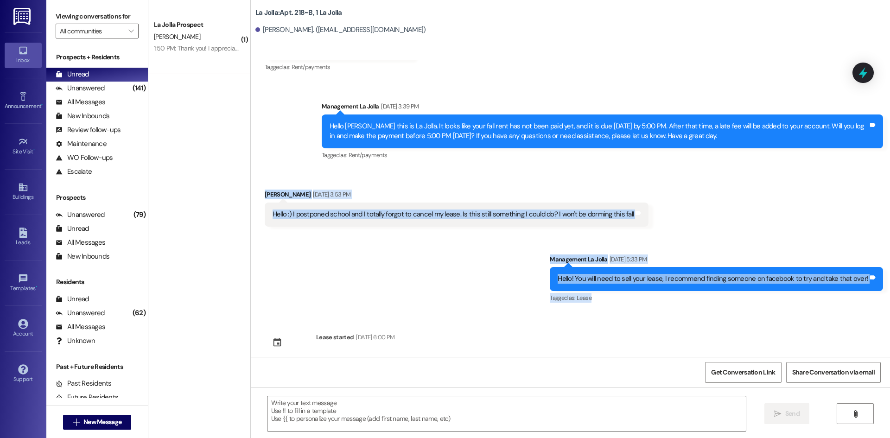
drag, startPoint x: 255, startPoint y: 183, endPoint x: 847, endPoint y: 284, distance: 599.8
click at [847, 284] on div "Sent via SMS Management La Jolla May 09, 2025 at 1:57 PM Hi Sarene! This is Mak…" at bounding box center [570, 208] width 639 height 297
click at [847, 291] on div "Tagged as: Lease Click to highlight conversations about Lease" at bounding box center [716, 297] width 333 height 13
drag, startPoint x: 716, startPoint y: 288, endPoint x: 252, endPoint y: 181, distance: 476.9
click at [252, 181] on div "Sent via SMS Management La Jolla May 09, 2025 at 1:57 PM Hi Sarene! This is Mak…" at bounding box center [570, 208] width 639 height 297
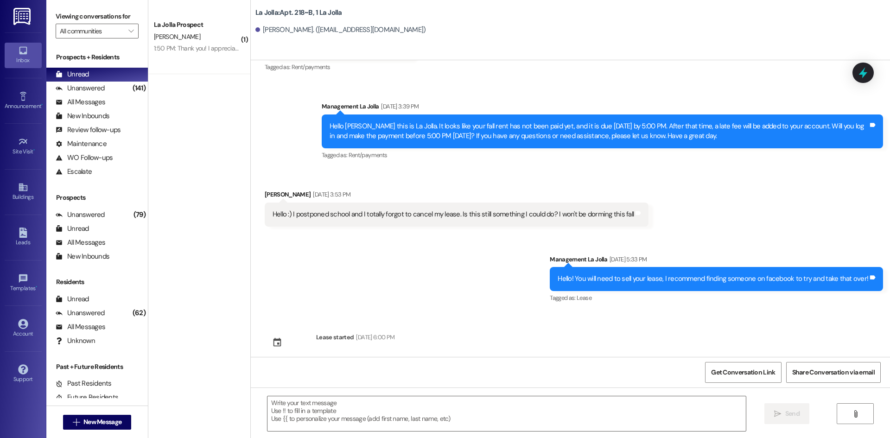
click at [278, 153] on div "Sent via SMS Management La Jolla Sep 05, 2025 at 3:39 PM Hello Sarene this is L…" at bounding box center [570, 125] width 639 height 88
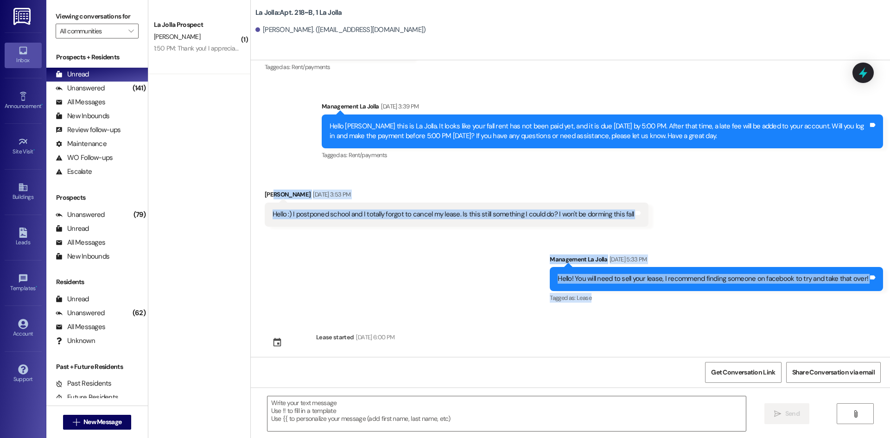
drag, startPoint x: 265, startPoint y: 164, endPoint x: 869, endPoint y: 289, distance: 617.0
click at [869, 289] on div "Sent via SMS Management La Jolla May 09, 2025 at 1:57 PM Hi Sarene! This is Mak…" at bounding box center [570, 208] width 639 height 297
click at [869, 291] on div "Tagged as: Lease Click to highlight conversations about Lease" at bounding box center [716, 297] width 333 height 13
drag, startPoint x: 869, startPoint y: 289, endPoint x: 257, endPoint y: 177, distance: 622.3
click at [257, 177] on div "Sent via SMS Management La Jolla May 09, 2025 at 1:57 PM Hi Sarene! This is Mak…" at bounding box center [570, 208] width 639 height 297
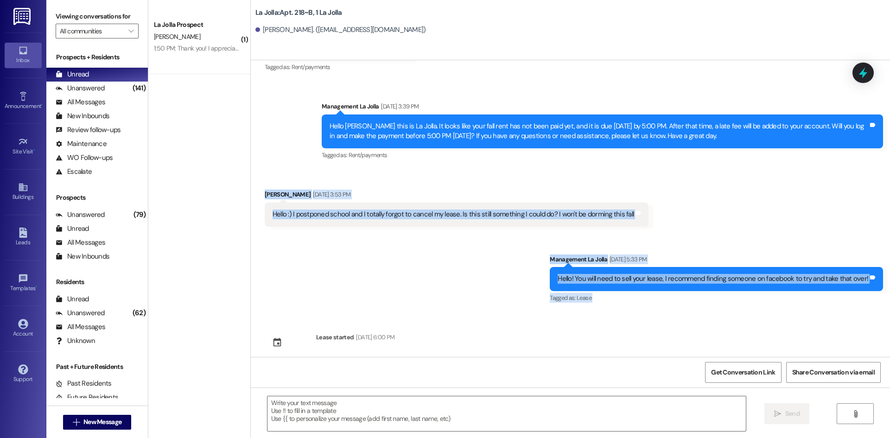
click at [259, 169] on div "Received via SMS Sarene Johnson Sep 05, 2025 at 3:53 PM Hello :) I postponed sc…" at bounding box center [570, 201] width 639 height 64
drag, startPoint x: 247, startPoint y: 174, endPoint x: 831, endPoint y: 286, distance: 595.4
click at [831, 286] on div "Sent via SMS Management La Jolla May 09, 2025 at 1:57 PM Hi Sarene! This is Mak…" at bounding box center [570, 208] width 639 height 297
click at [825, 292] on div "Tagged as: Lease Click to highlight conversations about Lease" at bounding box center [716, 297] width 333 height 13
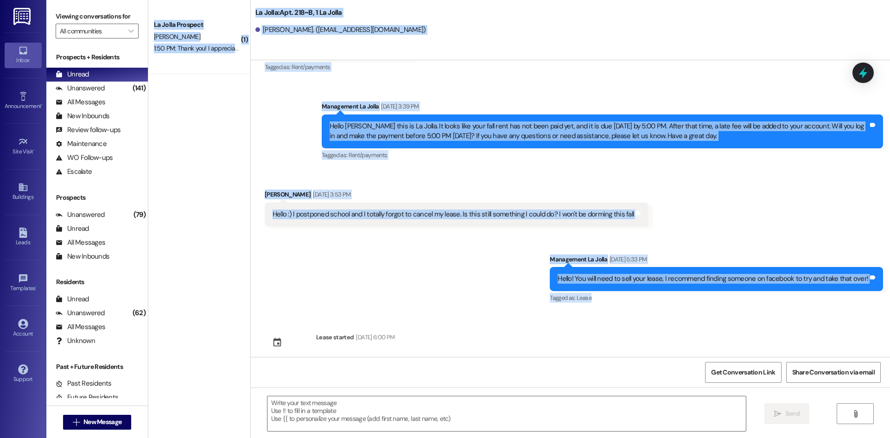
drag, startPoint x: 780, startPoint y: 284, endPoint x: 239, endPoint y: 173, distance: 552.4
click at [239, 173] on div "( 1 ) La Jolla Prospect L. Phillips 1:50 PM: Thank you! I appreciate it. 1:50 P…" at bounding box center [518, 219] width 741 height 438
click at [270, 183] on div "Received via SMS Sarene Johnson Sep 05, 2025 at 3:53 PM Hello :) I postponed sc…" at bounding box center [457, 208] width 398 height 51
drag, startPoint x: 238, startPoint y: 169, endPoint x: 740, endPoint y: 307, distance: 520.5
click at [740, 307] on div "( 1 ) La Jolla Prospect L. Phillips 1:50 PM: Thank you! I appreciate it. 1:50 P…" at bounding box center [518, 219] width 741 height 438
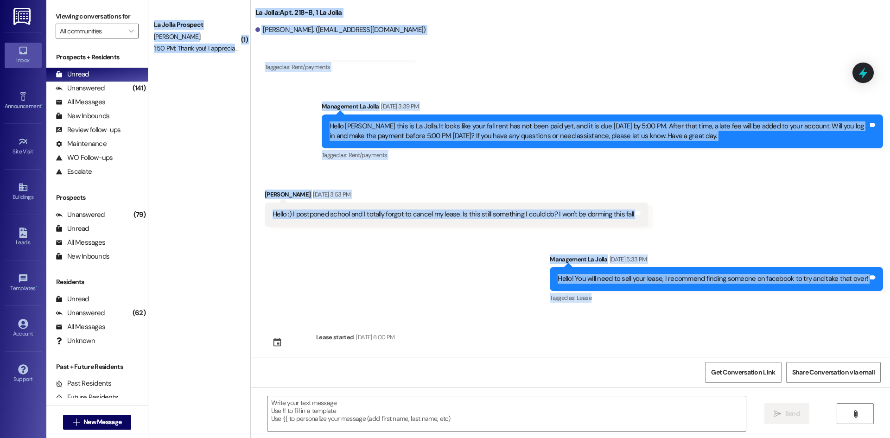
click at [740, 307] on div "Sent via SMS Management La Jolla May 09, 2025 at 1:57 PM Hi Sarene! This is Mak…" at bounding box center [570, 208] width 639 height 297
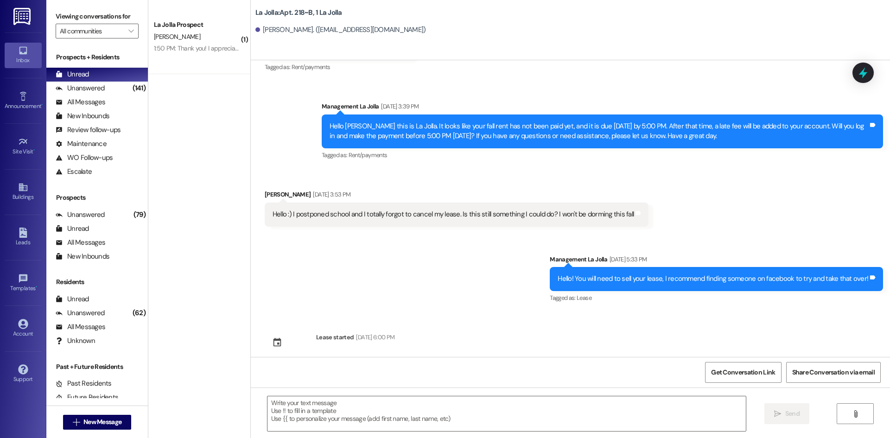
click at [427, 254] on div "Sent via SMS Management La Jolla Sep 05, 2025 at 5:33 PM Hello! You will need t…" at bounding box center [570, 273] width 639 height 78
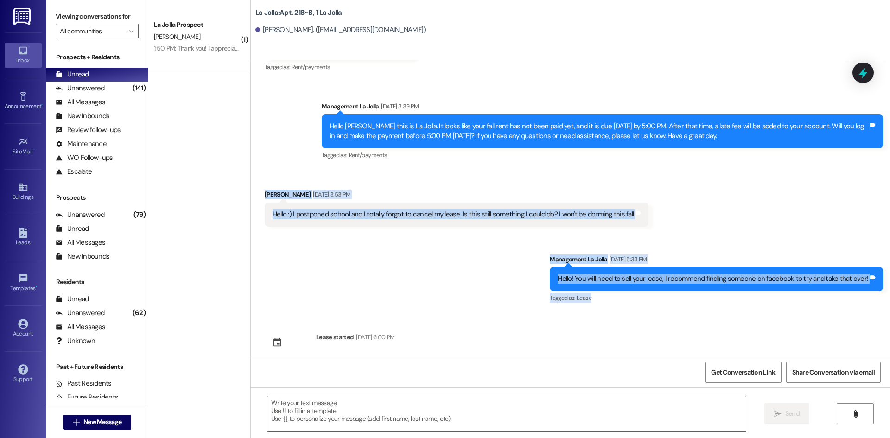
drag, startPoint x: 258, startPoint y: 182, endPoint x: 816, endPoint y: 300, distance: 570.2
click at [816, 300] on div "Sent via SMS Management La Jolla May 09, 2025 at 1:57 PM Hi Sarene! This is Mak…" at bounding box center [570, 208] width 639 height 297
click at [508, 290] on div "Sent via SMS Management La Jolla Sep 05, 2025 at 5:33 PM Hello! You will need t…" at bounding box center [570, 273] width 639 height 78
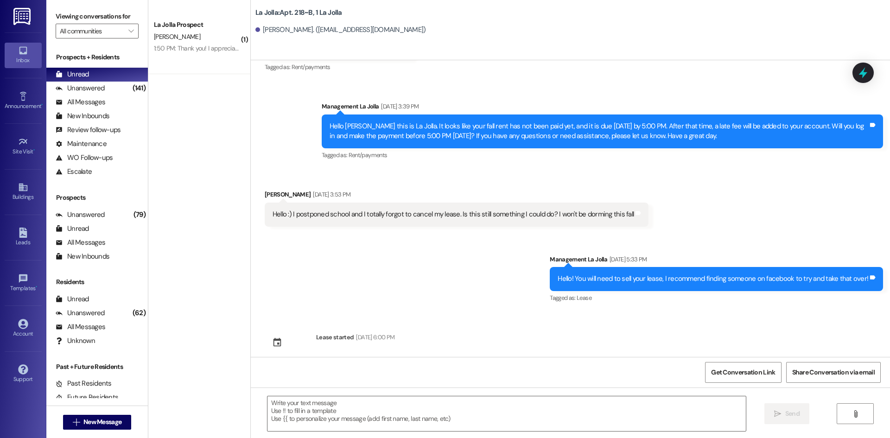
click at [523, 267] on div "Sent via SMS Management La Jolla Sep 05, 2025 at 5:33 PM Hello! You will need t…" at bounding box center [570, 273] width 639 height 78
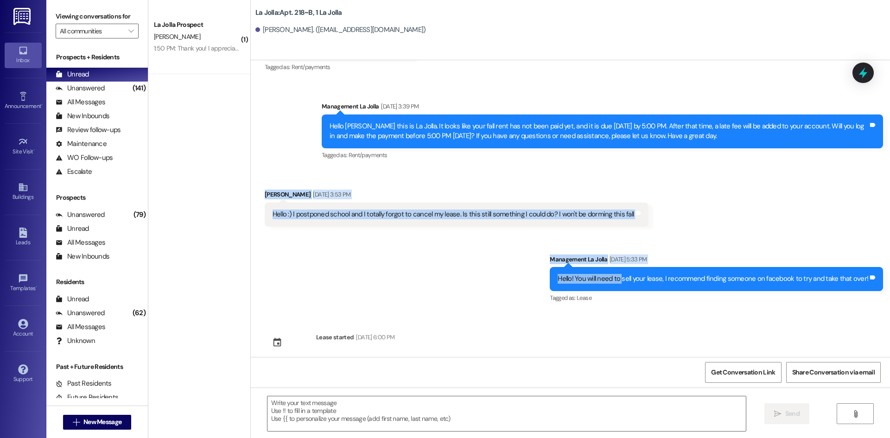
drag, startPoint x: 256, startPoint y: 185, endPoint x: 625, endPoint y: 276, distance: 379.8
click at [625, 276] on div "Sent via SMS Management La Jolla May 09, 2025 at 1:57 PM Hi Sarene! This is Mak…" at bounding box center [570, 208] width 639 height 297
click at [332, 183] on div "Received via SMS Sarene Johnson Sep 05, 2025 at 3:53 PM Hello :) I postponed sc…" at bounding box center [457, 208] width 398 height 51
drag, startPoint x: 256, startPoint y: 183, endPoint x: 851, endPoint y: 284, distance: 603.6
click at [851, 284] on div "Sent via SMS Management La Jolla May 09, 2025 at 1:57 PM Hi Sarene! This is Mak…" at bounding box center [570, 208] width 639 height 297
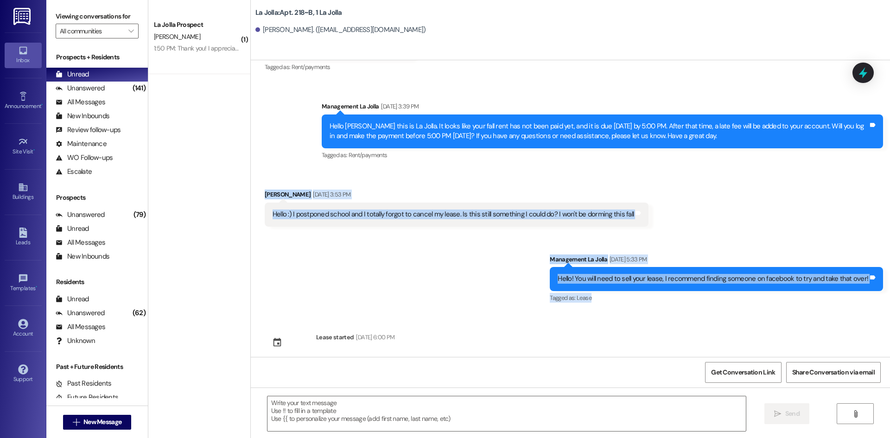
click at [851, 291] on div "Tagged as: Lease Click to highlight conversations about Lease" at bounding box center [716, 297] width 333 height 13
drag, startPoint x: 851, startPoint y: 284, endPoint x: 260, endPoint y: 179, distance: 599.6
click at [260, 179] on div "Sent via SMS Management La Jolla May 09, 2025 at 1:57 PM Hi Sarene! This is Mak…" at bounding box center [570, 208] width 639 height 297
click at [262, 183] on div "Received via SMS Sarene Johnson Sep 05, 2025 at 3:53 PM Hello :) I postponed sc…" at bounding box center [457, 208] width 398 height 51
drag, startPoint x: 255, startPoint y: 183, endPoint x: 889, endPoint y: 321, distance: 649.0
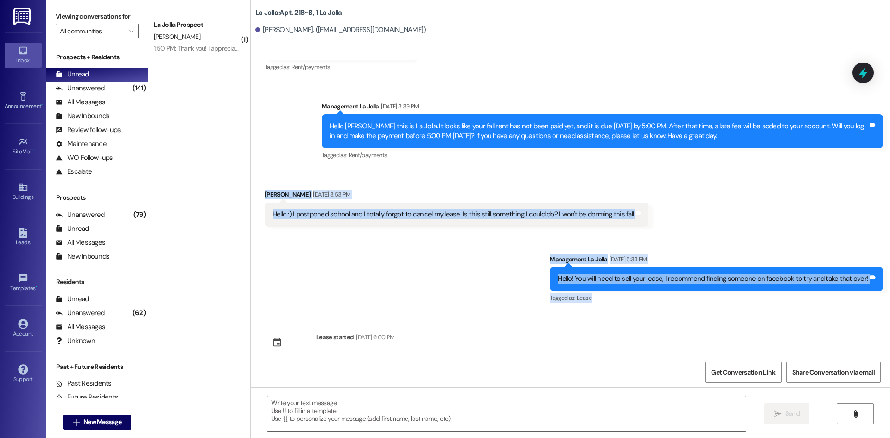
click at [889, 321] on div "Sent via SMS Management La Jolla May 09, 2025 at 1:57 PM Hi Sarene! This is Mak…" at bounding box center [570, 208] width 639 height 297
click at [847, 326] on div "Sent via SMS Management La Jolla May 09, 2025 at 1:57 PM Hi Sarene! This is Mak…" at bounding box center [570, 208] width 639 height 297
drag, startPoint x: 862, startPoint y: 294, endPoint x: 256, endPoint y: 188, distance: 614.8
click at [256, 188] on div "Sent via SMS Management La Jolla May 09, 2025 at 1:57 PM Hi Sarene! This is Mak…" at bounding box center [570, 208] width 639 height 297
click at [258, 183] on div "Received via SMS Sarene Johnson Sep 05, 2025 at 3:53 PM Hello :) I postponed sc…" at bounding box center [457, 208] width 398 height 51
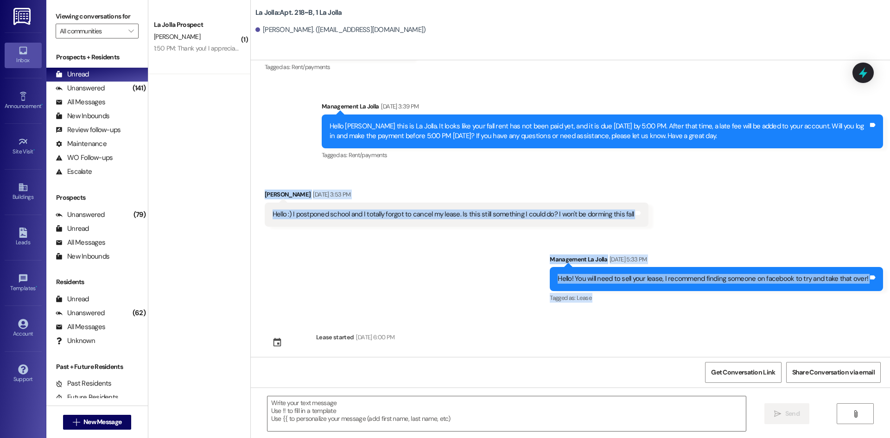
drag, startPoint x: 256, startPoint y: 183, endPoint x: 845, endPoint y: 293, distance: 599.0
click at [845, 293] on div "Sent via SMS Management La Jolla May 09, 2025 at 1:57 PM Hi Sarene! This is Mak…" at bounding box center [570, 208] width 639 height 297
click at [840, 293] on div "Tagged as: Lease Click to highlight conversations about Lease" at bounding box center [716, 297] width 333 height 13
drag, startPoint x: 840, startPoint y: 293, endPoint x: 254, endPoint y: 188, distance: 594.7
click at [254, 188] on div "Sent via SMS Management La Jolla May 09, 2025 at 1:57 PM Hi Sarene! This is Mak…" at bounding box center [570, 208] width 639 height 297
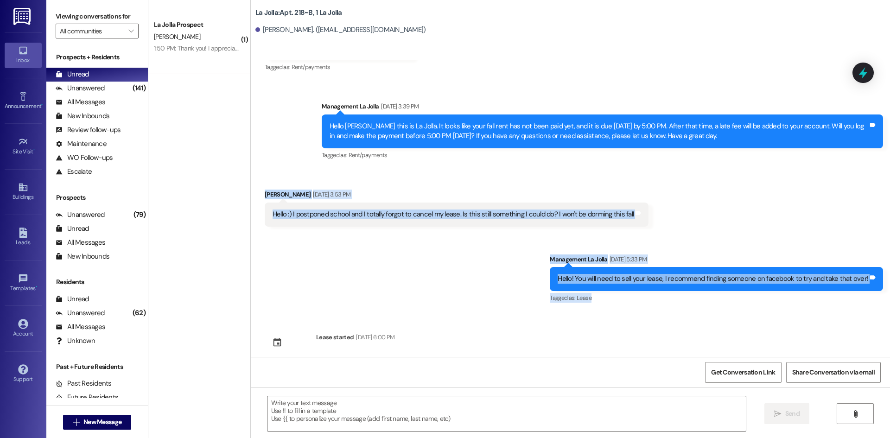
click at [310, 169] on div "Received via SMS Sarene Johnson Sep 05, 2025 at 3:53 PM Hello :) I postponed sc…" at bounding box center [570, 201] width 639 height 64
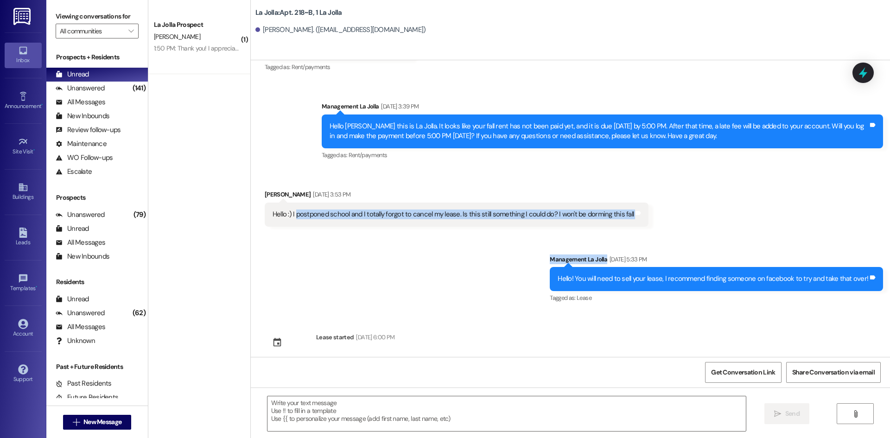
drag, startPoint x: 290, startPoint y: 204, endPoint x: 691, endPoint y: 228, distance: 402.0
click at [676, 236] on div "Sent via SMS Management La Jolla May 09, 2025 at 1:57 PM Hi Sarene! This is Mak…" at bounding box center [570, 208] width 639 height 297
click at [701, 215] on div "Received via SMS Sarene Johnson Sep 05, 2025 at 3:53 PM Hello :) I postponed sc…" at bounding box center [570, 201] width 639 height 64
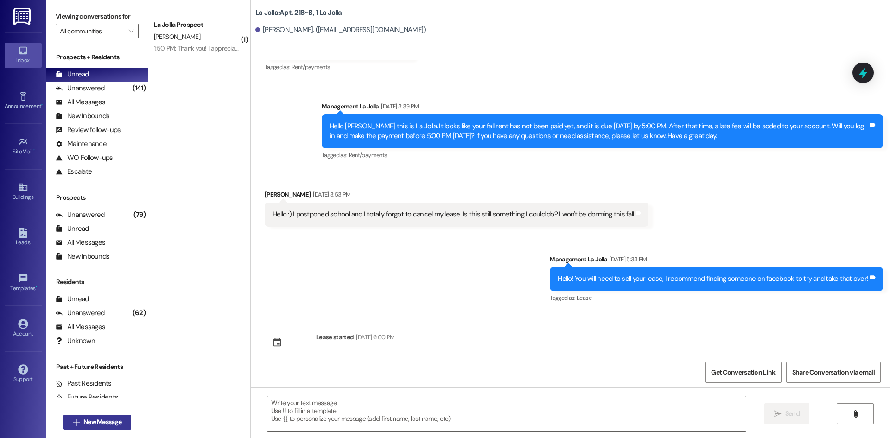
click at [101, 418] on span "New Message" at bounding box center [102, 422] width 38 height 10
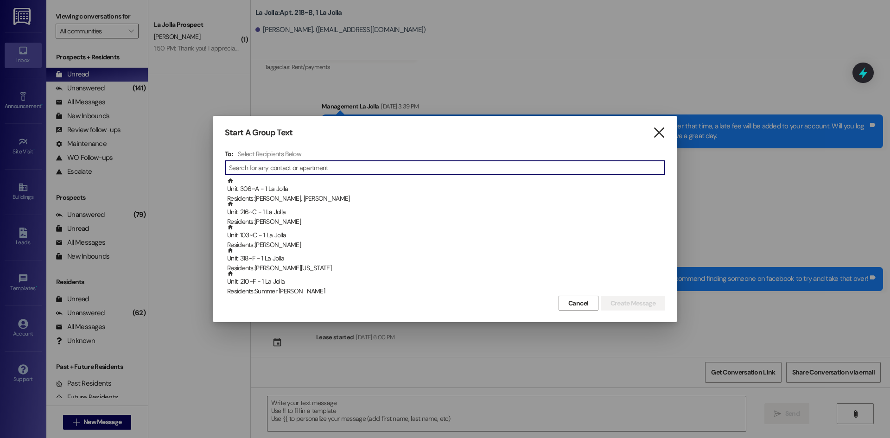
click at [653, 132] on icon "" at bounding box center [658, 133] width 13 height 10
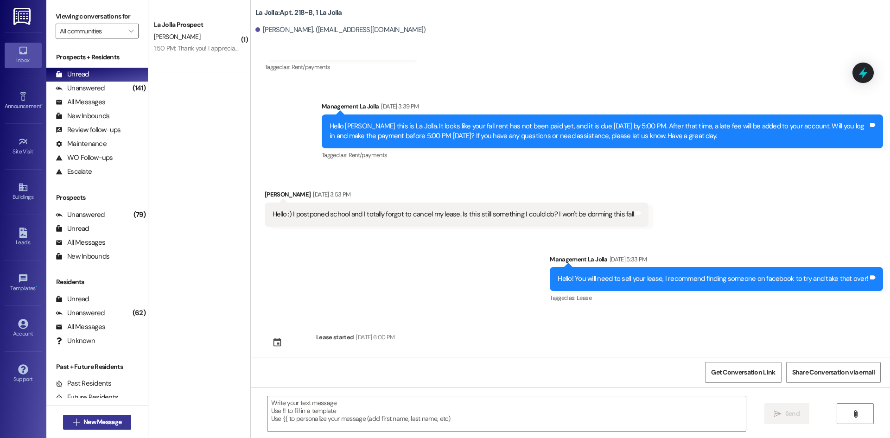
click at [98, 422] on span "New Message" at bounding box center [102, 422] width 38 height 10
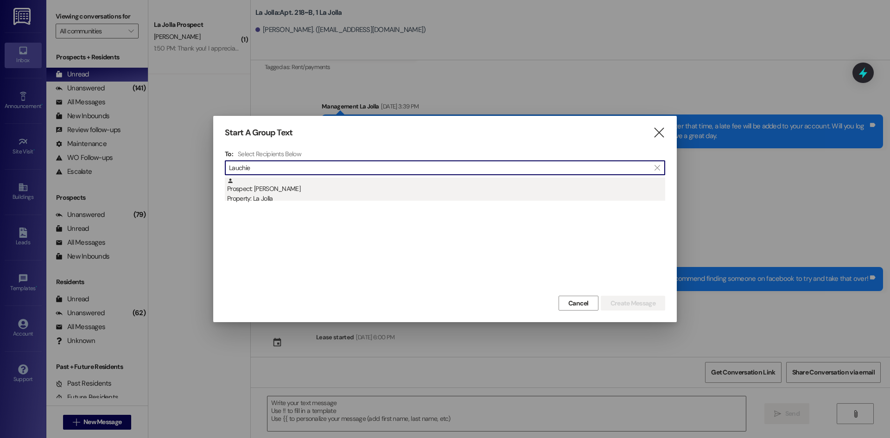
type input "Lauchie"
click at [297, 187] on div "Prospect: [PERSON_NAME] Property: [GEOGRAPHIC_DATA]" at bounding box center [446, 190] width 438 height 26
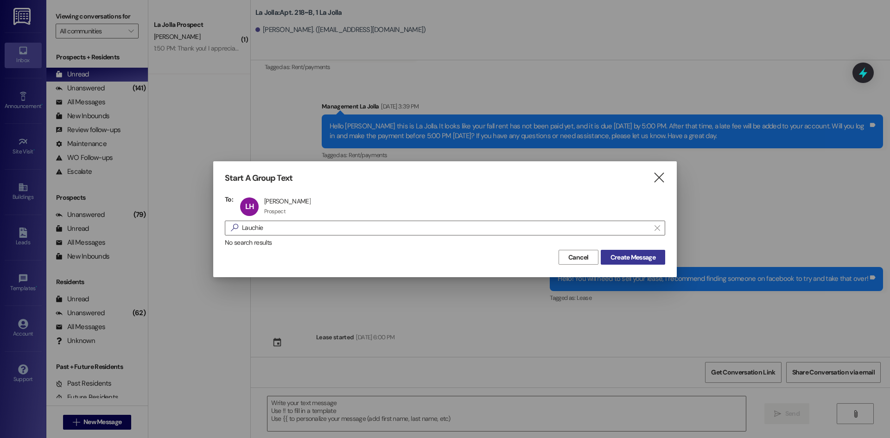
click at [624, 251] on button "Create Message" at bounding box center [633, 257] width 64 height 15
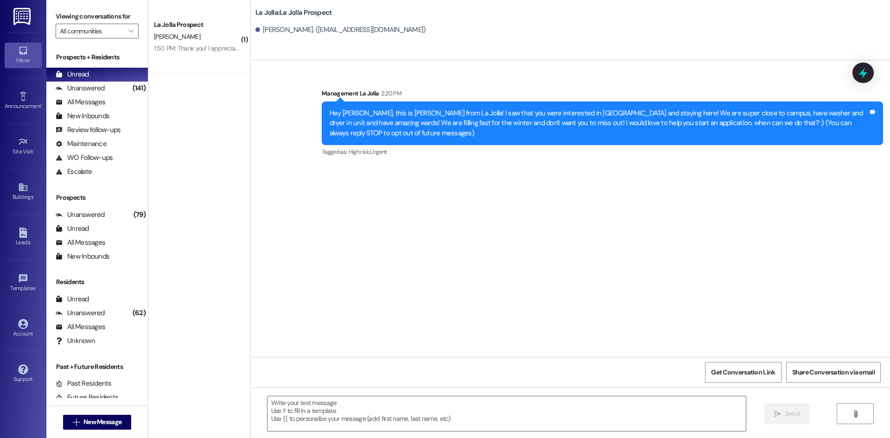
scroll to position [0, 0]
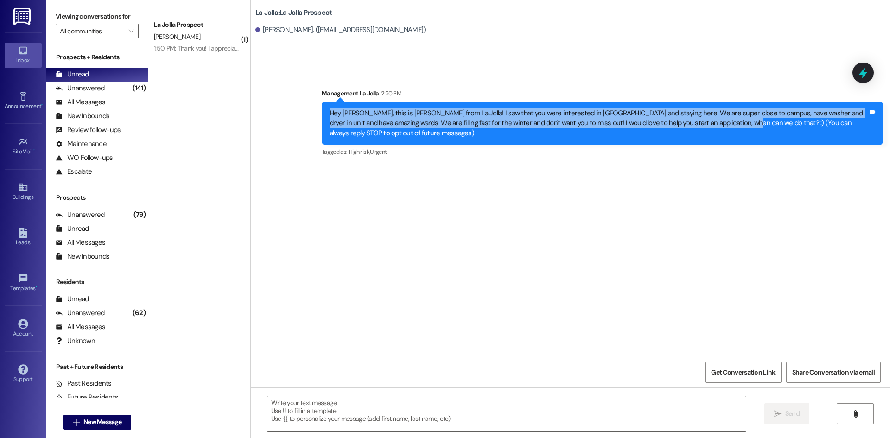
drag, startPoint x: 323, startPoint y: 111, endPoint x: 698, endPoint y: 126, distance: 374.7
click at [698, 126] on div "Hey [PERSON_NAME], this is [PERSON_NAME] from La Jolla! I saw that you were int…" at bounding box center [598, 123] width 538 height 30
copy div "Hey [PERSON_NAME], this is [PERSON_NAME] from La Jolla! I saw that you were int…"
click at [98, 418] on span "New Message" at bounding box center [102, 422] width 38 height 10
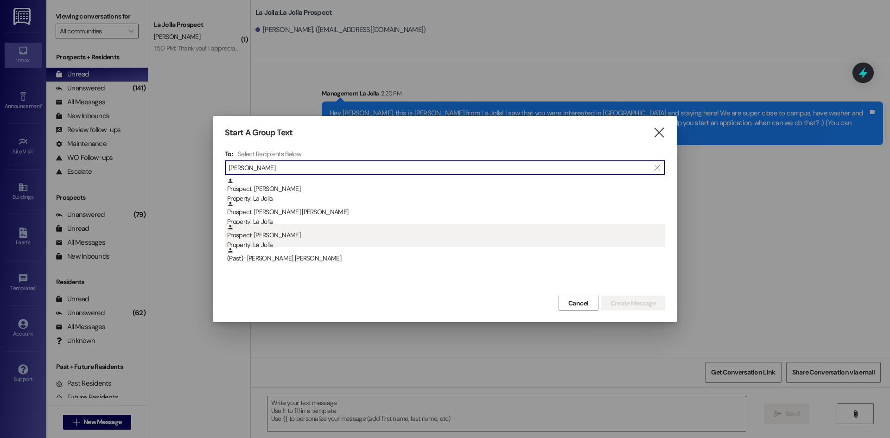
type input "Derek"
click at [337, 228] on div "Prospect: Derek Clifford Property: La Jolla" at bounding box center [446, 237] width 438 height 26
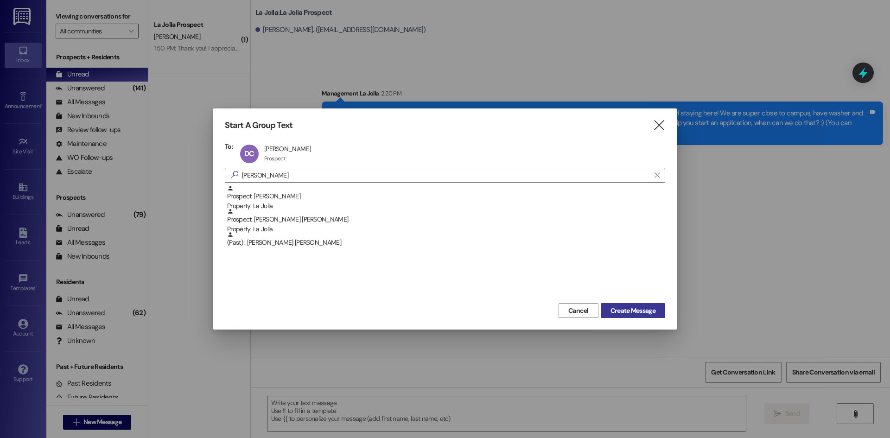
click at [613, 314] on span "Create Message" at bounding box center [632, 311] width 45 height 10
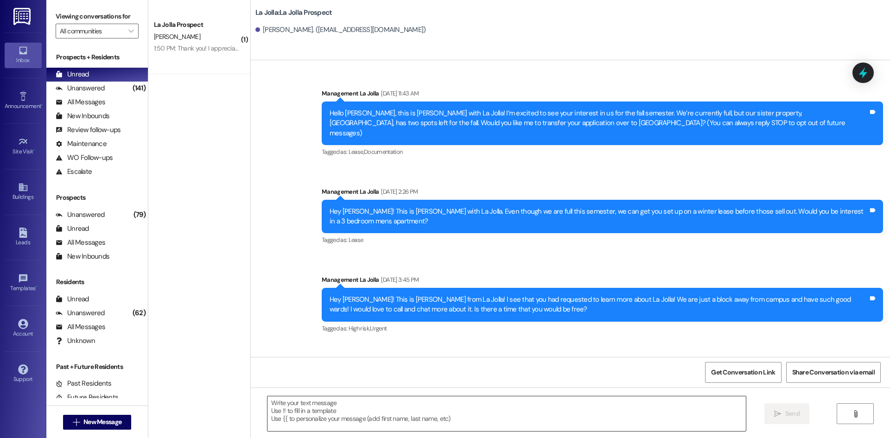
click at [309, 397] on textarea at bounding box center [506, 413] width 478 height 35
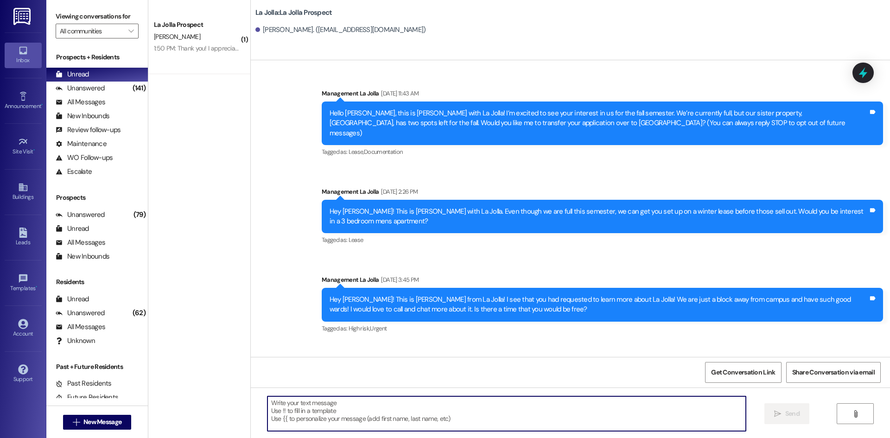
paste textarea "Hey [PERSON_NAME], this is [PERSON_NAME] from La Jolla! I saw that you were int…"
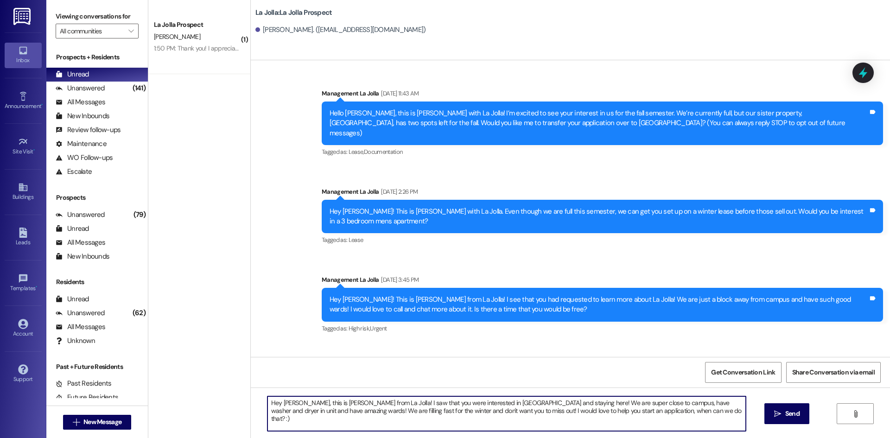
drag, startPoint x: 296, startPoint y: 402, endPoint x: 275, endPoint y: 405, distance: 20.5
click at [275, 405] on textarea "Hey [PERSON_NAME], this is [PERSON_NAME] from La Jolla! I saw that you were int…" at bounding box center [506, 413] width 478 height 35
drag, startPoint x: 638, startPoint y: 418, endPoint x: 85, endPoint y: 400, distance: 553.5
click at [85, 400] on div "Viewing conversations for All communities  Prospects + Residents Unread (0) Un…" at bounding box center [467, 219] width 843 height 438
type textarea "Hey Derek, this is Heather from La Jolla! I saw that you were interested in La …"
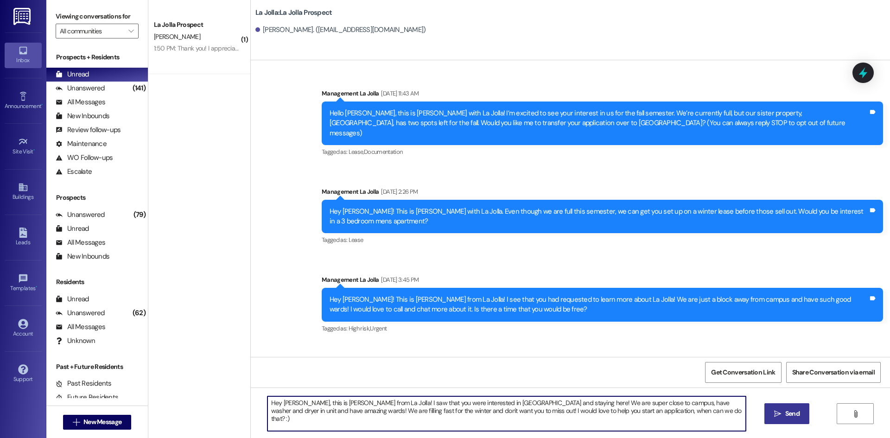
click at [785, 411] on span "Send" at bounding box center [792, 414] width 14 height 10
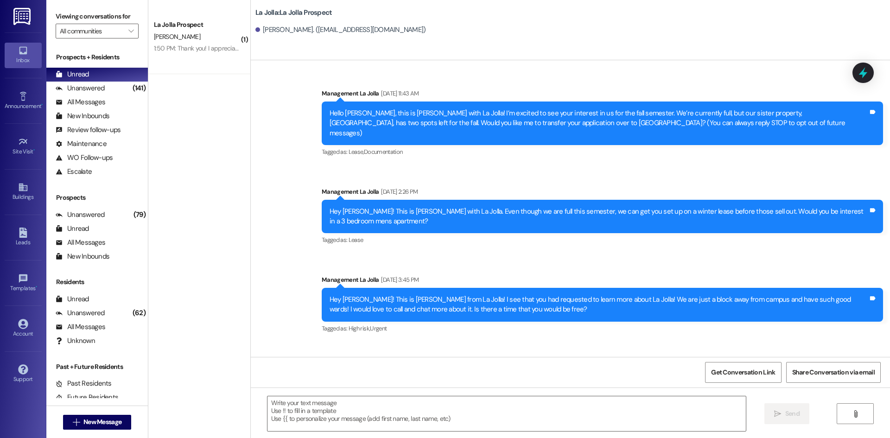
scroll to position [50, 0]
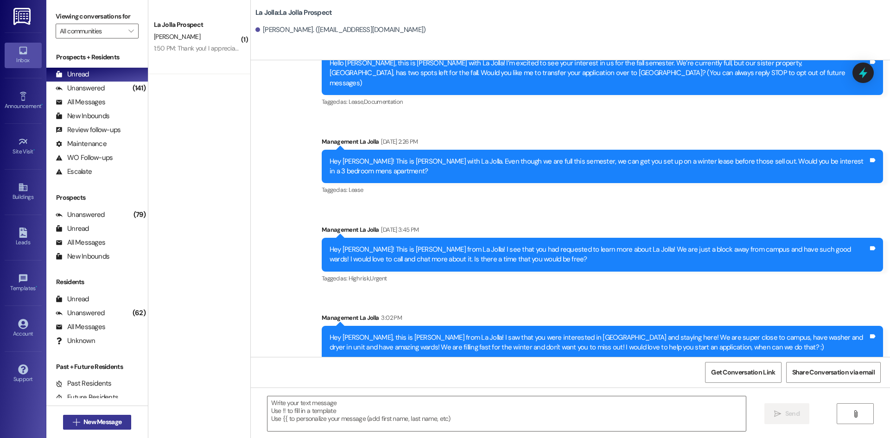
click at [114, 415] on button " New Message" at bounding box center [97, 422] width 69 height 15
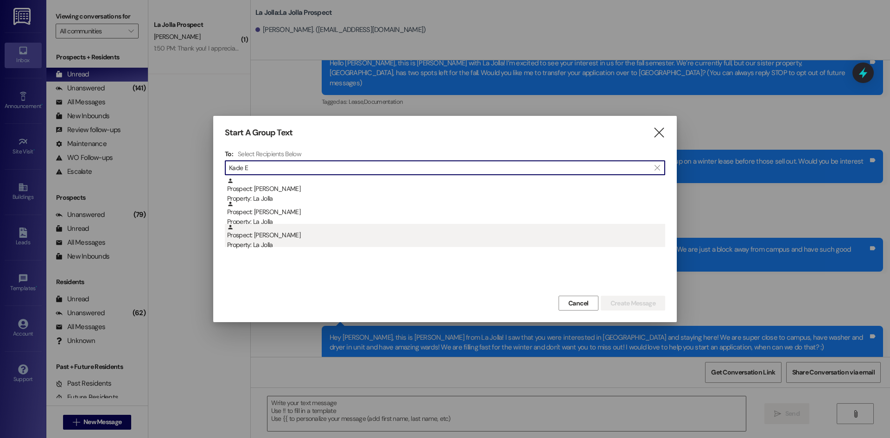
type input "Kade E"
click at [300, 230] on div "Prospect: Elias Kade Property: La Jolla" at bounding box center [446, 237] width 438 height 26
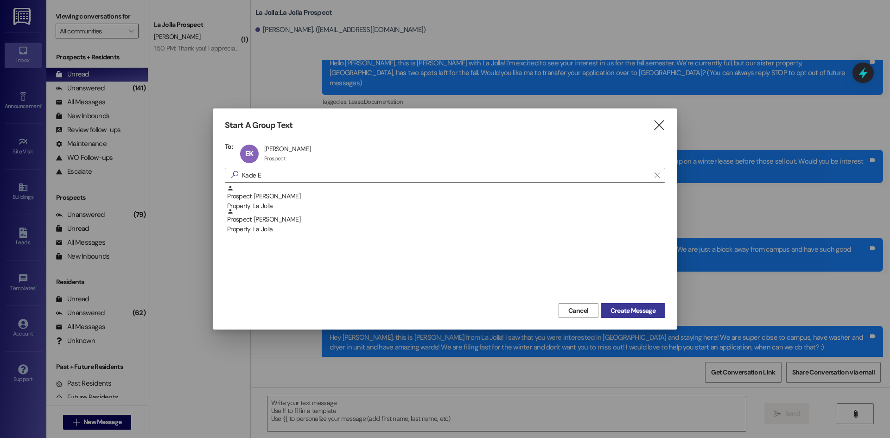
click at [621, 306] on span "Create Message" at bounding box center [632, 311] width 45 height 10
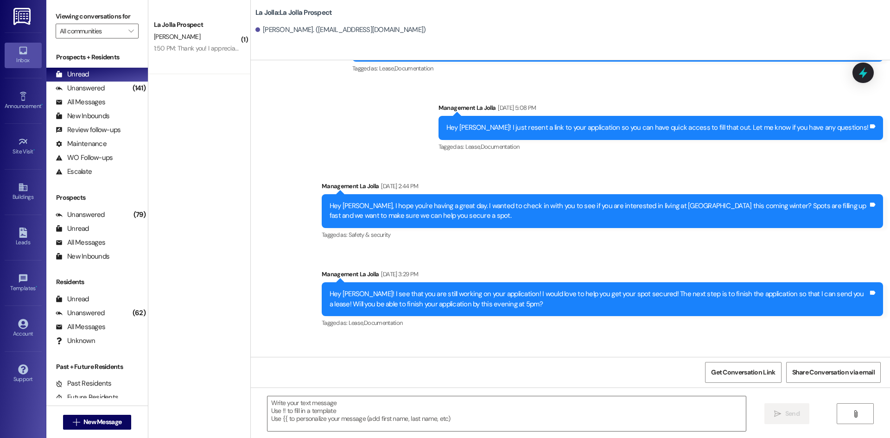
scroll to position [397, 0]
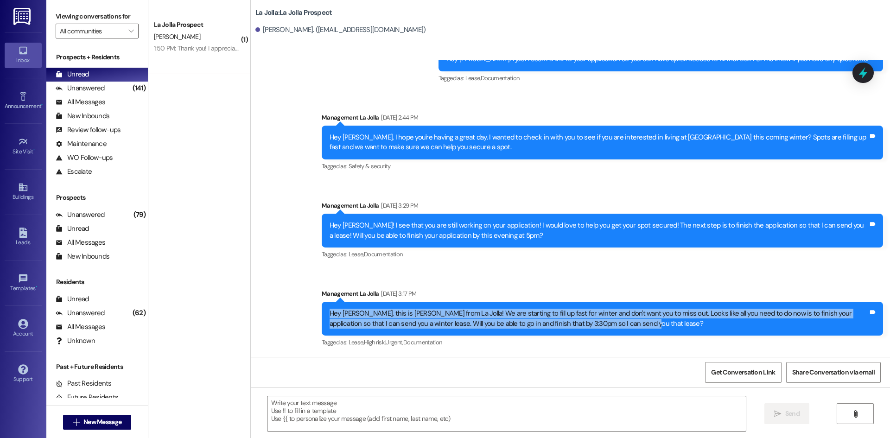
drag, startPoint x: 324, startPoint y: 315, endPoint x: 638, endPoint y: 328, distance: 314.4
click at [638, 328] on div "Hey Elias, this is Heather from La Jolla! We are starting to fill up fast for w…" at bounding box center [598, 319] width 538 height 20
copy div "Hey Elias, this is Heather from La Jolla! We are starting to fill up fast for w…"
click at [97, 418] on span "New Message" at bounding box center [102, 422] width 38 height 10
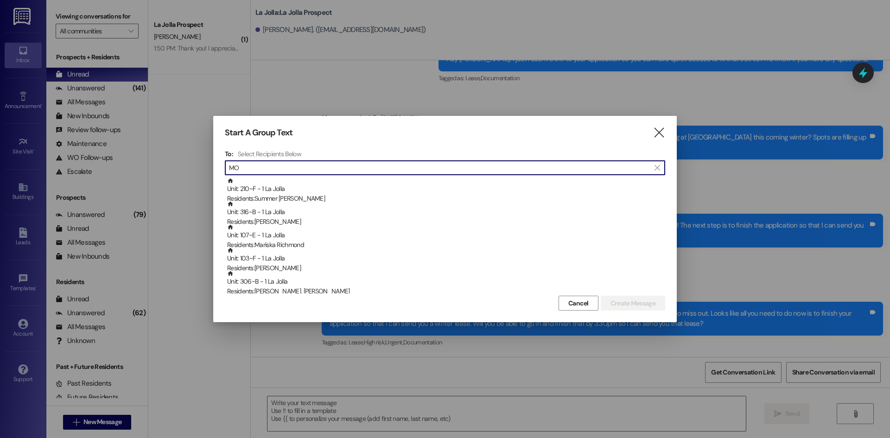
type input "M"
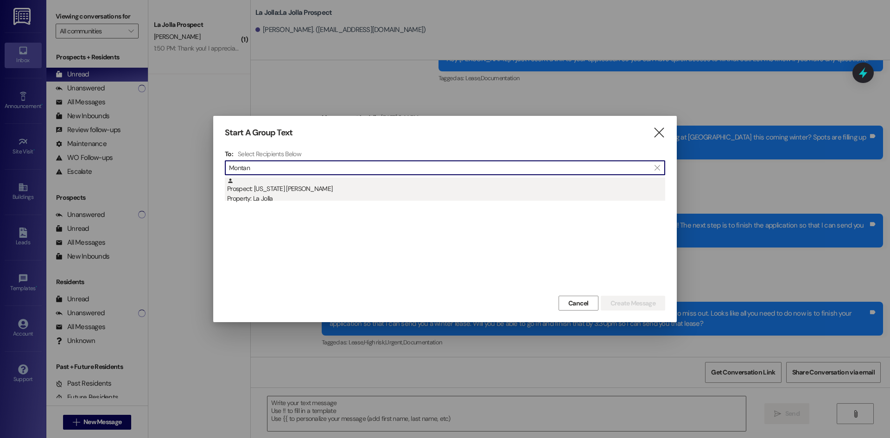
type input "Montan"
click at [330, 196] on div "Property: La Jolla" at bounding box center [446, 199] width 438 height 10
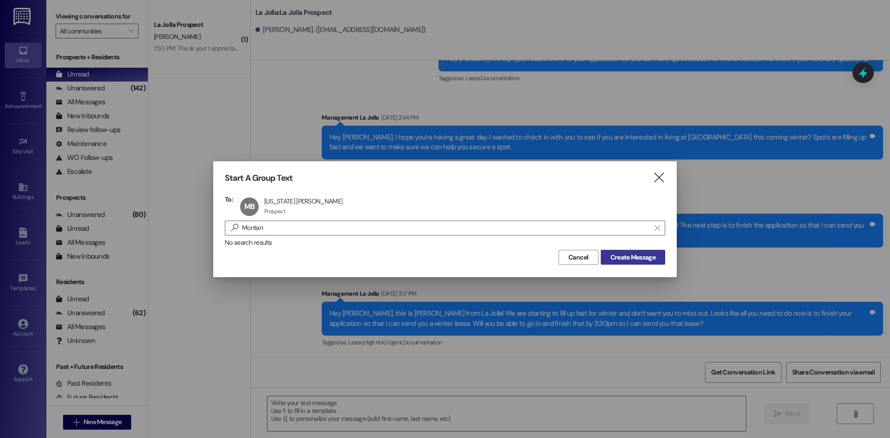
click at [630, 255] on span "Create Message" at bounding box center [632, 258] width 45 height 10
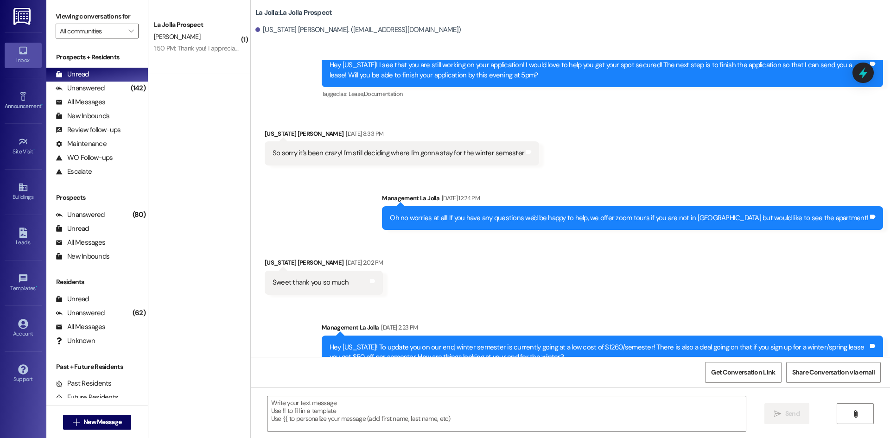
scroll to position [1569, 0]
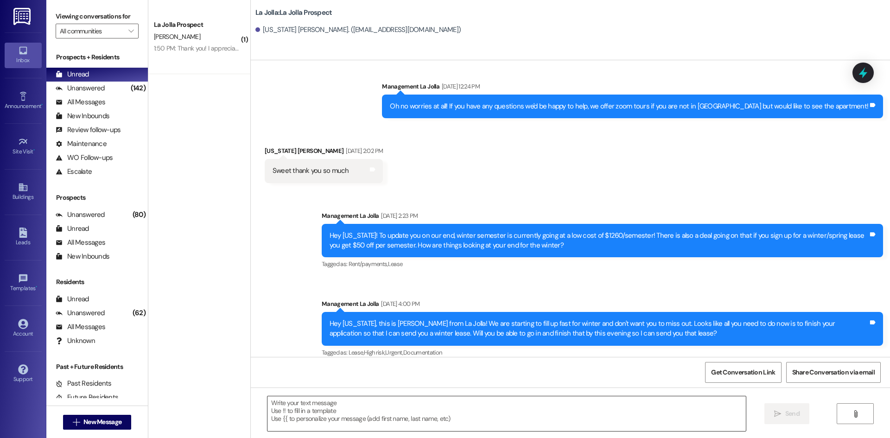
click at [320, 410] on textarea at bounding box center [506, 413] width 478 height 35
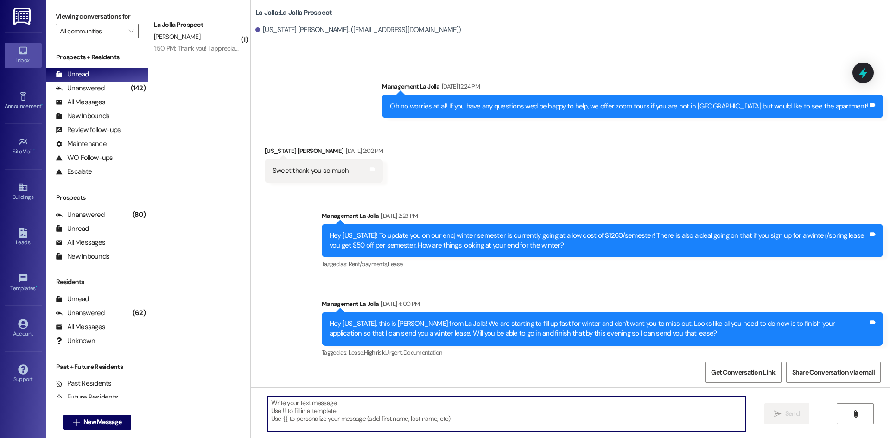
paste textarea "Hey Elias, this is Heather from La Jolla! We are starting to fill up fast for w…"
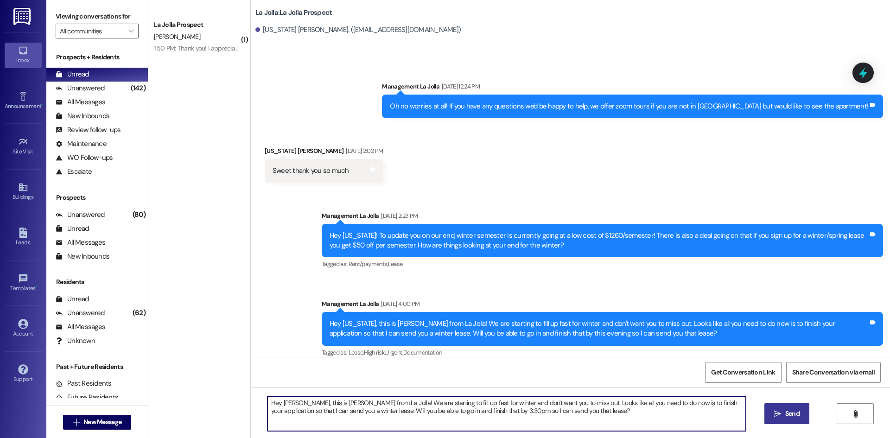
drag, startPoint x: 286, startPoint y: 403, endPoint x: 276, endPoint y: 405, distance: 10.7
click at [276, 405] on textarea "Hey Elias, this is Heather from La Jolla! We are starting to fill up fast for w…" at bounding box center [506, 413] width 478 height 35
drag, startPoint x: 493, startPoint y: 403, endPoint x: 389, endPoint y: 401, distance: 103.8
click at [389, 401] on textarea "Hey Montana, this is Heather from La Jolla! We are starting to fill up fast for…" at bounding box center [506, 413] width 478 height 35
click at [459, 404] on textarea "Hey Montana, this is Heather from La Jolla! We don't want you to miss out. Look…" at bounding box center [506, 413] width 478 height 35
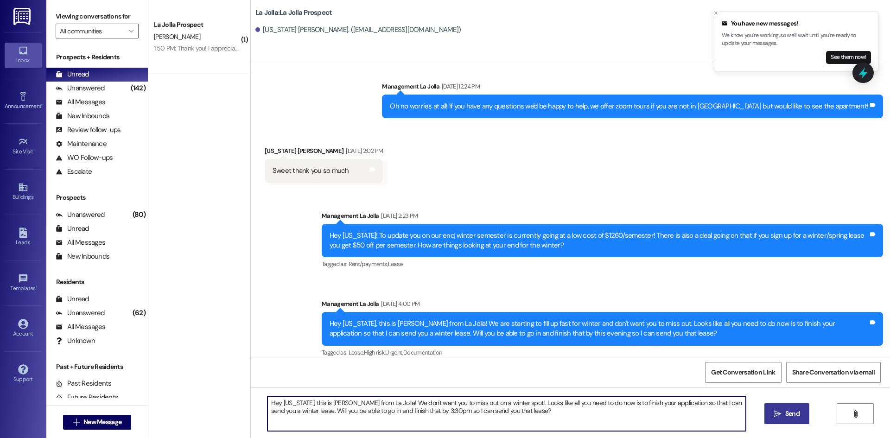
drag, startPoint x: 422, startPoint y: 409, endPoint x: 412, endPoint y: 410, distance: 9.8
click at [412, 410] on textarea "Hey Montana, this is Heather from La Jolla! We don't want you to miss out on a …" at bounding box center [506, 413] width 478 height 35
drag, startPoint x: 537, startPoint y: 414, endPoint x: 220, endPoint y: 377, distance: 319.6
click at [220, 377] on div "( 1 ) La Jolla Prospect L. Phillips 1:50 PM: Thank you! I appreciate it. 1:50 P…" at bounding box center [518, 219] width 741 height 438
type textarea "Hey Montana, this is Heather from La Jolla! We don't want you to miss out on a …"
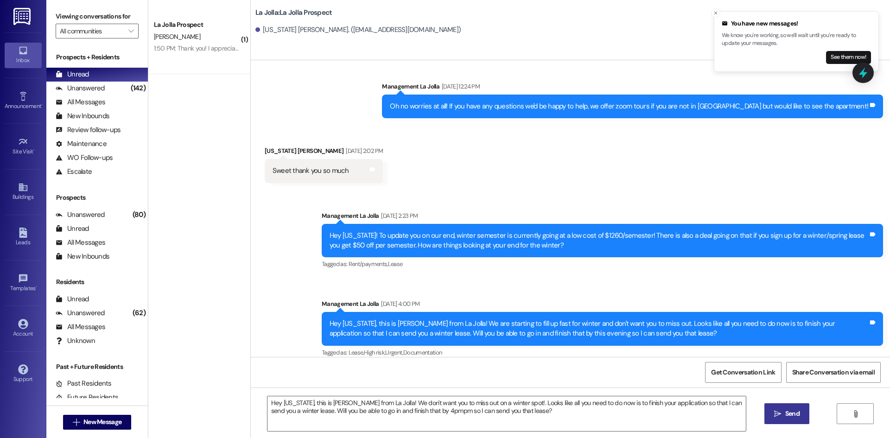
click at [772, 411] on span " Send" at bounding box center [786, 414] width 29 height 10
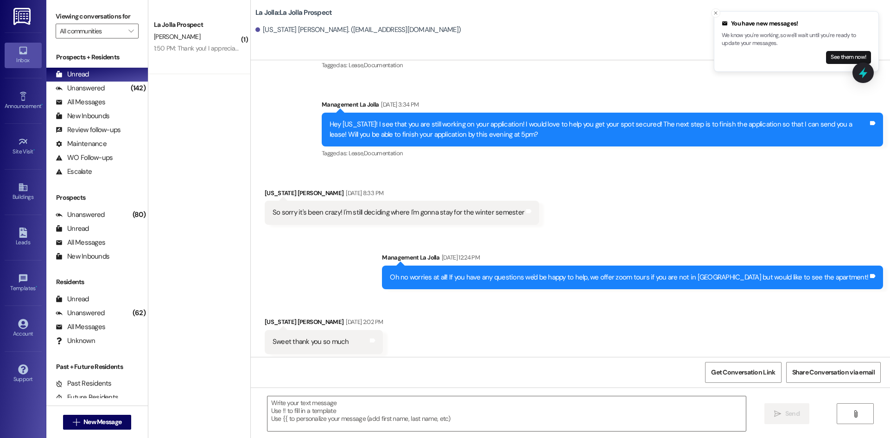
scroll to position [1392, 0]
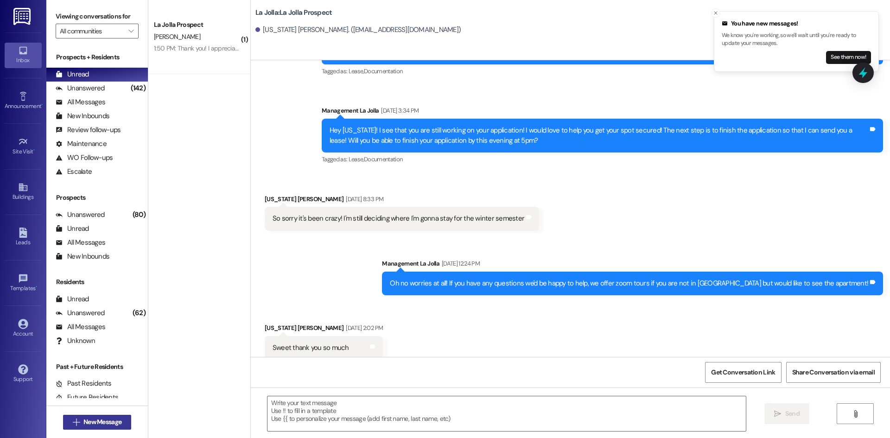
click at [97, 418] on span "New Message" at bounding box center [102, 422] width 38 height 10
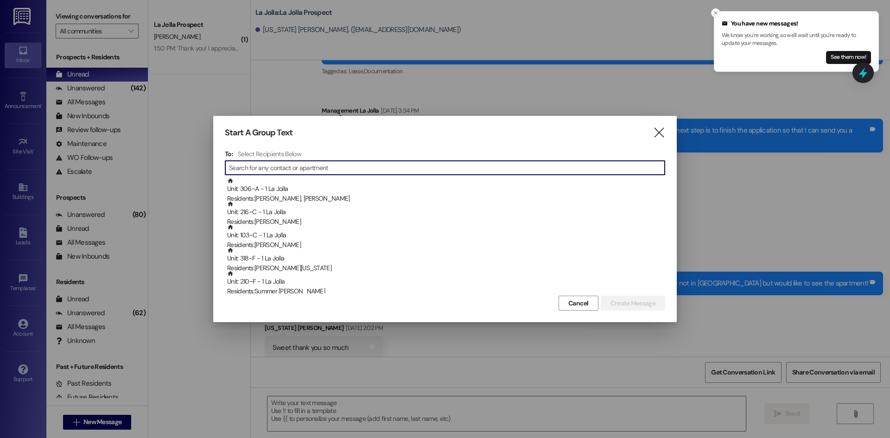
click at [711, 13] on button "Close toast" at bounding box center [715, 12] width 9 height 9
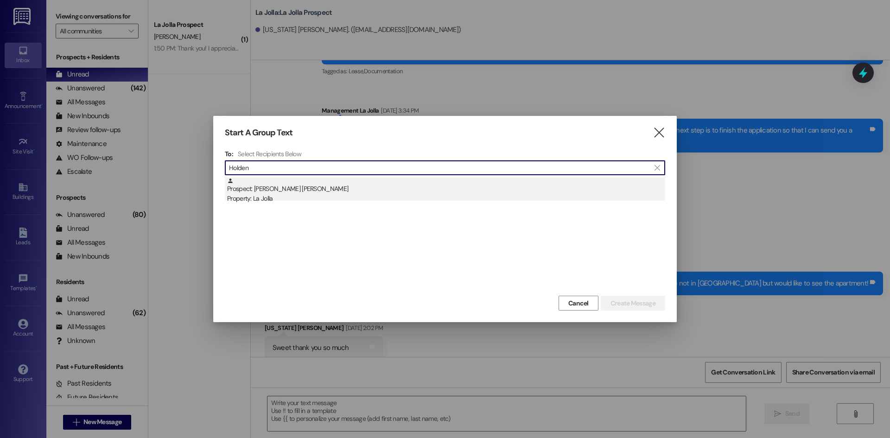
type input "Holden"
click at [288, 184] on div "Prospect: Holden Lederer Property: La Jolla" at bounding box center [446, 190] width 438 height 26
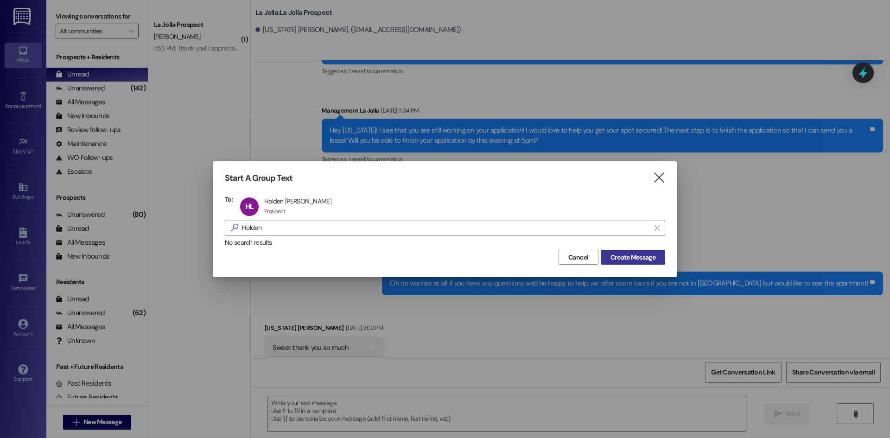
click at [646, 258] on span "Create Message" at bounding box center [632, 258] width 45 height 10
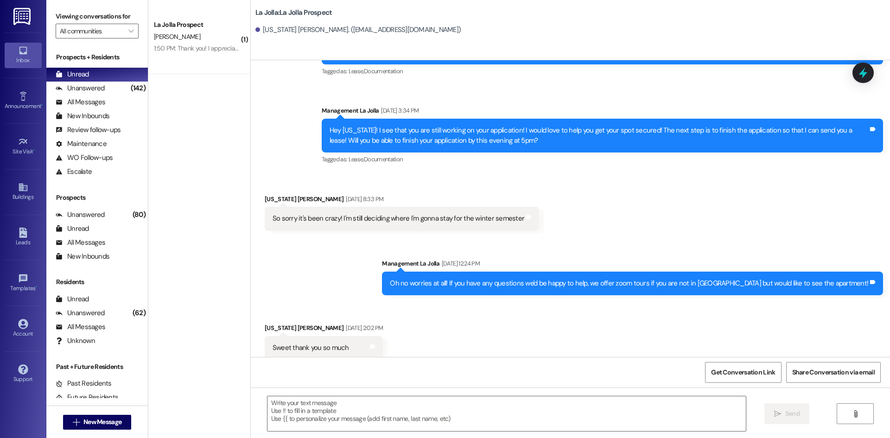
scroll to position [304, 0]
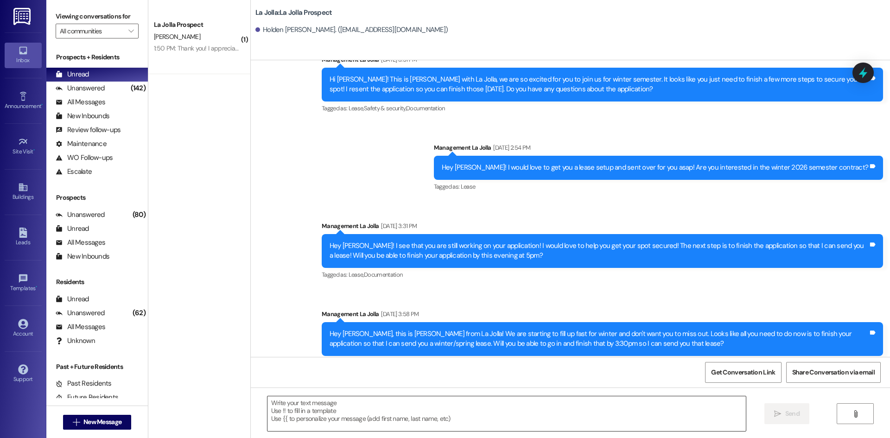
click at [291, 409] on textarea at bounding box center [506, 413] width 478 height 35
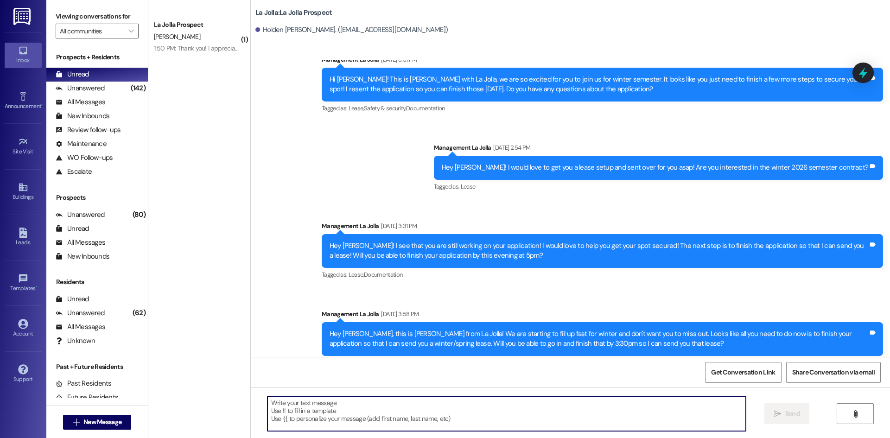
paste textarea "Hey Montana, this is Heather from La Jolla! We don't want you to miss out on a …"
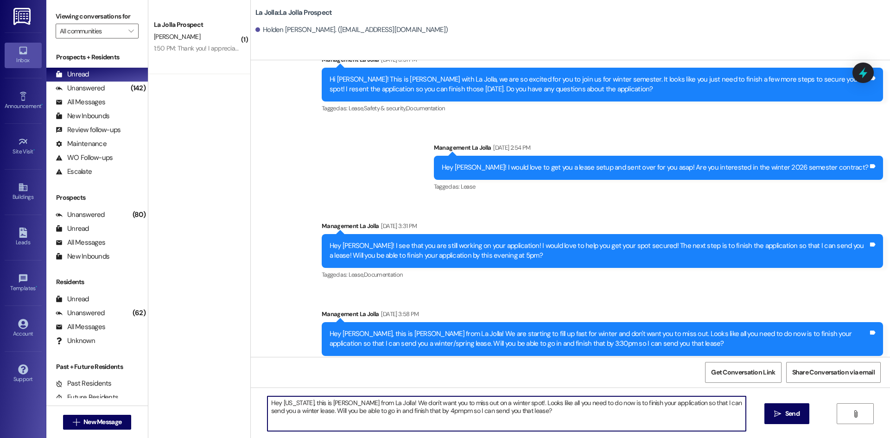
drag, startPoint x: 299, startPoint y: 403, endPoint x: 278, endPoint y: 401, distance: 21.4
click at [278, 401] on textarea "Hey Montana, this is Heather from La Jolla! We don't want you to miss out on a …" at bounding box center [506, 413] width 478 height 35
drag, startPoint x: 494, startPoint y: 411, endPoint x: 264, endPoint y: 403, distance: 230.4
click at [267, 403] on textarea "Hey Holden, this is Heather from La Jolla! We don't want you to miss out on a w…" at bounding box center [506, 413] width 478 height 35
type textarea "Hey Holden, this is Heather from La Jolla! We don't want you to miss out on a w…"
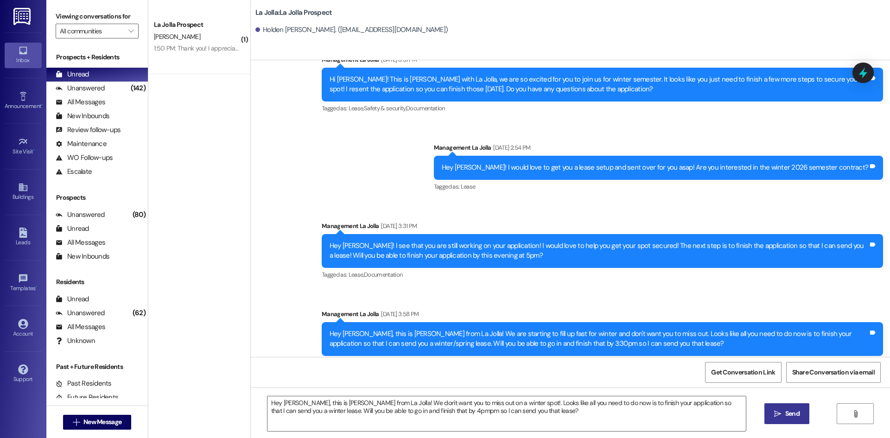
click at [803, 407] on button " Send" at bounding box center [786, 413] width 45 height 21
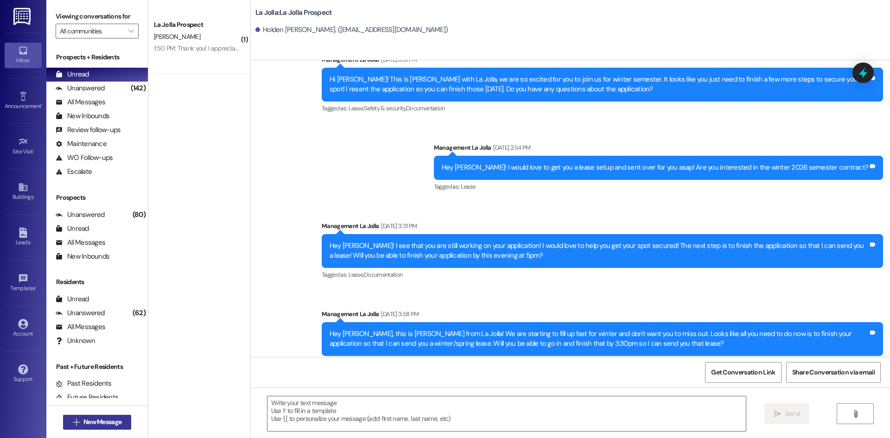
click at [105, 417] on span "New Message" at bounding box center [102, 422] width 38 height 10
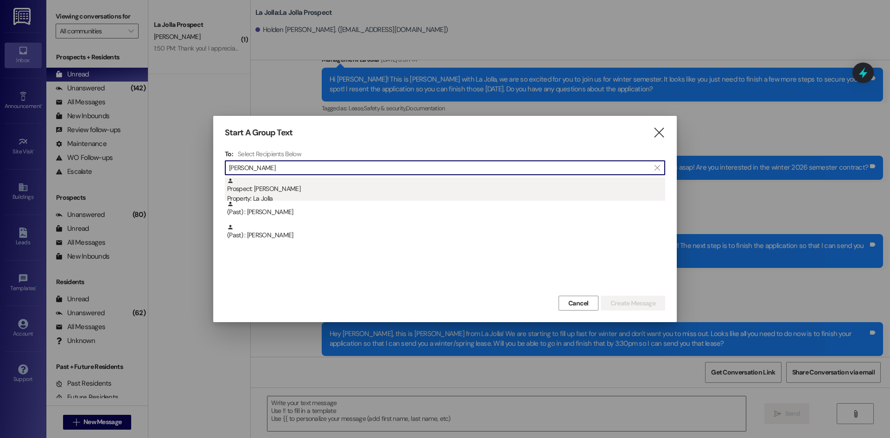
type input "Melissa"
click at [294, 188] on div "Prospect: Melissa Marin Rivas Property: La Jolla" at bounding box center [446, 190] width 438 height 26
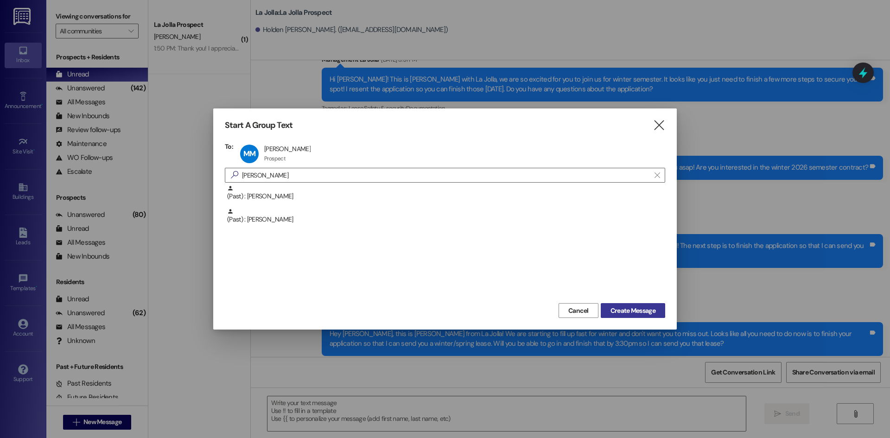
click at [626, 306] on span "Create Message" at bounding box center [632, 311] width 45 height 10
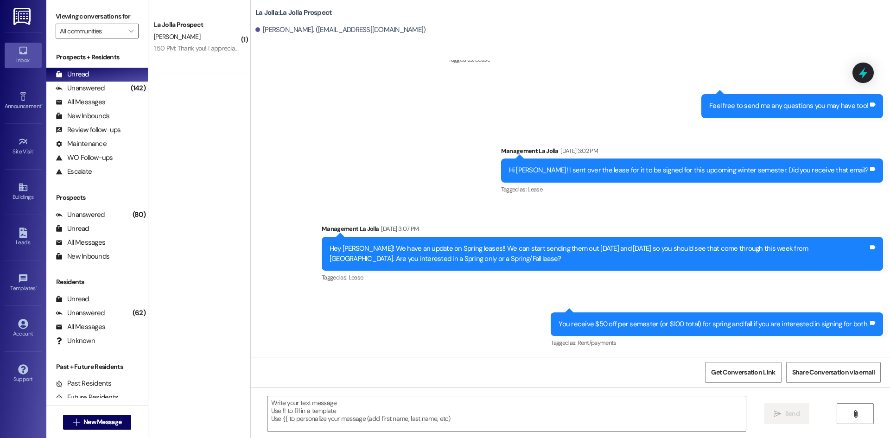
scroll to position [235, 0]
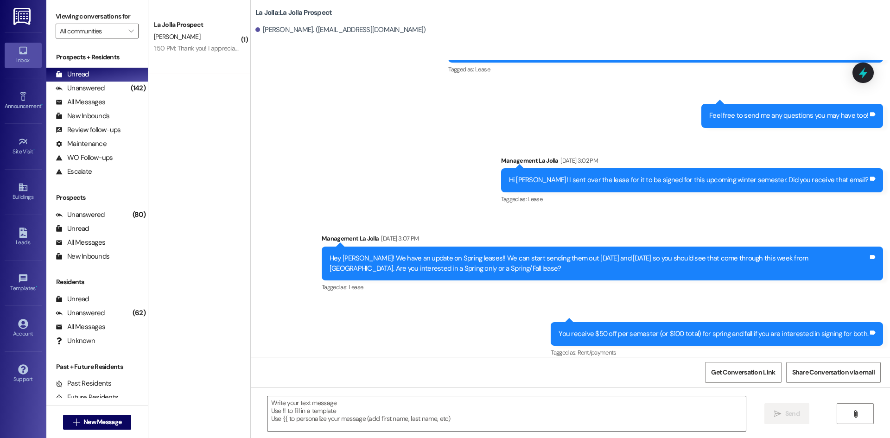
click at [437, 421] on textarea at bounding box center [506, 413] width 478 height 35
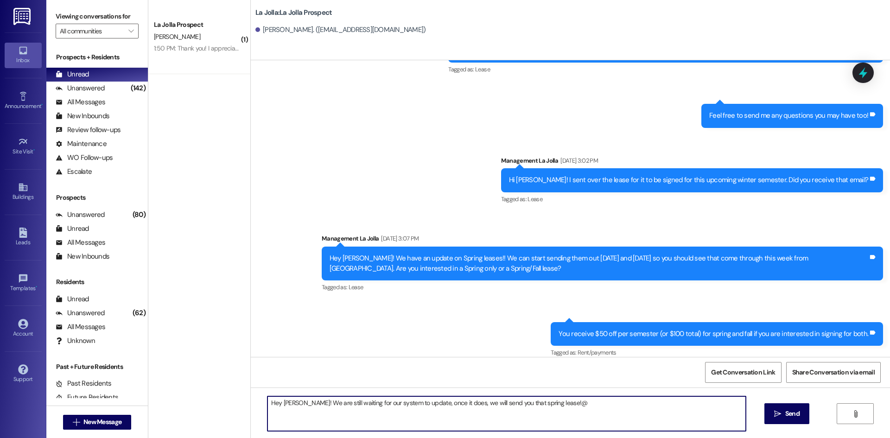
type textarea "Hey Melissa! We are still waiting for our system to update, once it does, we wi…"
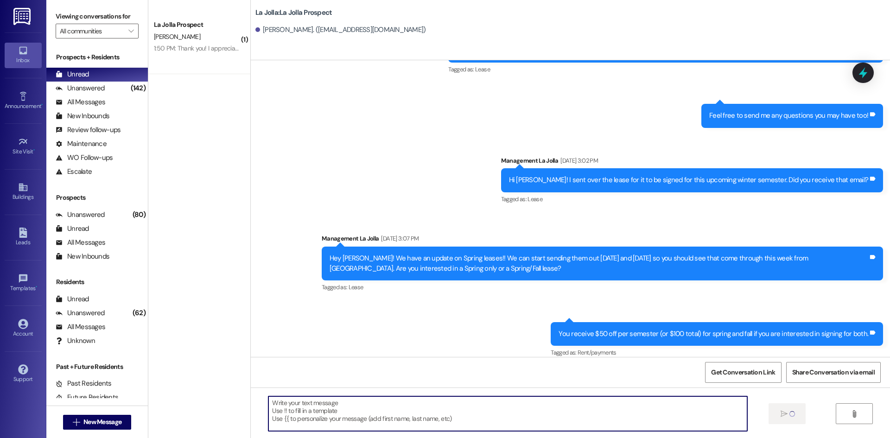
scroll to position [300, 0]
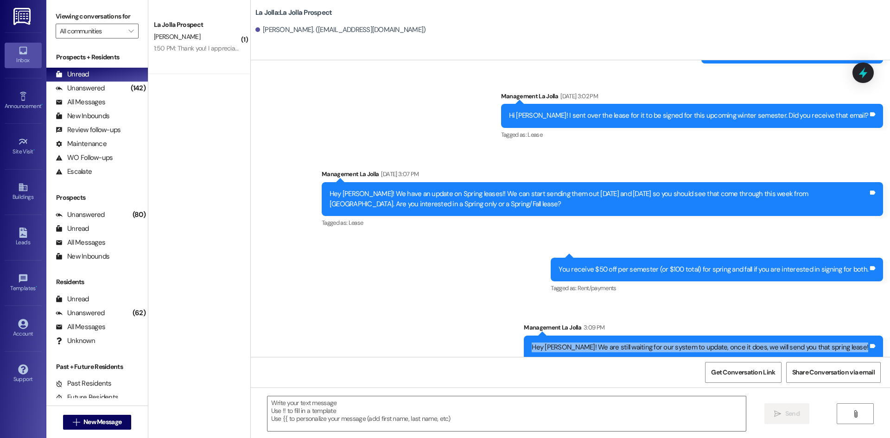
drag, startPoint x: 562, startPoint y: 336, endPoint x: 866, endPoint y: 347, distance: 304.6
click at [866, 347] on div "Hey Melissa! We are still waiting for our system to update, once it does, we wi…" at bounding box center [703, 347] width 359 height 24
copy div "Hey Melissa! We are still waiting for our system to update, once it does, we wi…"
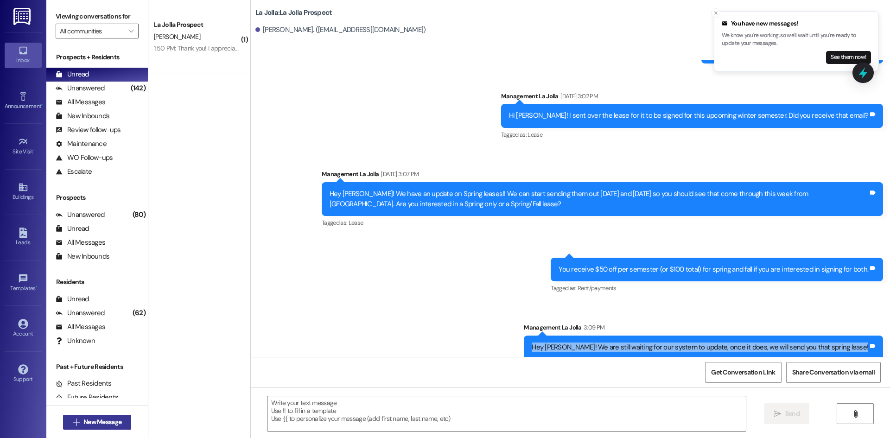
click at [102, 415] on button " New Message" at bounding box center [97, 422] width 69 height 15
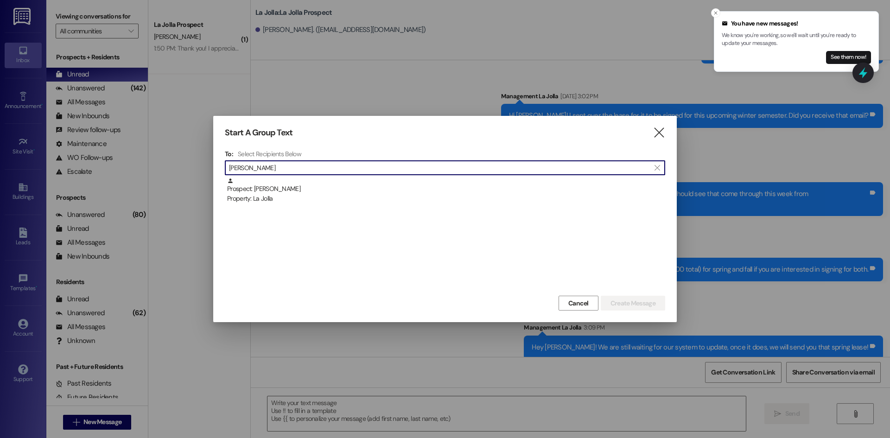
click at [431, 169] on input "Cyrus" at bounding box center [439, 167] width 421 height 13
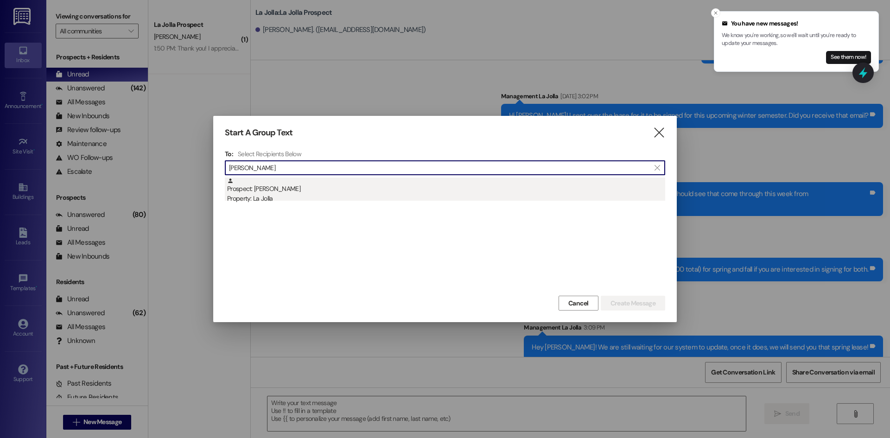
type input "Cyrus"
click at [434, 182] on div "Prospect: Cyrus Price Property: La Jolla" at bounding box center [446, 190] width 438 height 26
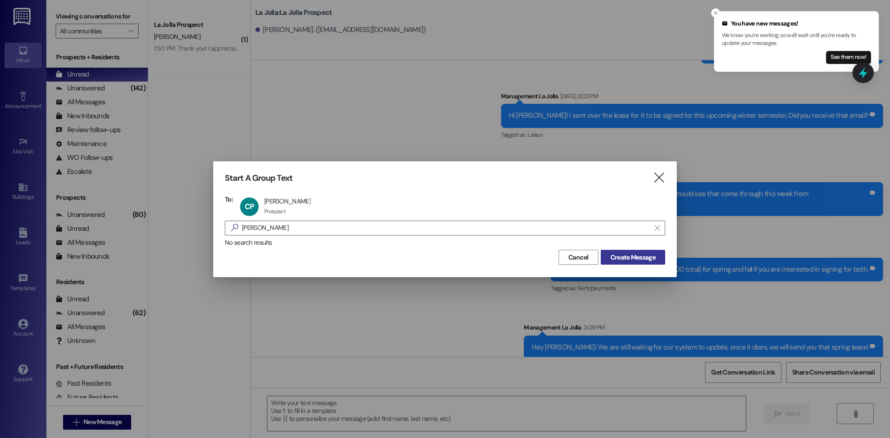
click at [620, 250] on button "Create Message" at bounding box center [633, 257] width 64 height 15
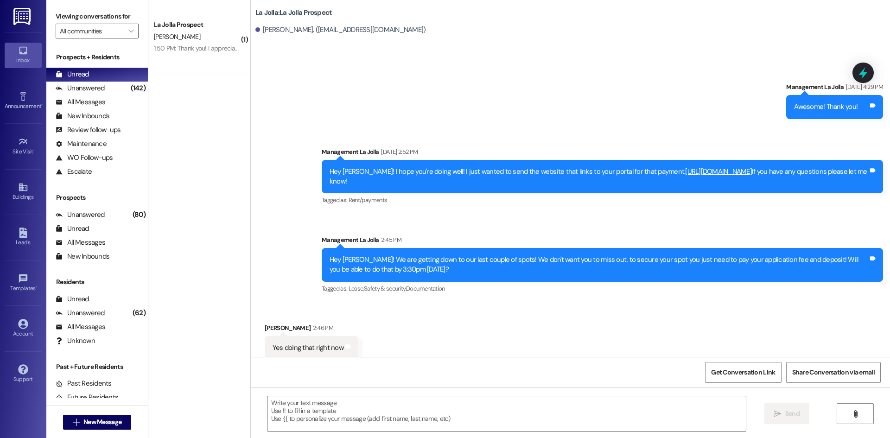
scroll to position [1439, 0]
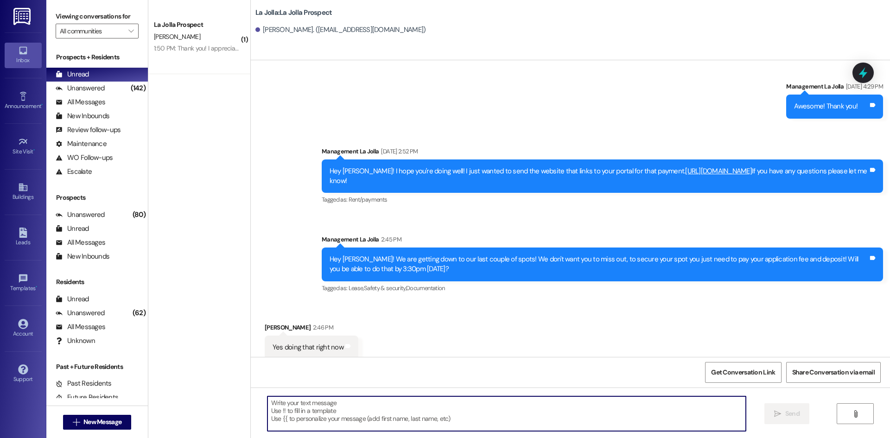
click at [324, 415] on textarea at bounding box center [506, 413] width 478 height 35
type textarea "Okay perfect! Just let me know when that goes through!"
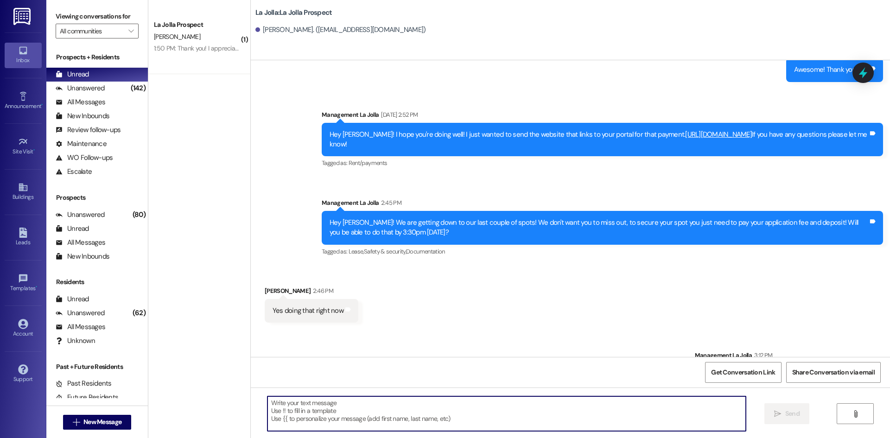
scroll to position [1504, 0]
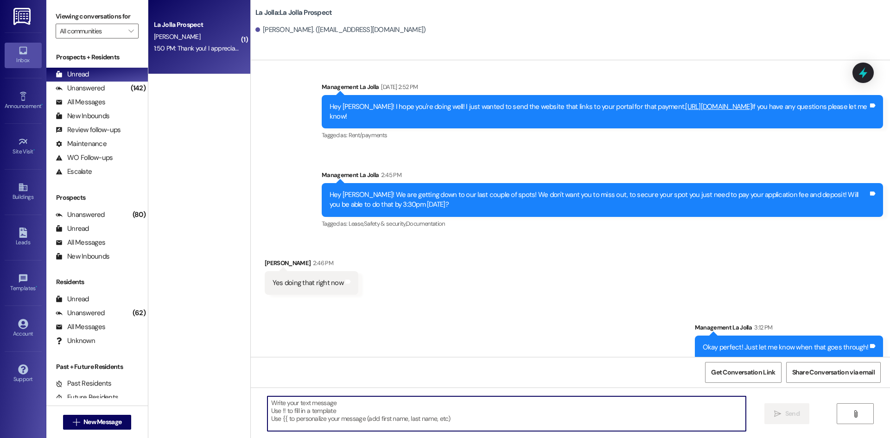
click at [199, 41] on div "L. Phillips" at bounding box center [197, 37] width 88 height 12
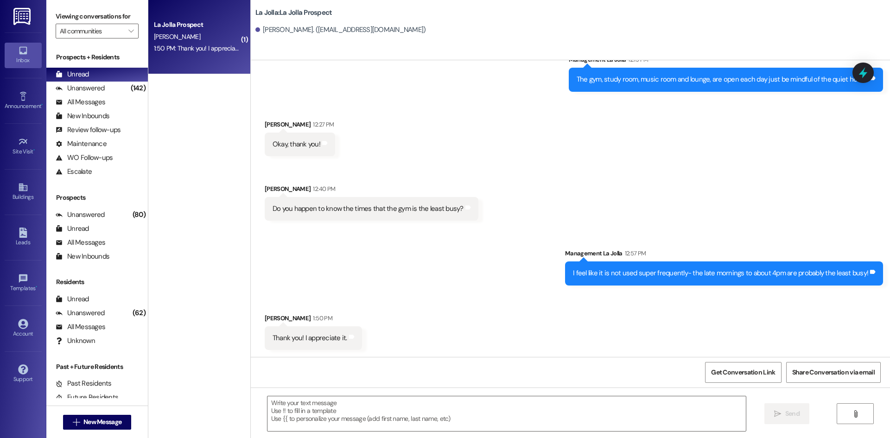
scroll to position [3195, 0]
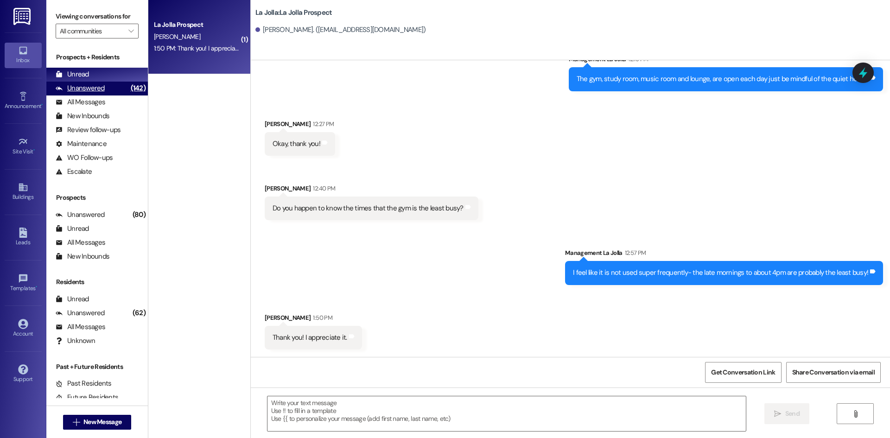
click at [110, 89] on div "Unanswered (142)" at bounding box center [96, 89] width 101 height 14
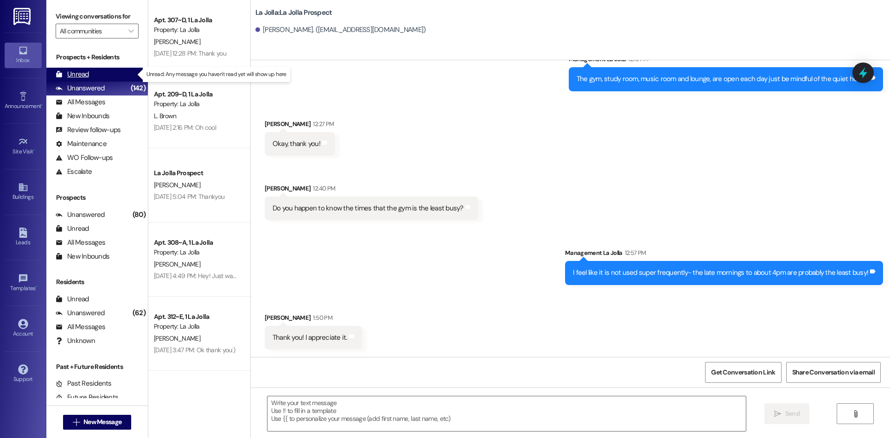
click at [105, 76] on div "Unread (0)" at bounding box center [96, 75] width 101 height 14
